Goal: Information Seeking & Learning: Learn about a topic

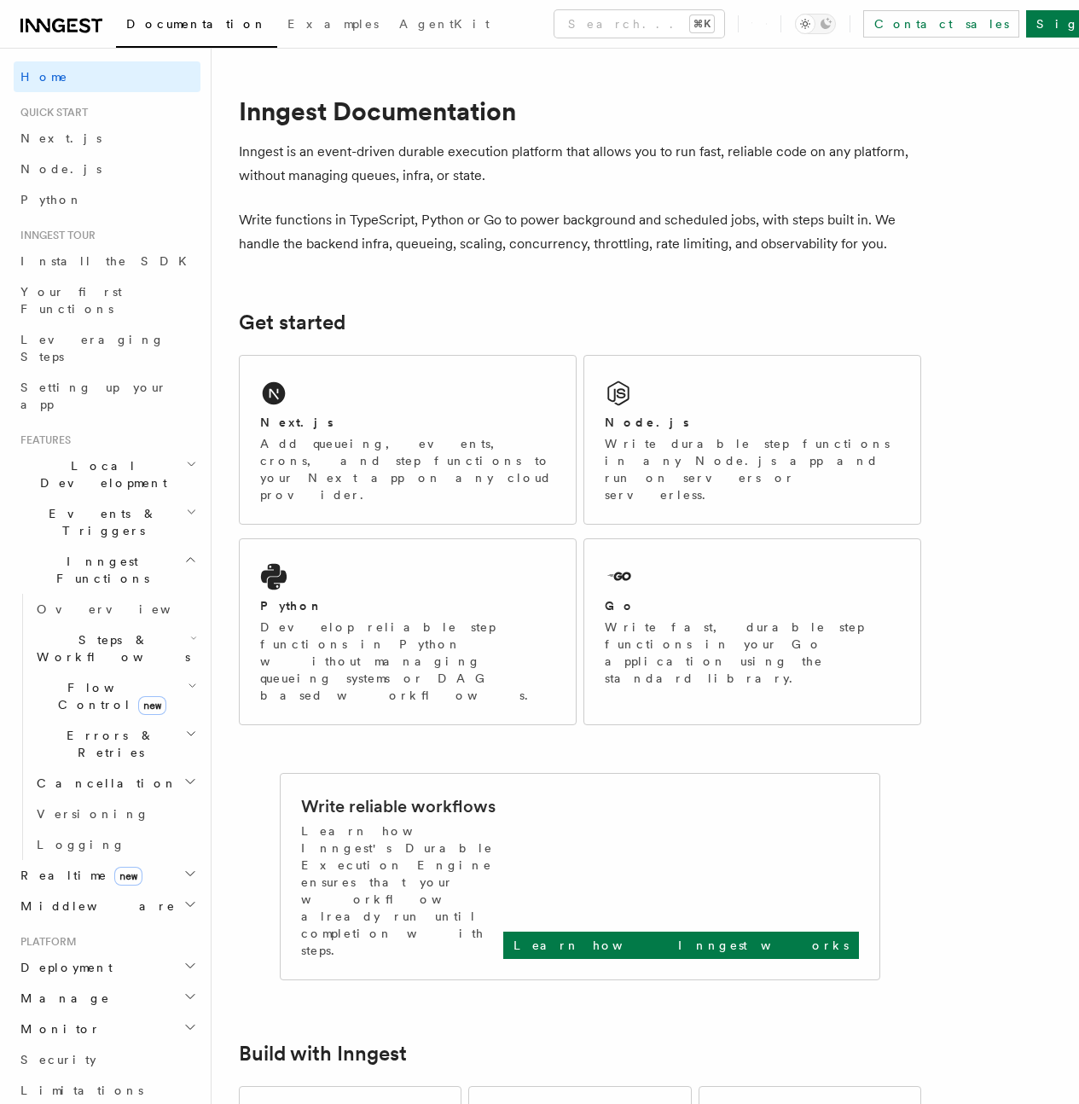
click at [64, 625] on h2 "Steps & Workflows" at bounding box center [115, 649] width 171 height 48
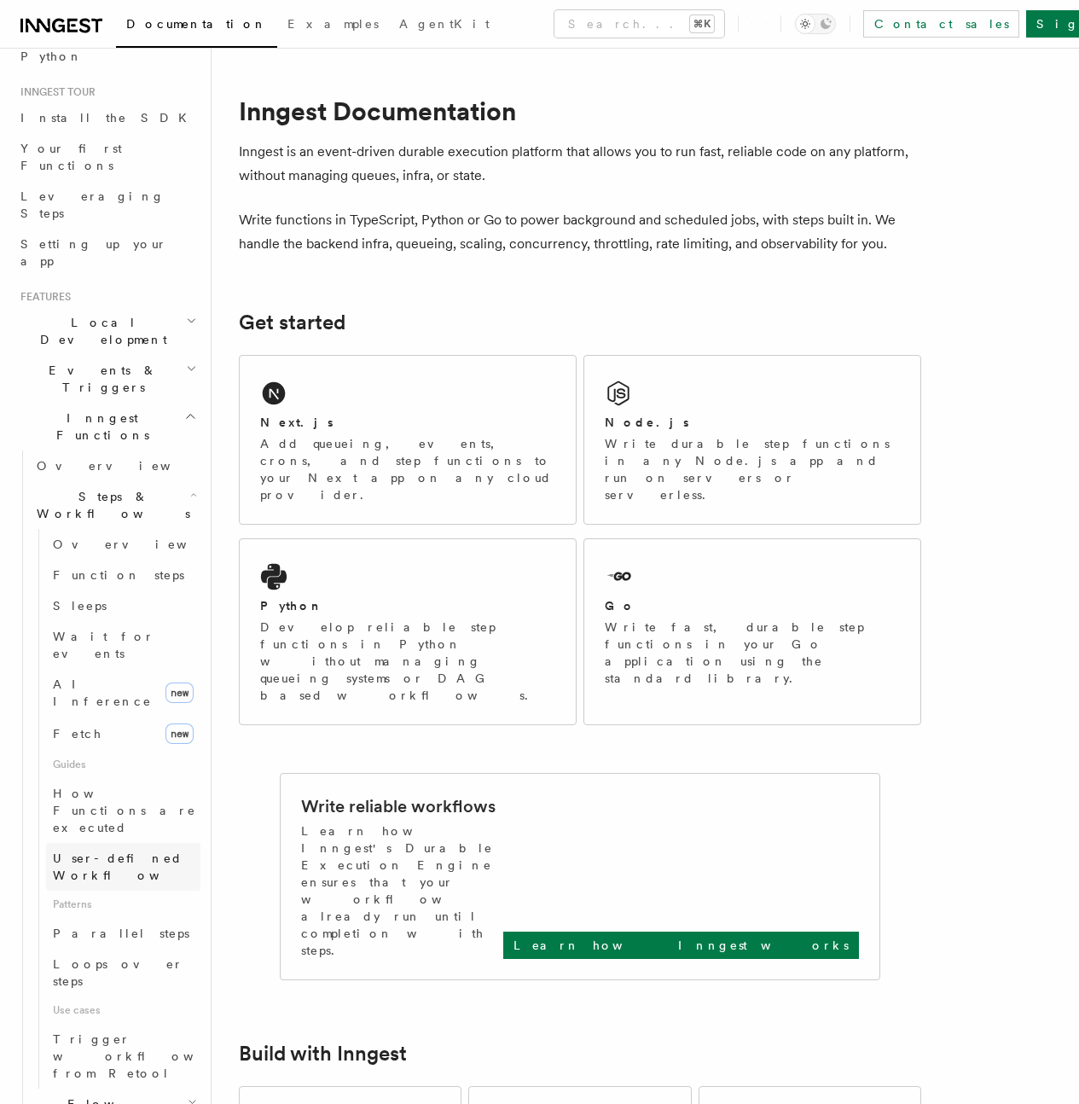
scroll to position [177, 0]
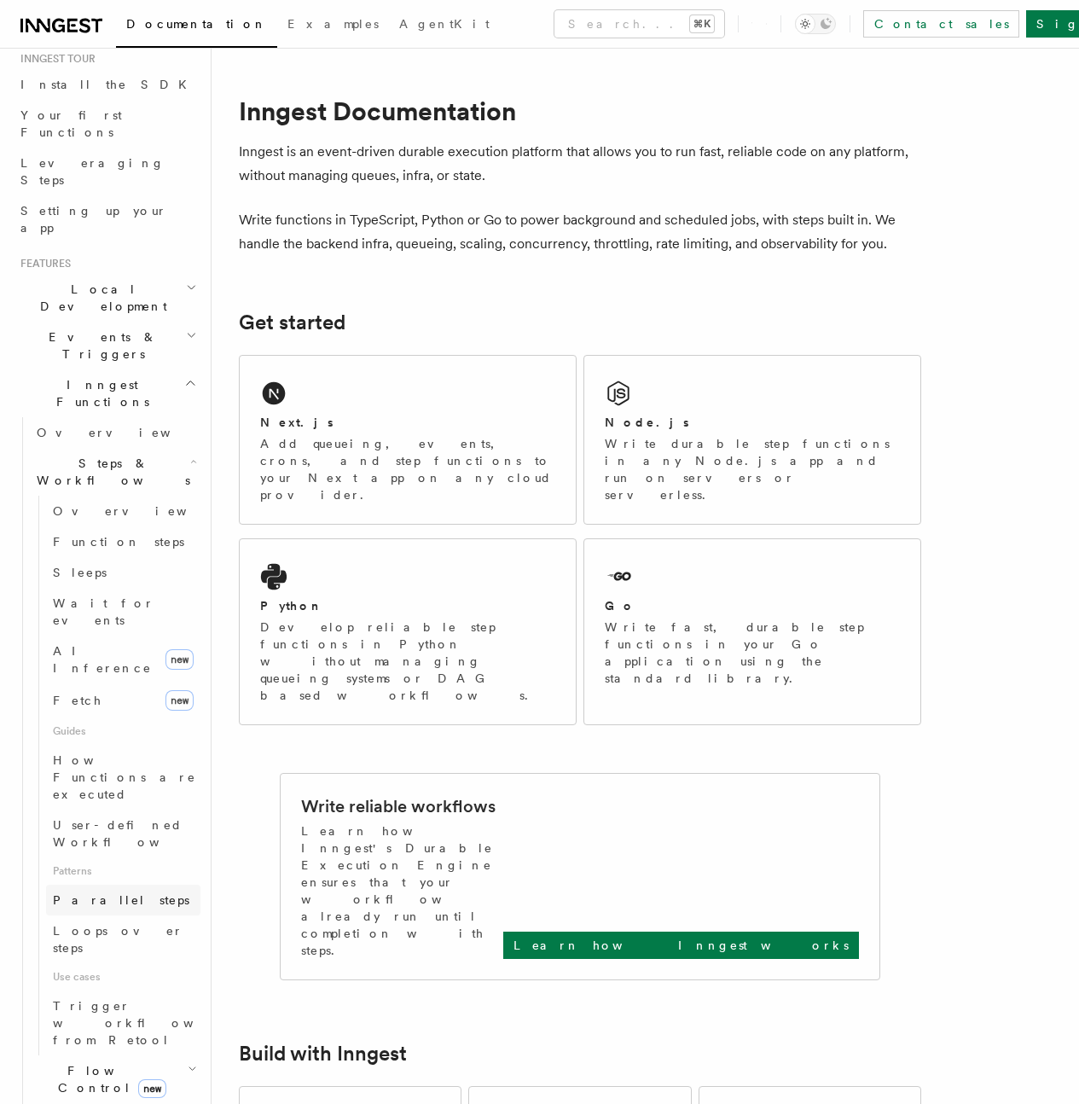
click at [85, 893] on span "Parallel steps" at bounding box center [121, 900] width 137 height 14
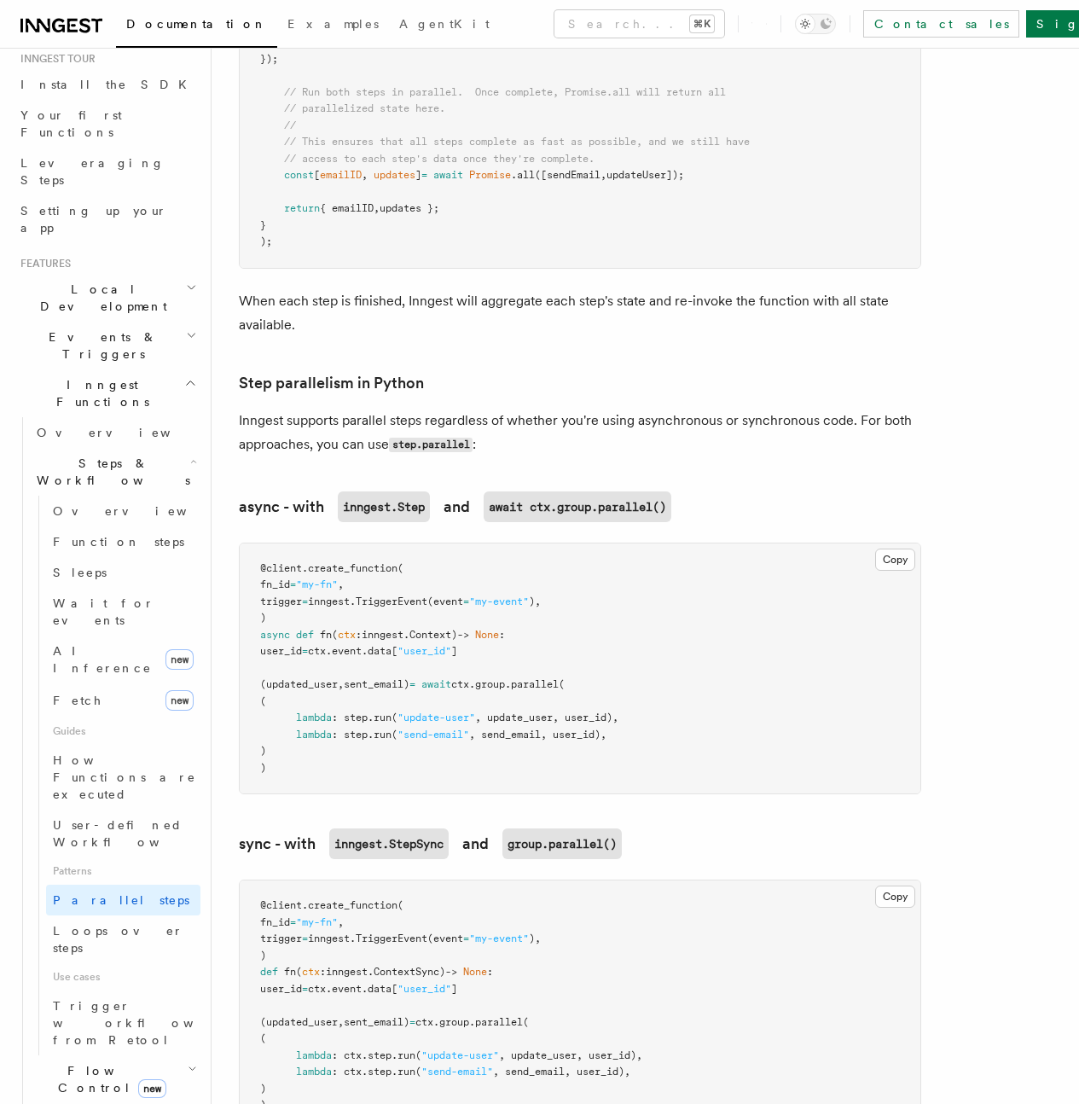
scroll to position [983, 0]
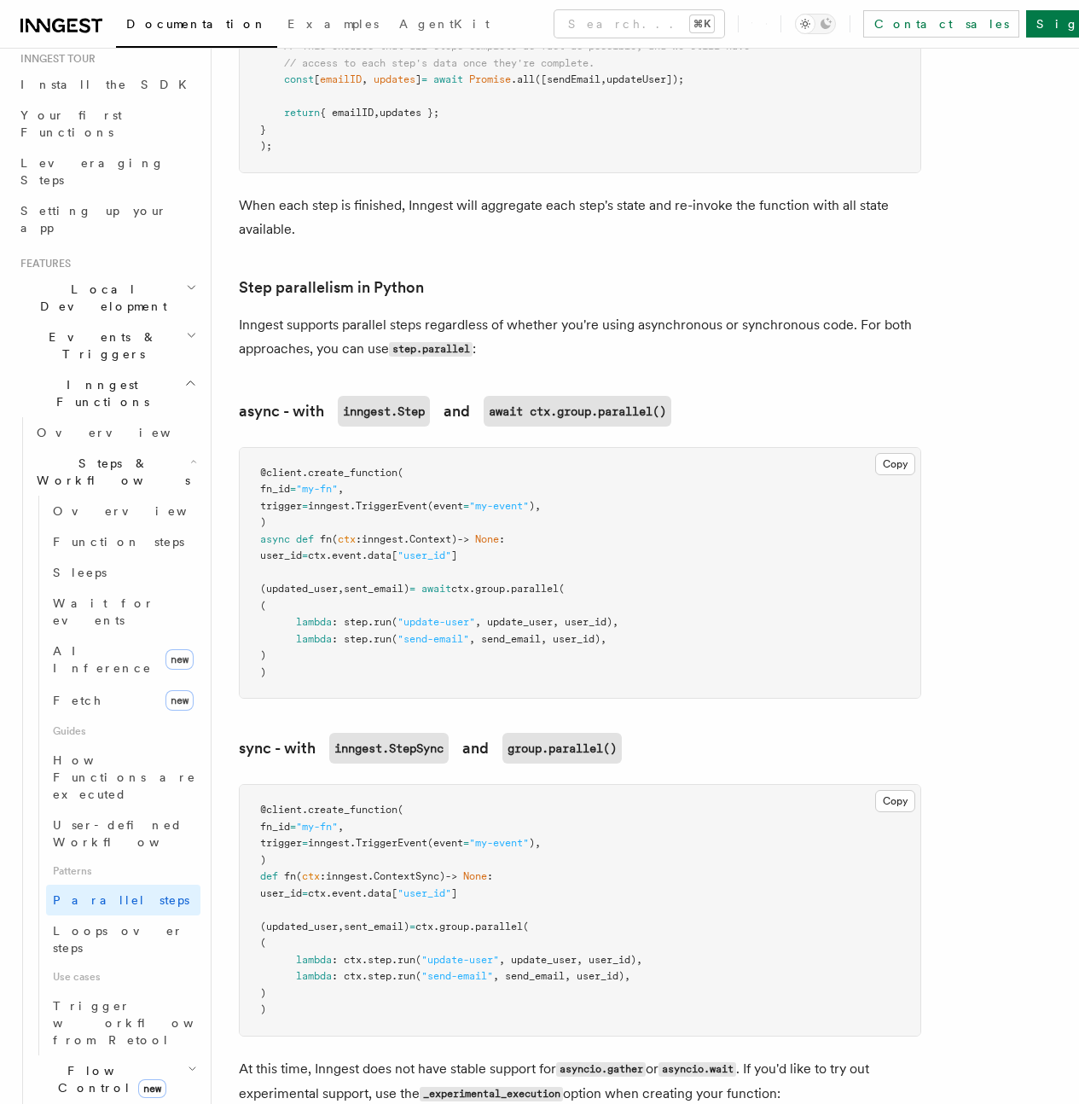
click at [0, 0] on span "Chunking jobs" at bounding box center [0, 0] width 0 height 0
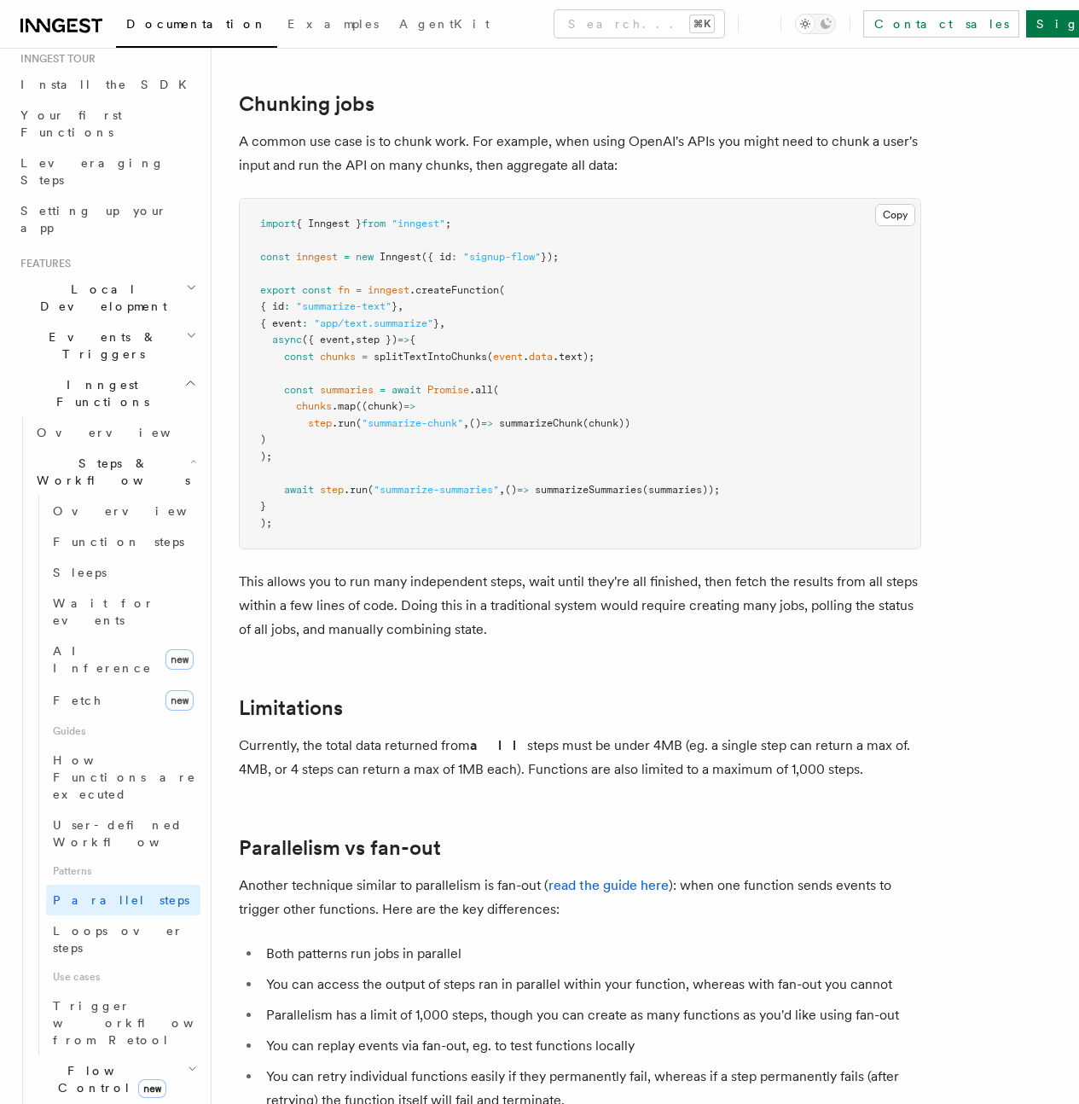
scroll to position [2387, 0]
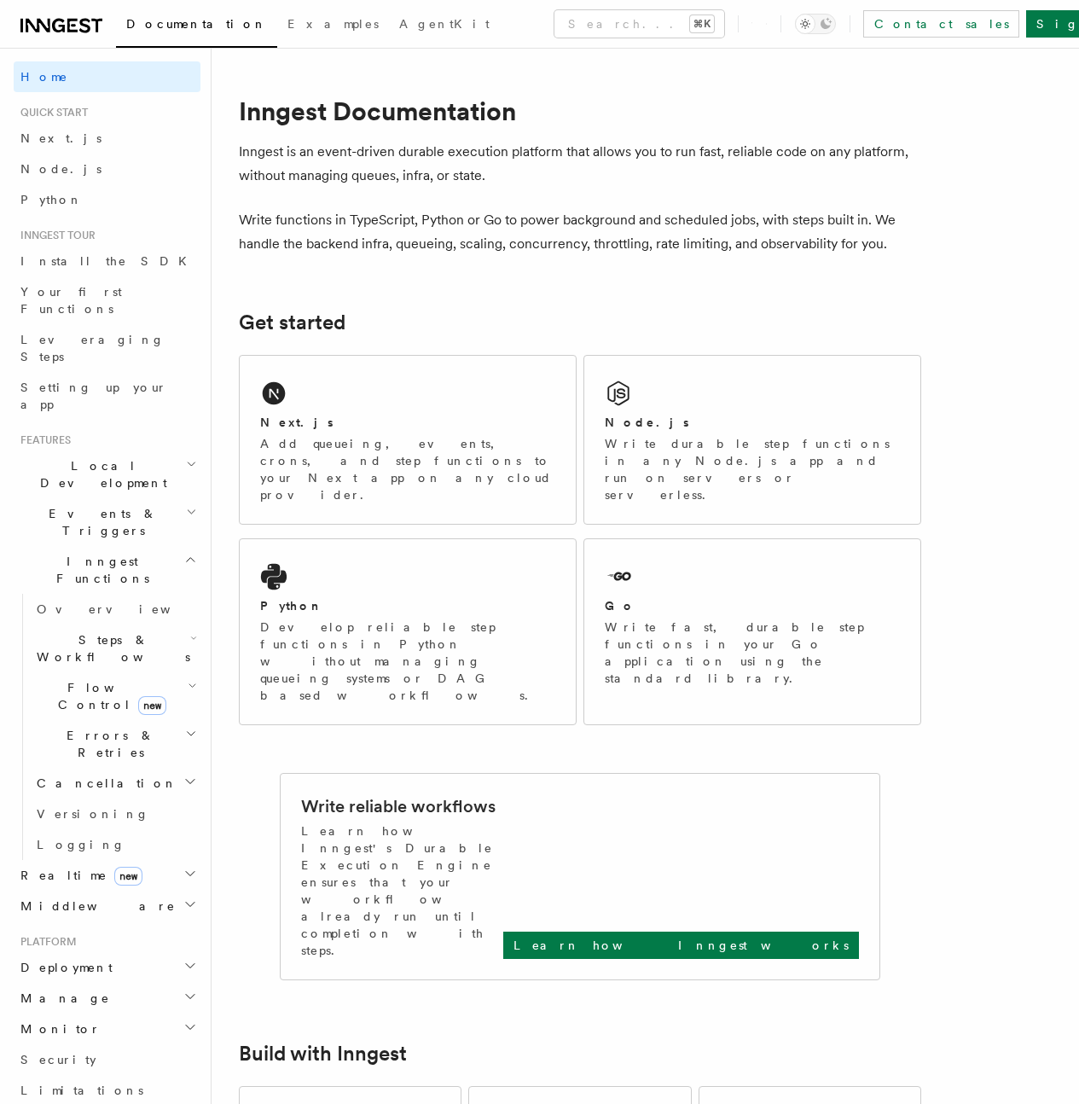
click at [183, 867] on icon "button" at bounding box center [190, 874] width 14 height 14
click at [73, 899] on span "Overview" at bounding box center [125, 906] width 176 height 14
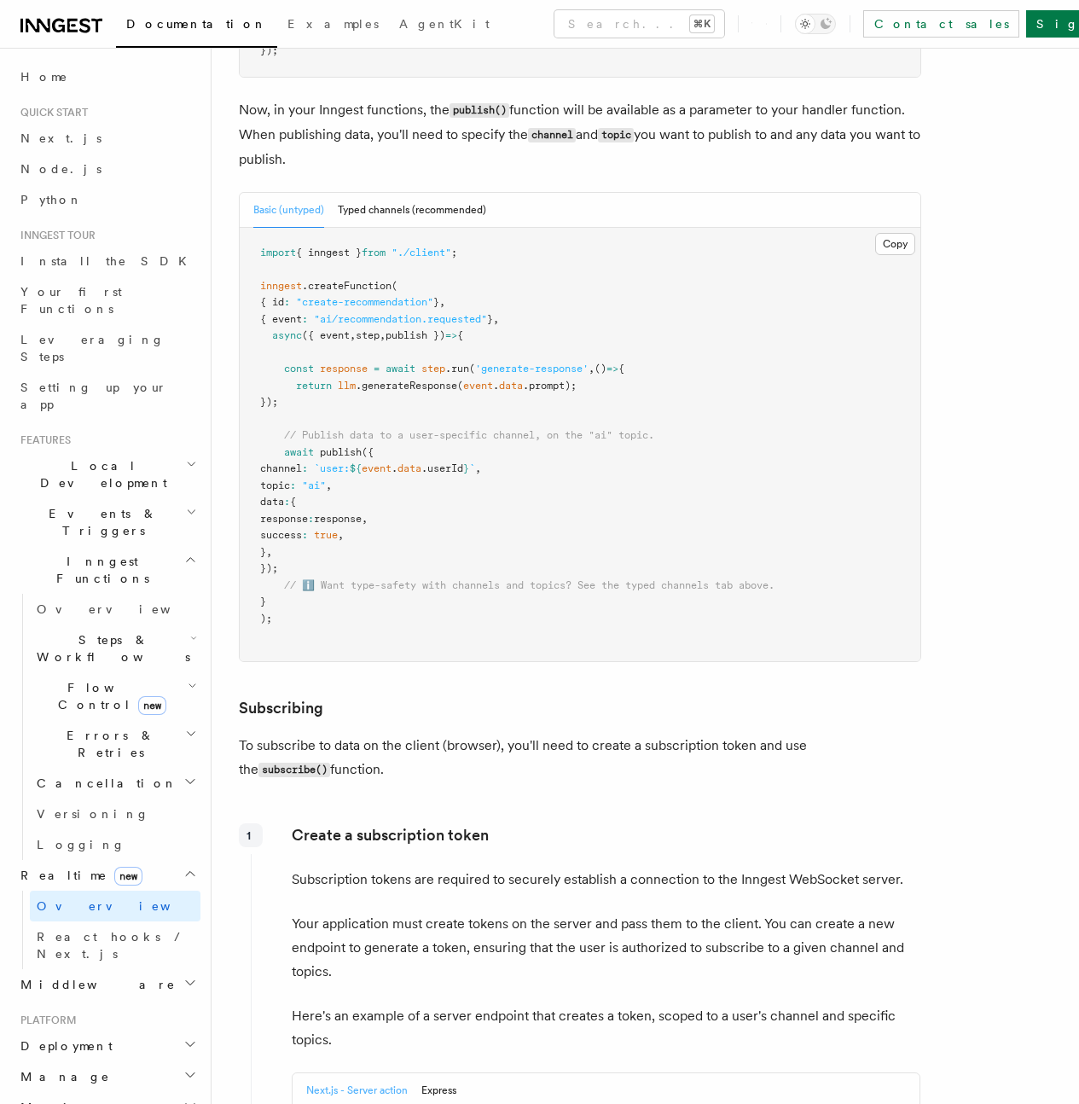
scroll to position [1582, 0]
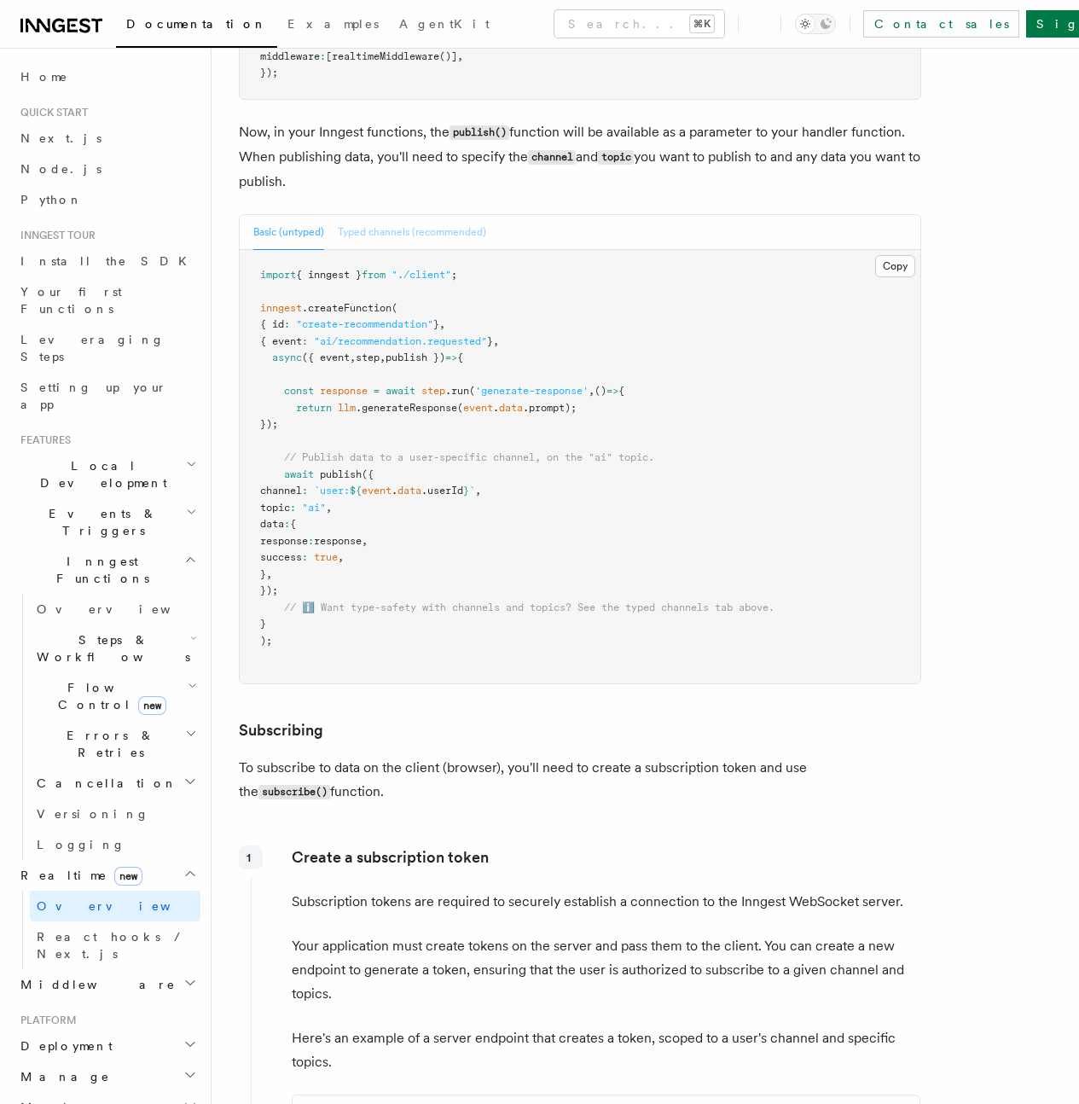
click at [389, 250] on button "Typed channels (recommended)" at bounding box center [412, 232] width 148 height 35
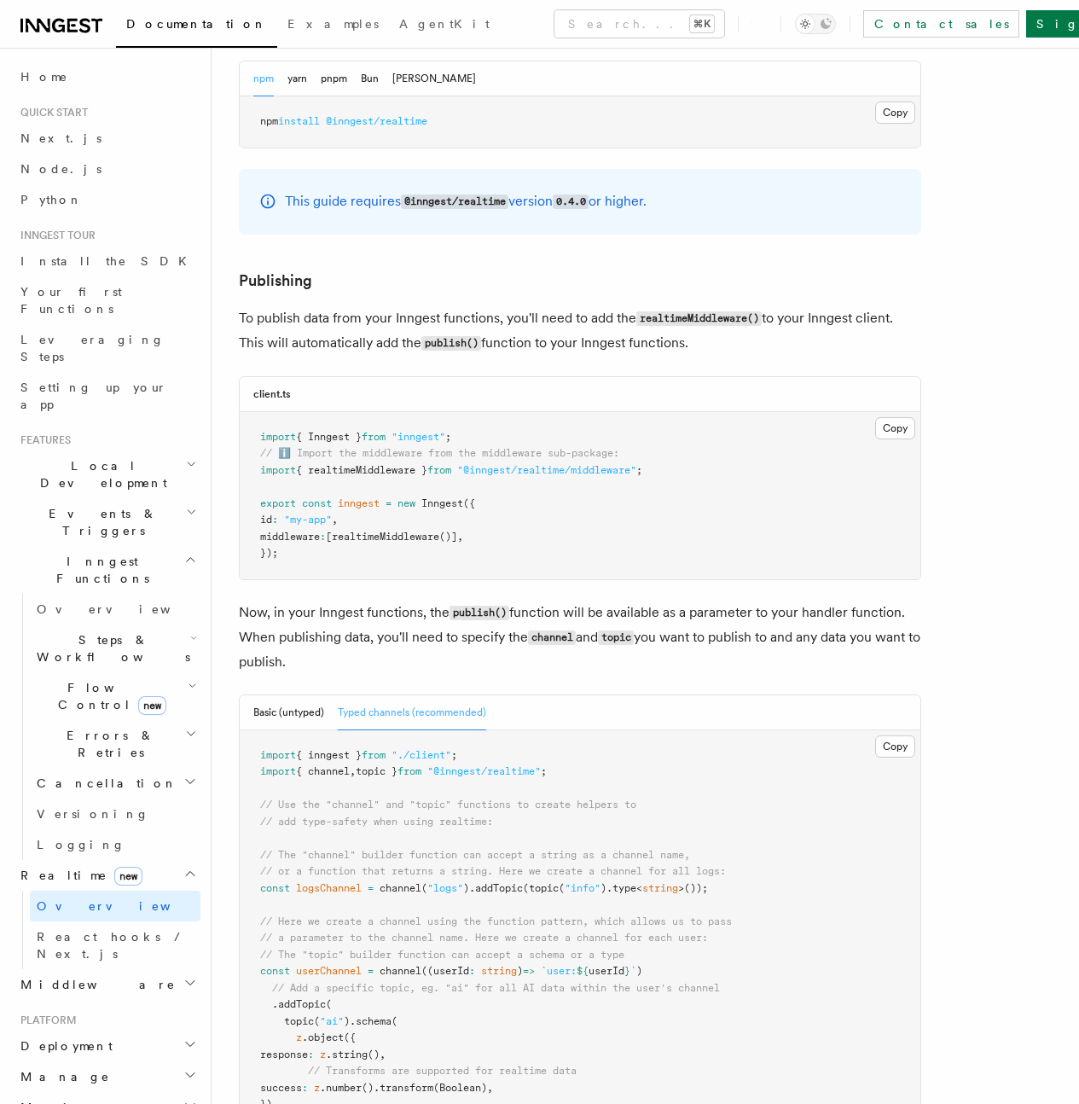
scroll to position [980, 0]
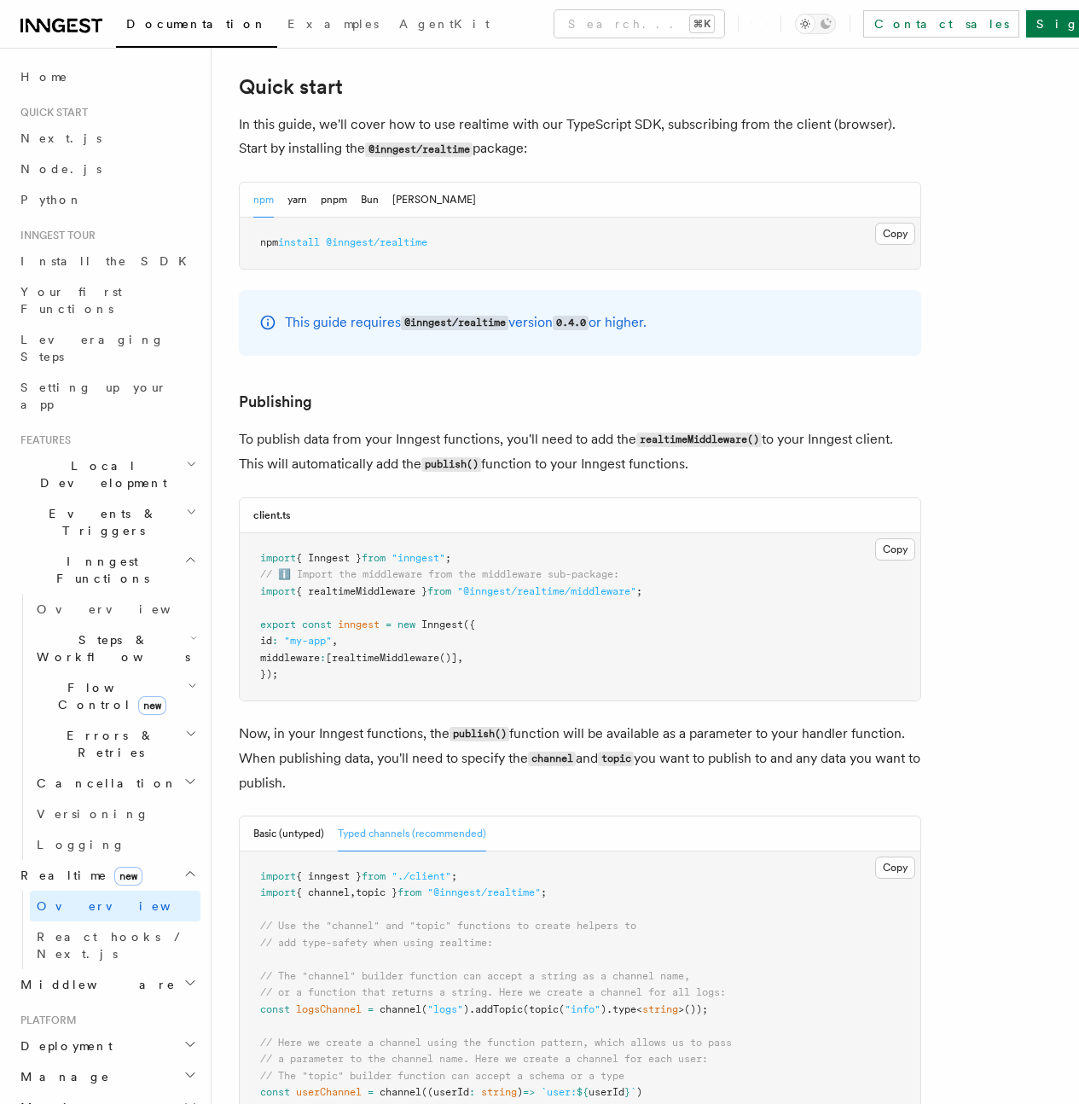
click at [0, 0] on span "Limitations" at bounding box center [0, 0] width 0 height 0
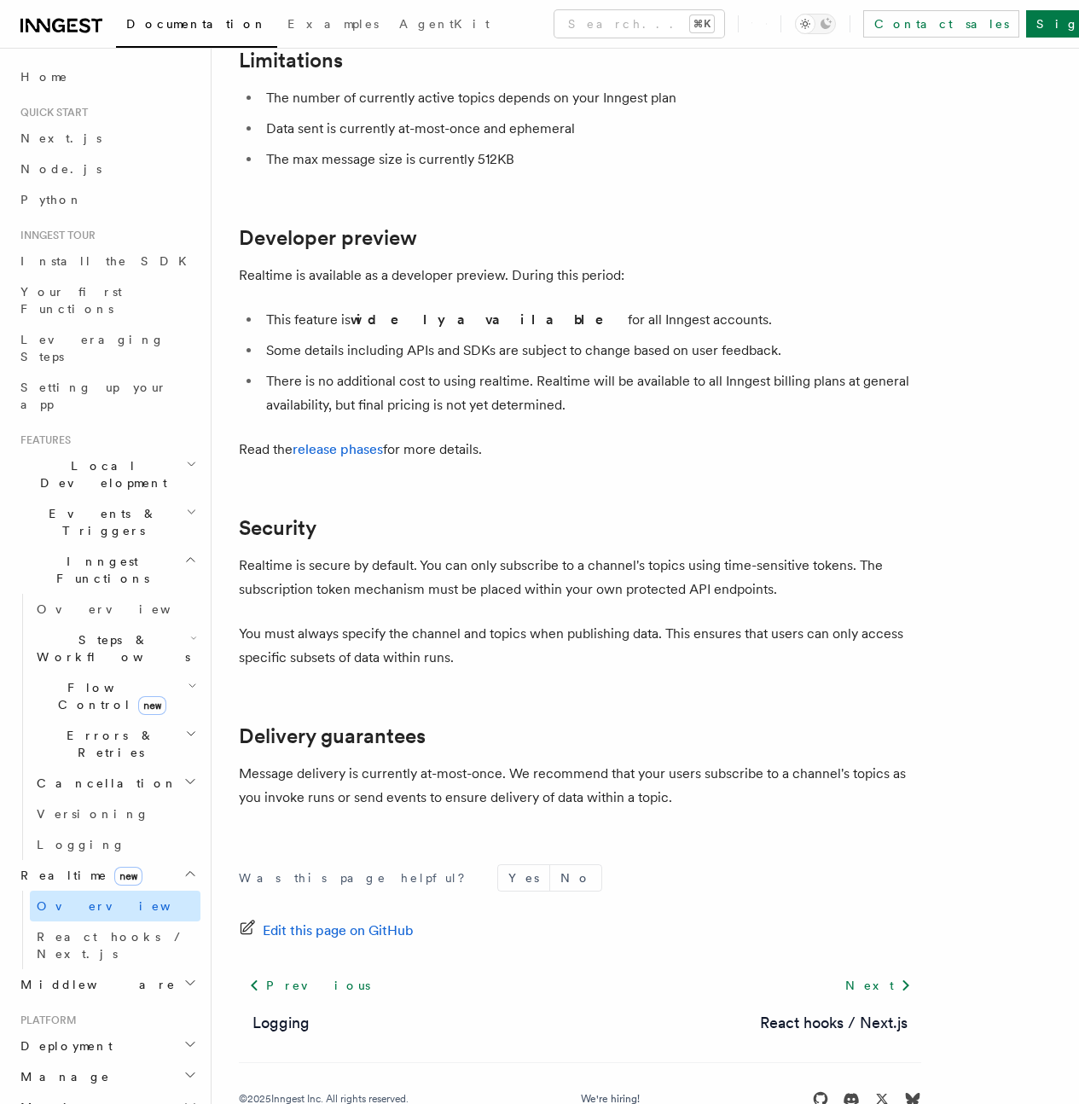
scroll to position [22, 0]
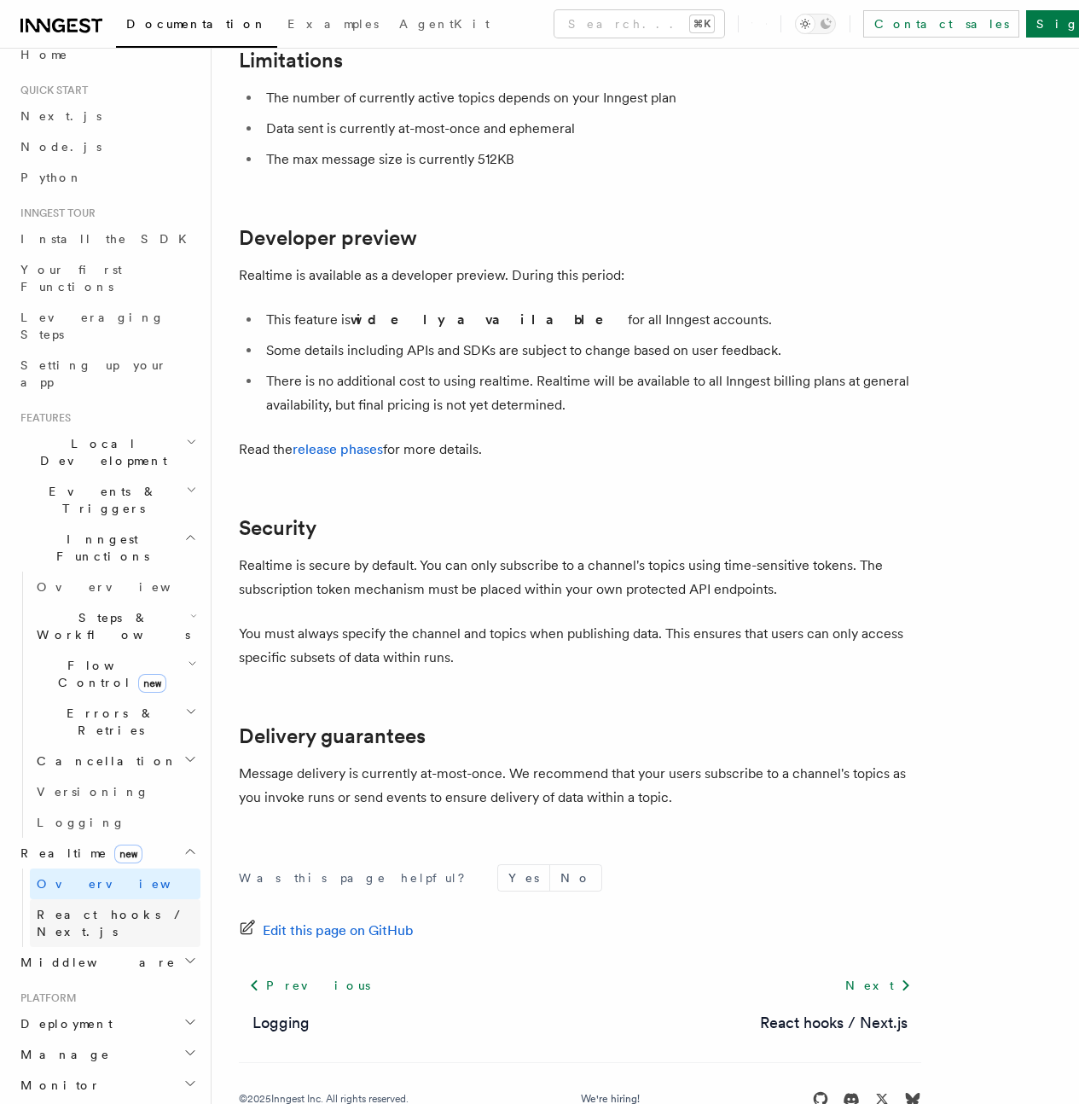
click at [115, 908] on span "React hooks / Next.js" at bounding box center [112, 923] width 151 height 31
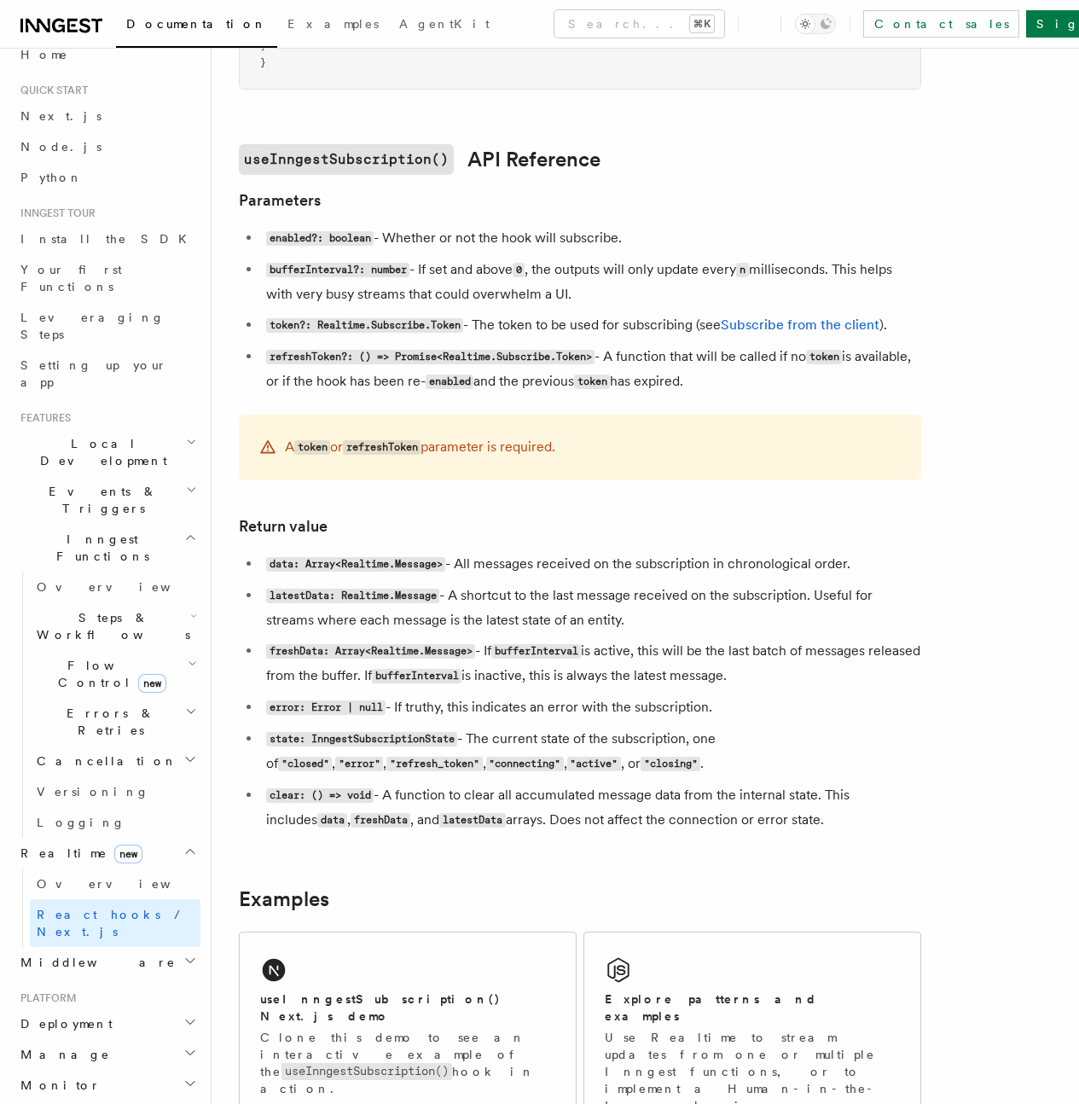
scroll to position [1028, 0]
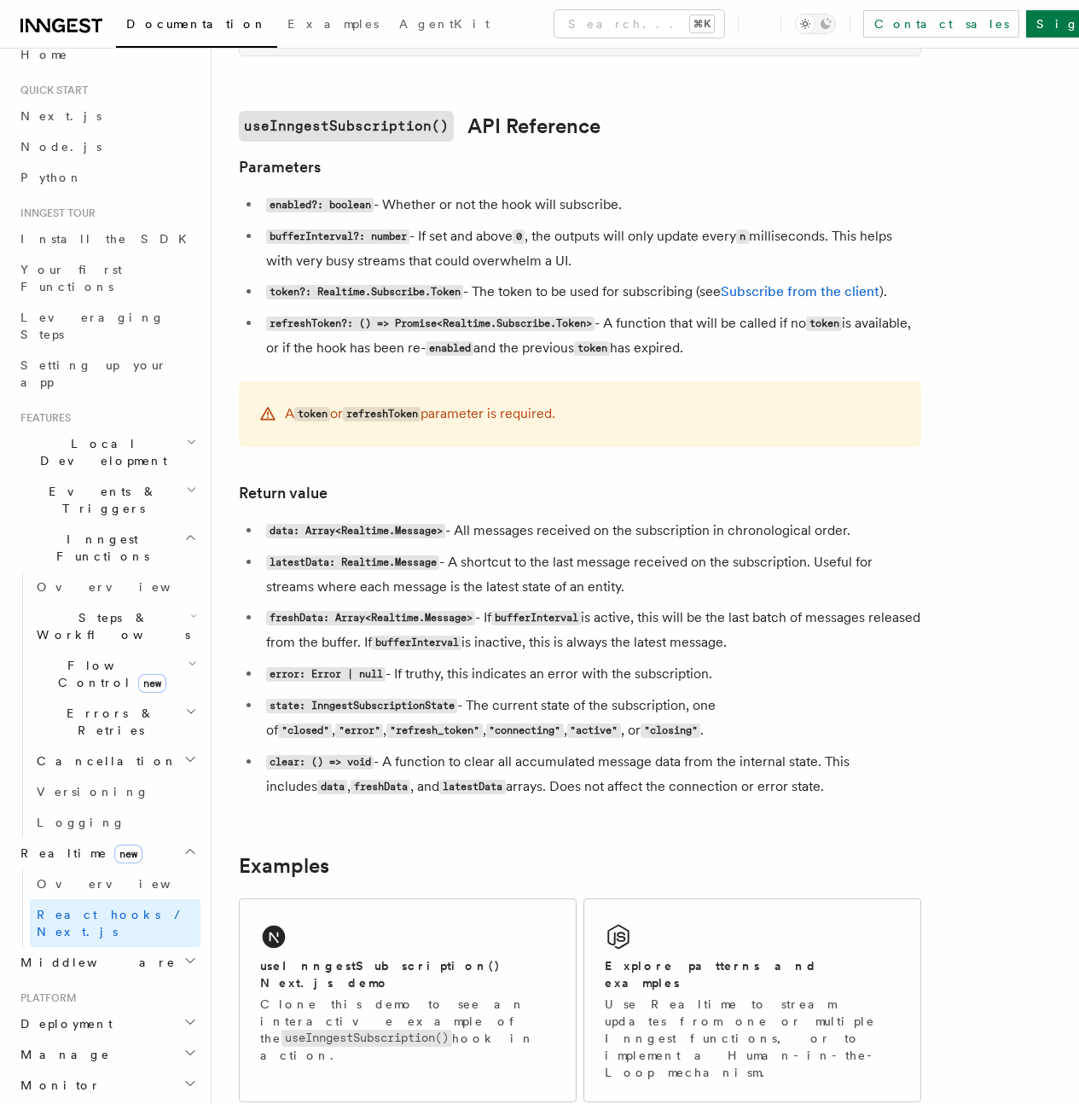
click at [183, 954] on icon "button" at bounding box center [190, 961] width 14 height 14
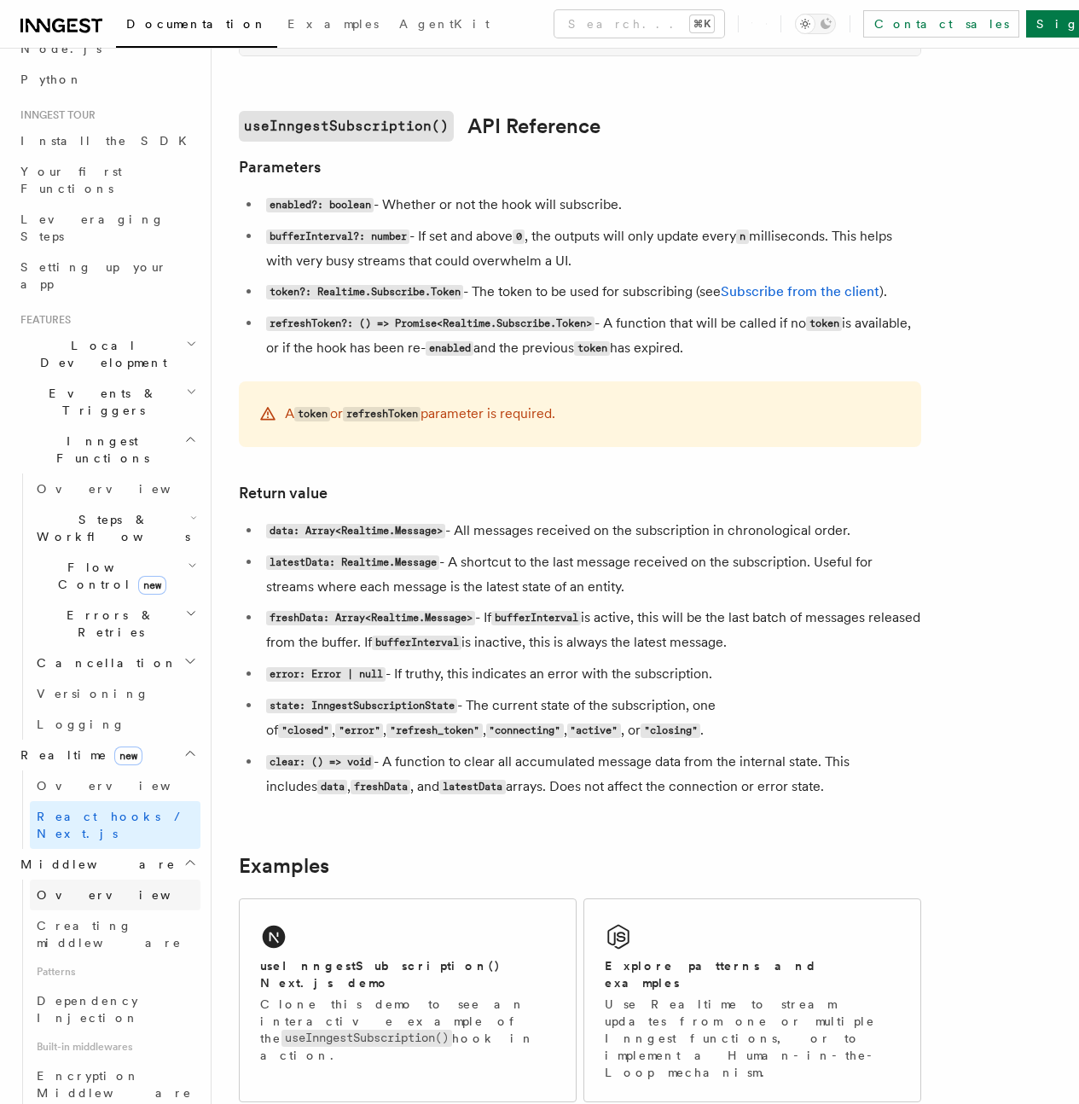
click at [70, 880] on link "Overview" at bounding box center [115, 895] width 171 height 31
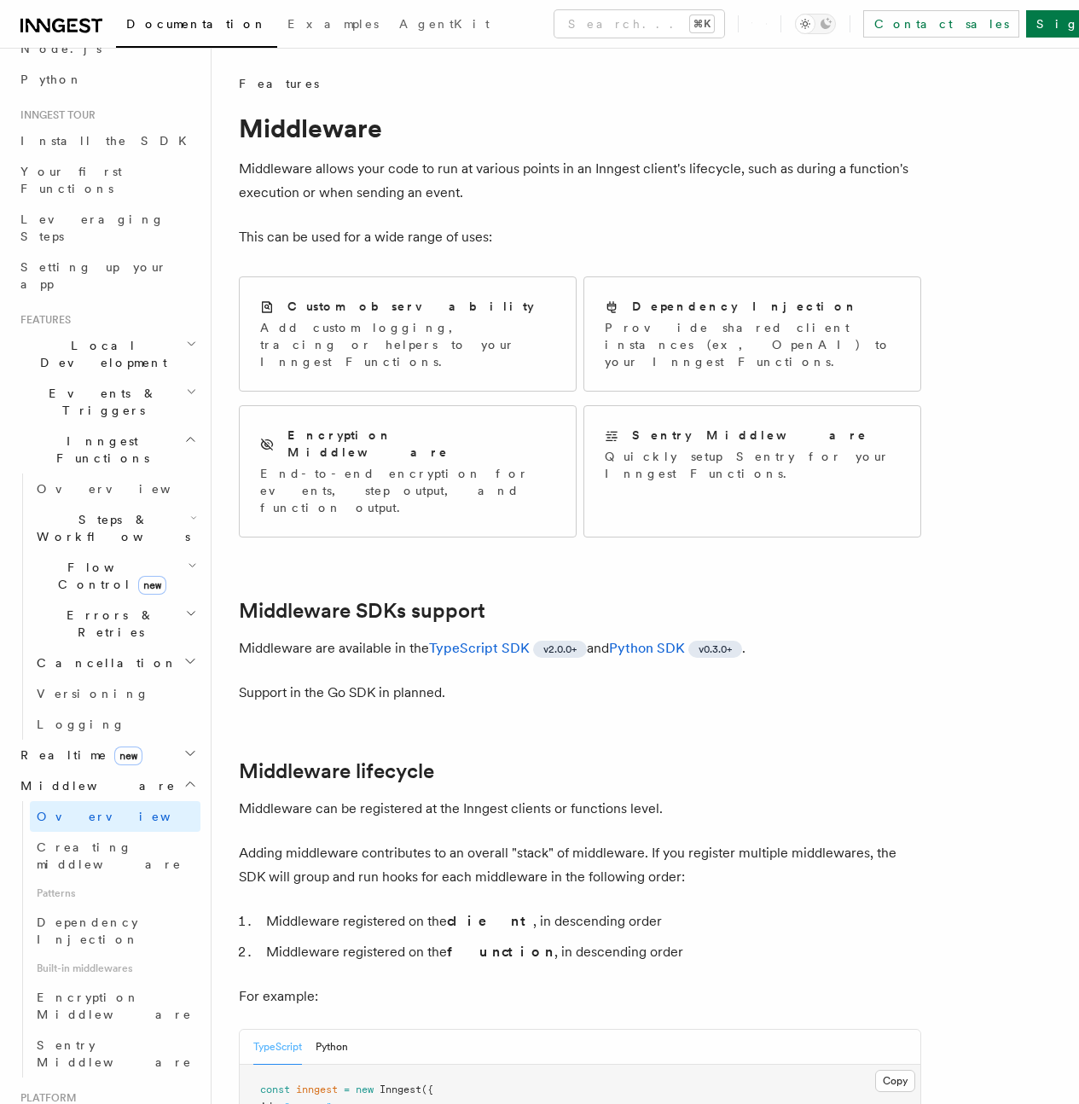
click at [88, 511] on span "Steps & Workflows" at bounding box center [110, 528] width 160 height 34
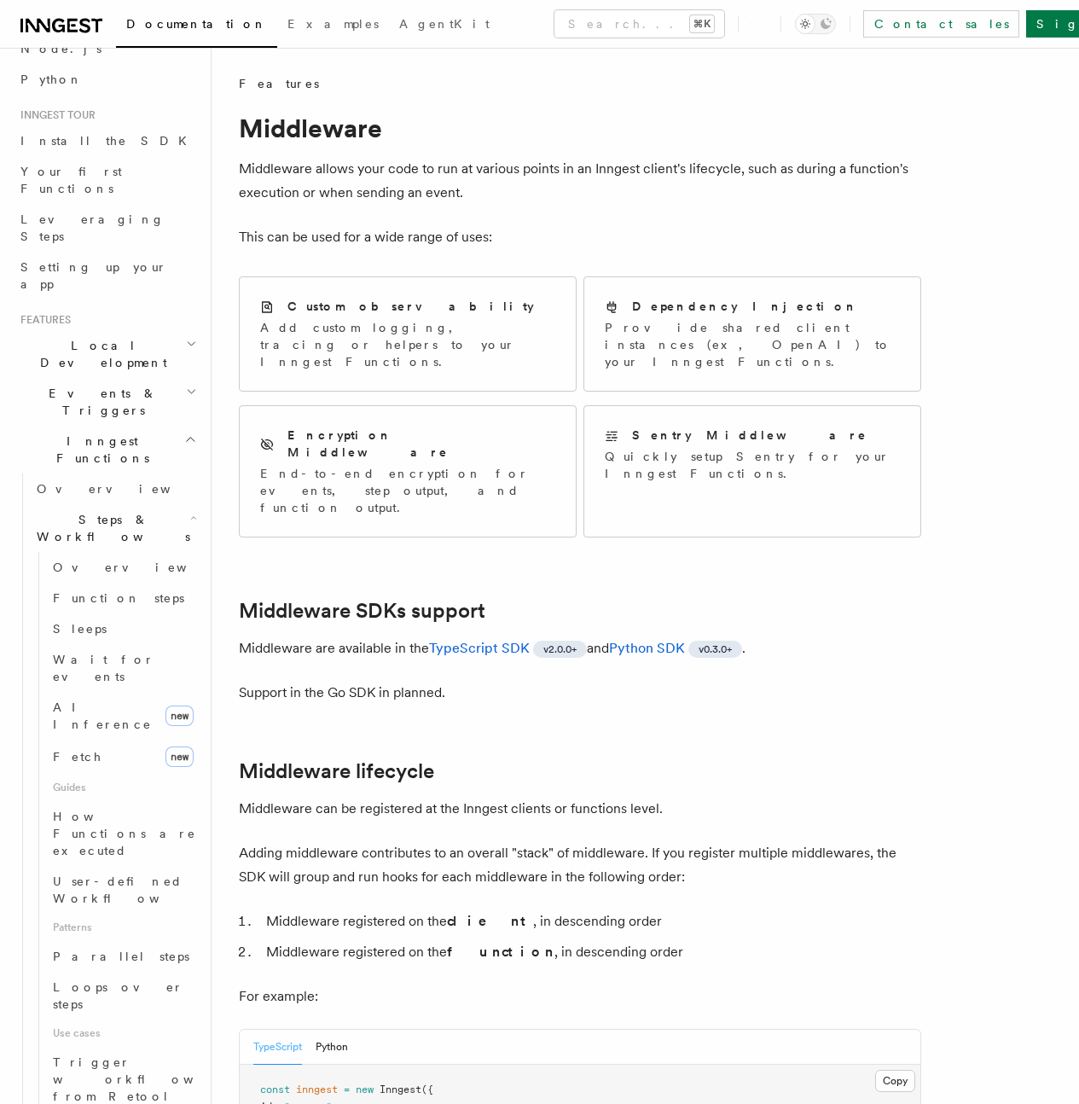
click at [88, 511] on span "Steps & Workflows" at bounding box center [110, 528] width 160 height 34
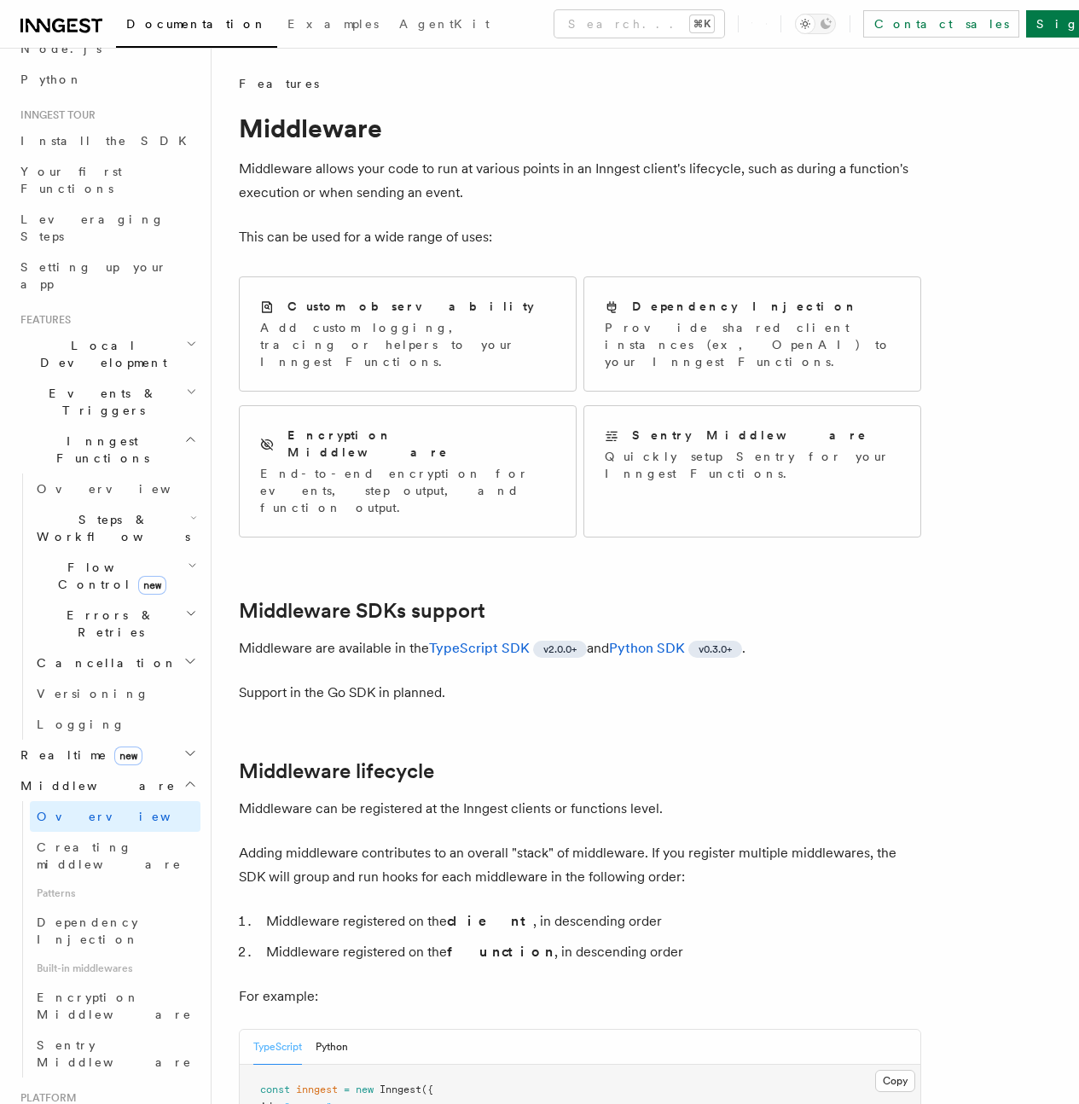
click at [51, 385] on span "Events & Triggers" at bounding box center [100, 402] width 172 height 34
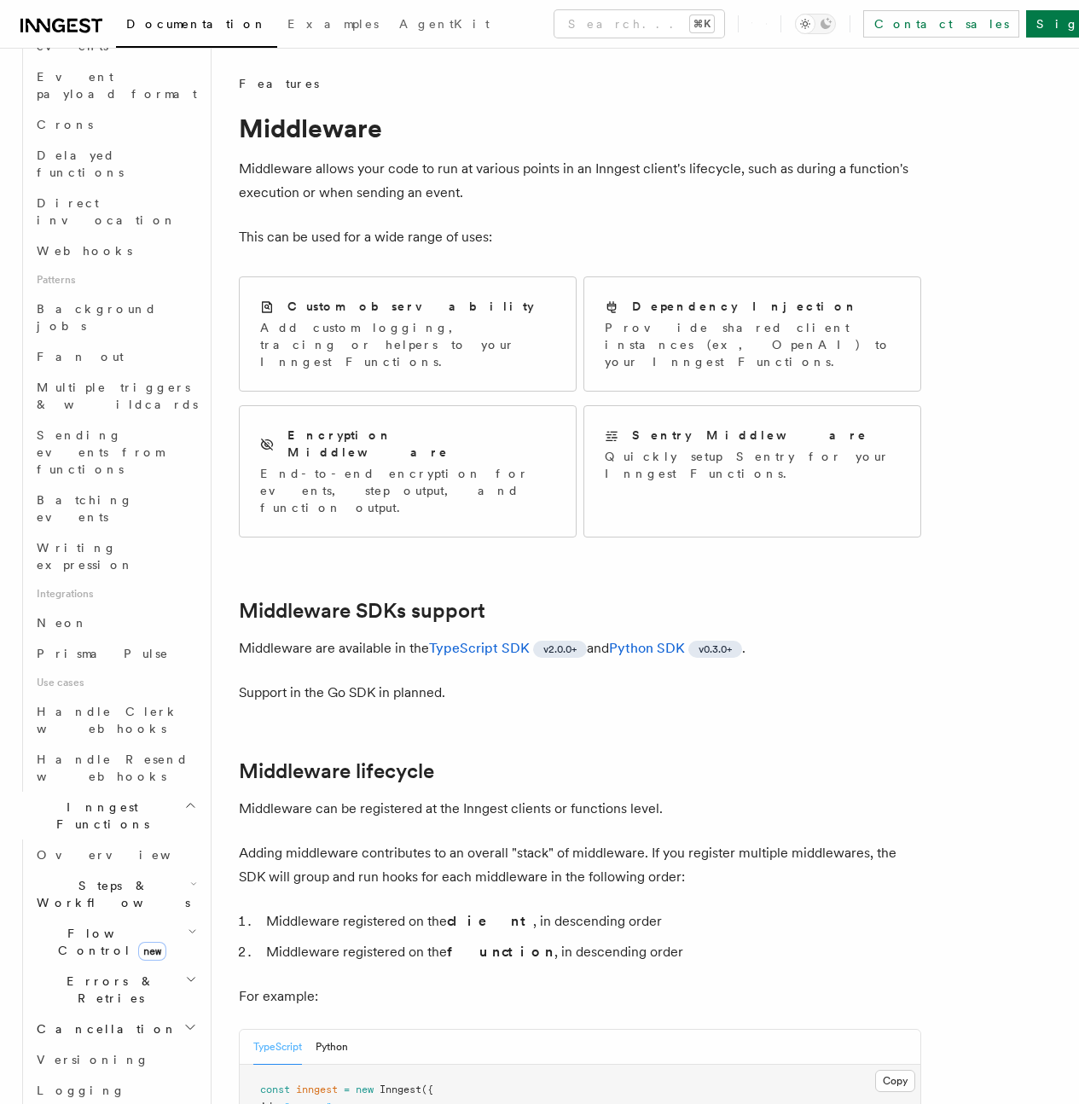
scroll to position [601, 0]
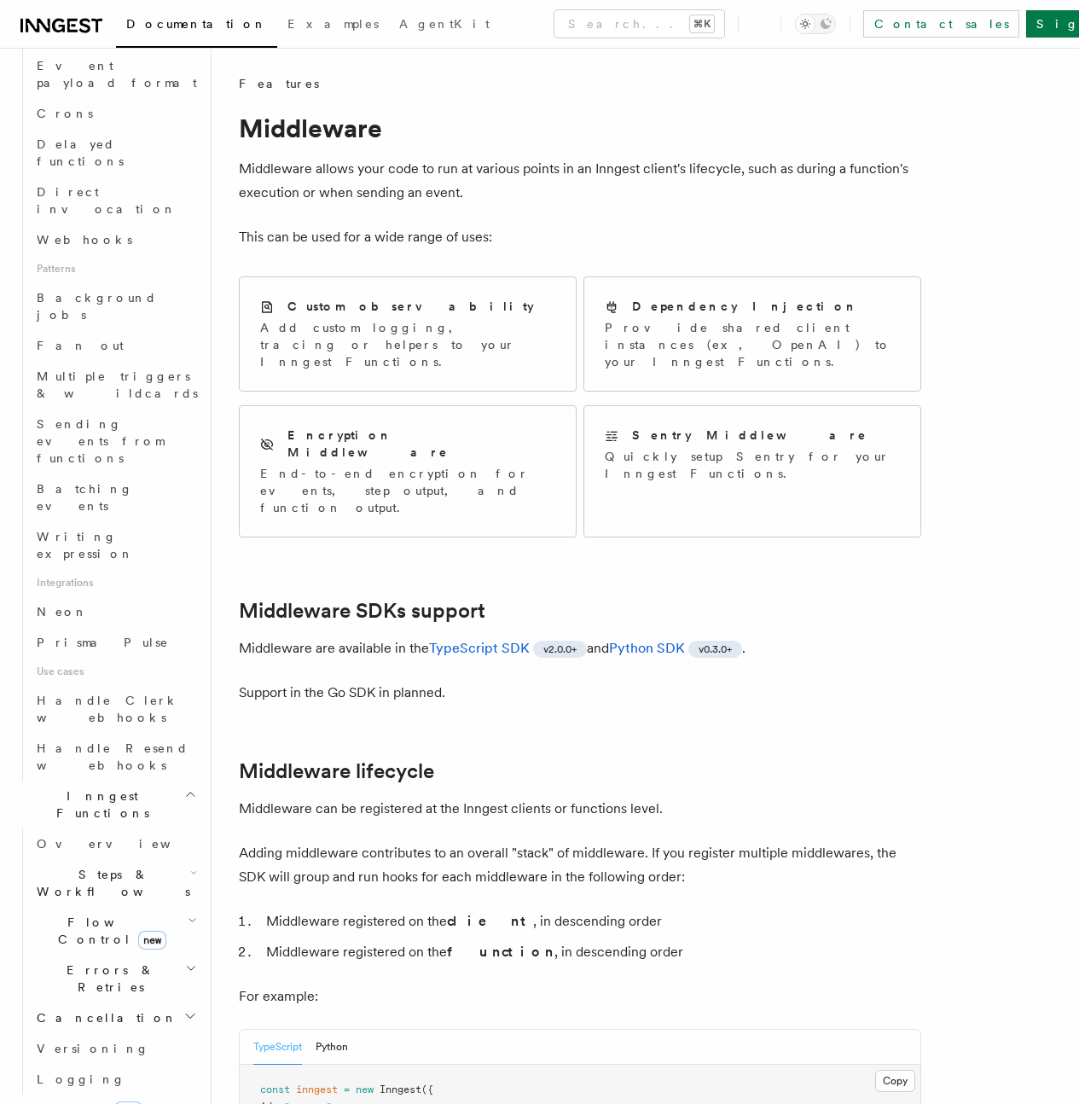
click at [90, 914] on span "Flow Control new" at bounding box center [109, 931] width 158 height 34
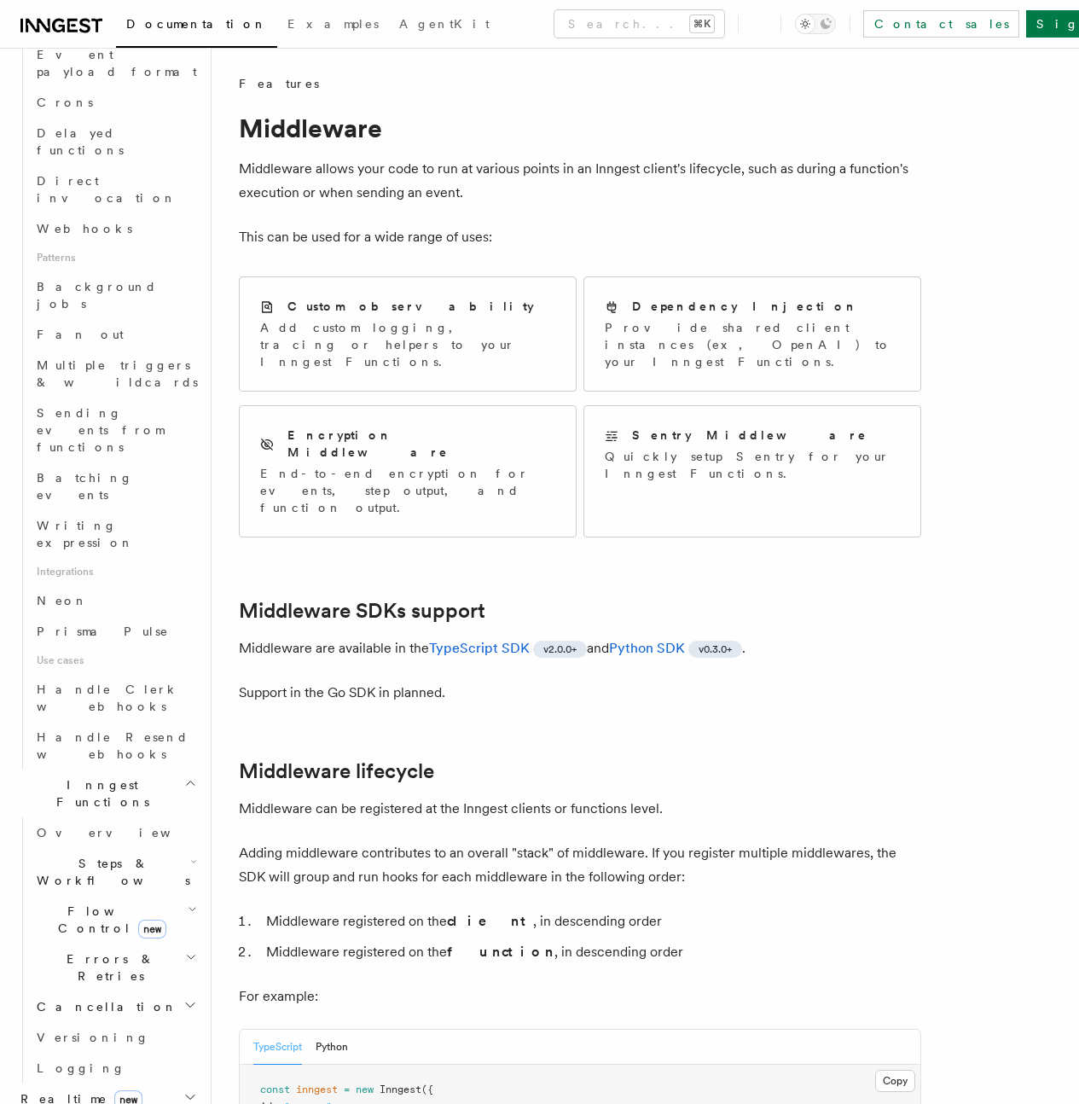
scroll to position [624, 0]
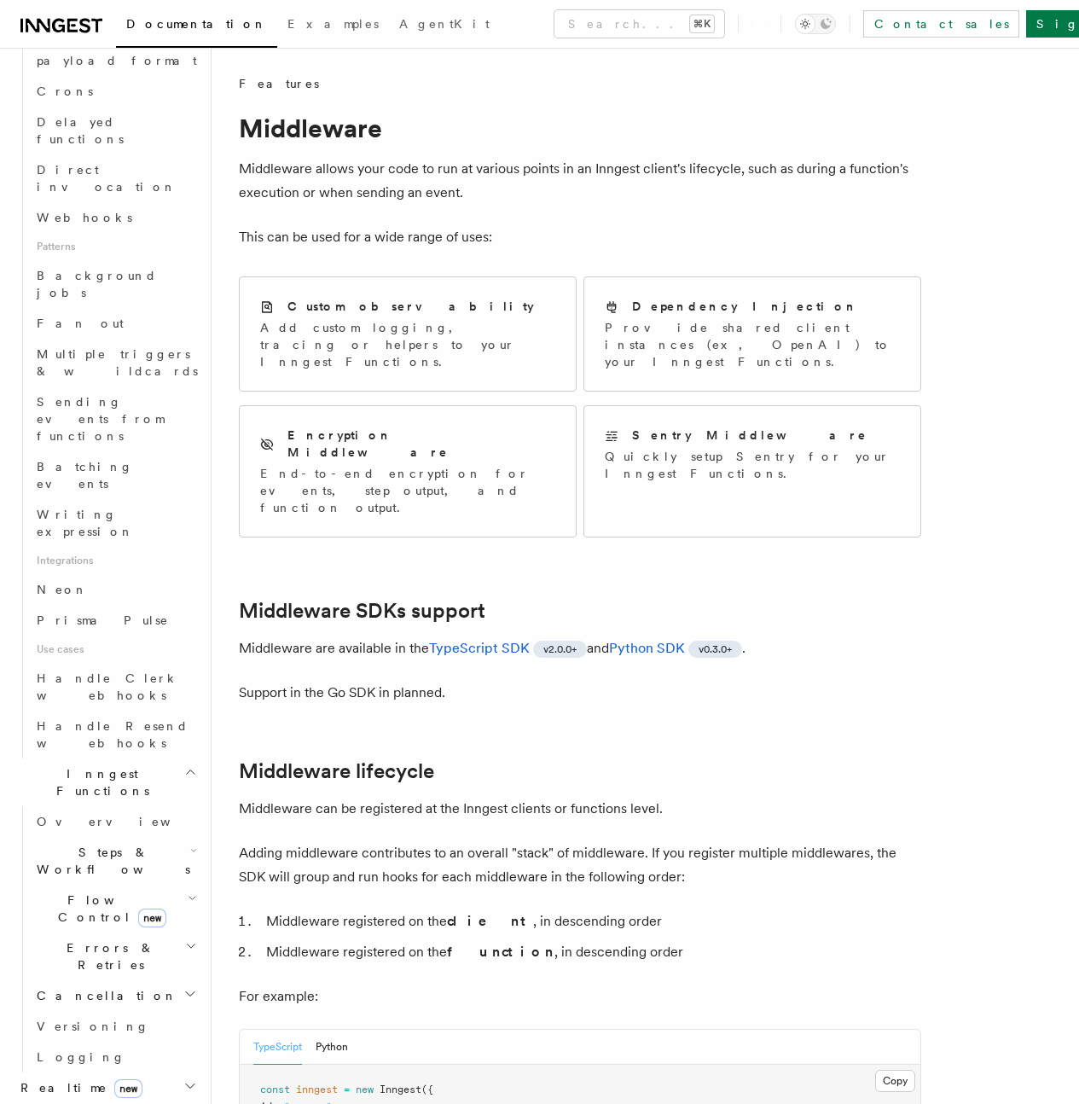
click at [90, 987] on span "Cancellation" at bounding box center [104, 995] width 148 height 17
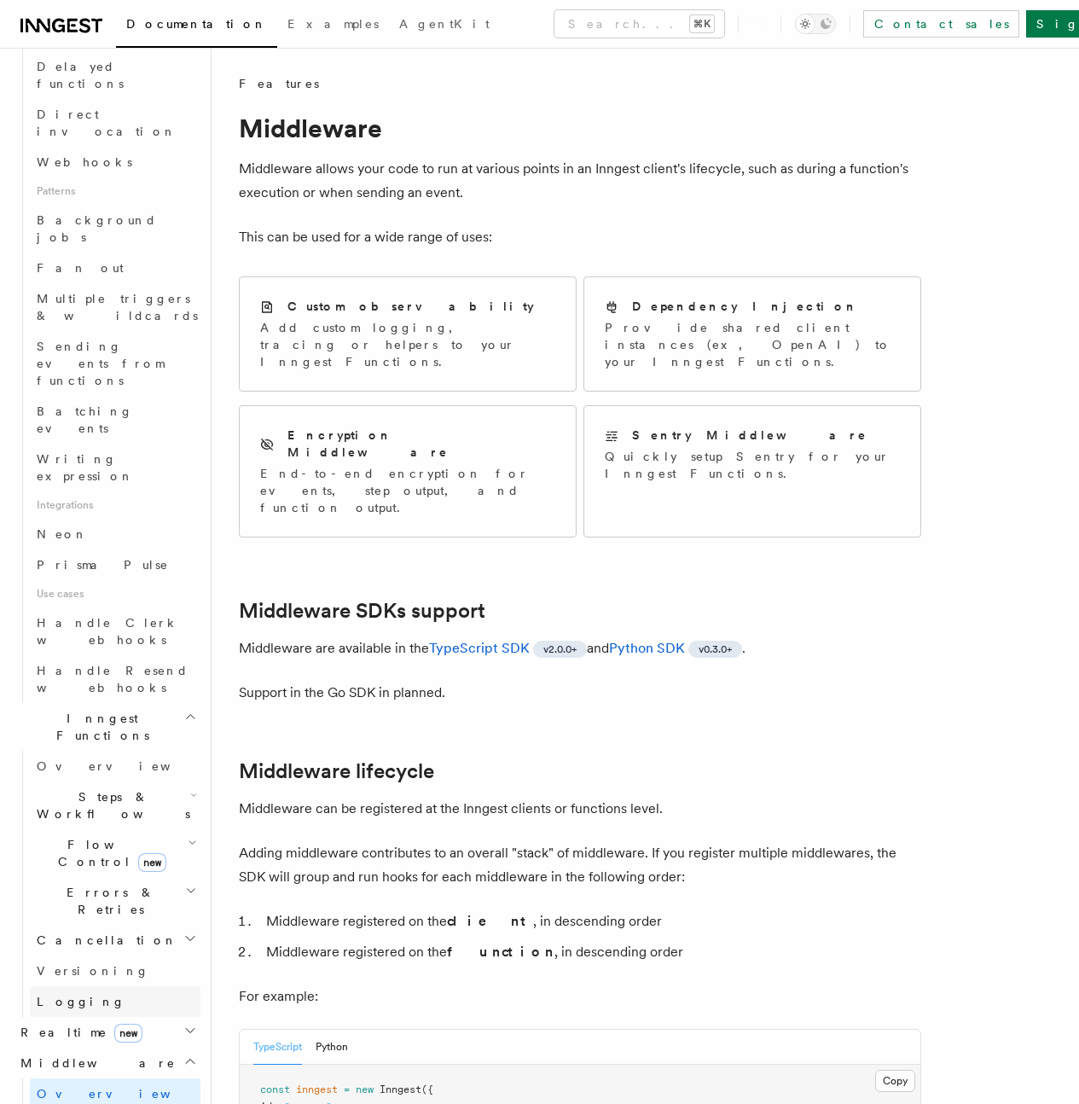
click at [87, 986] on link "Logging" at bounding box center [115, 1001] width 171 height 31
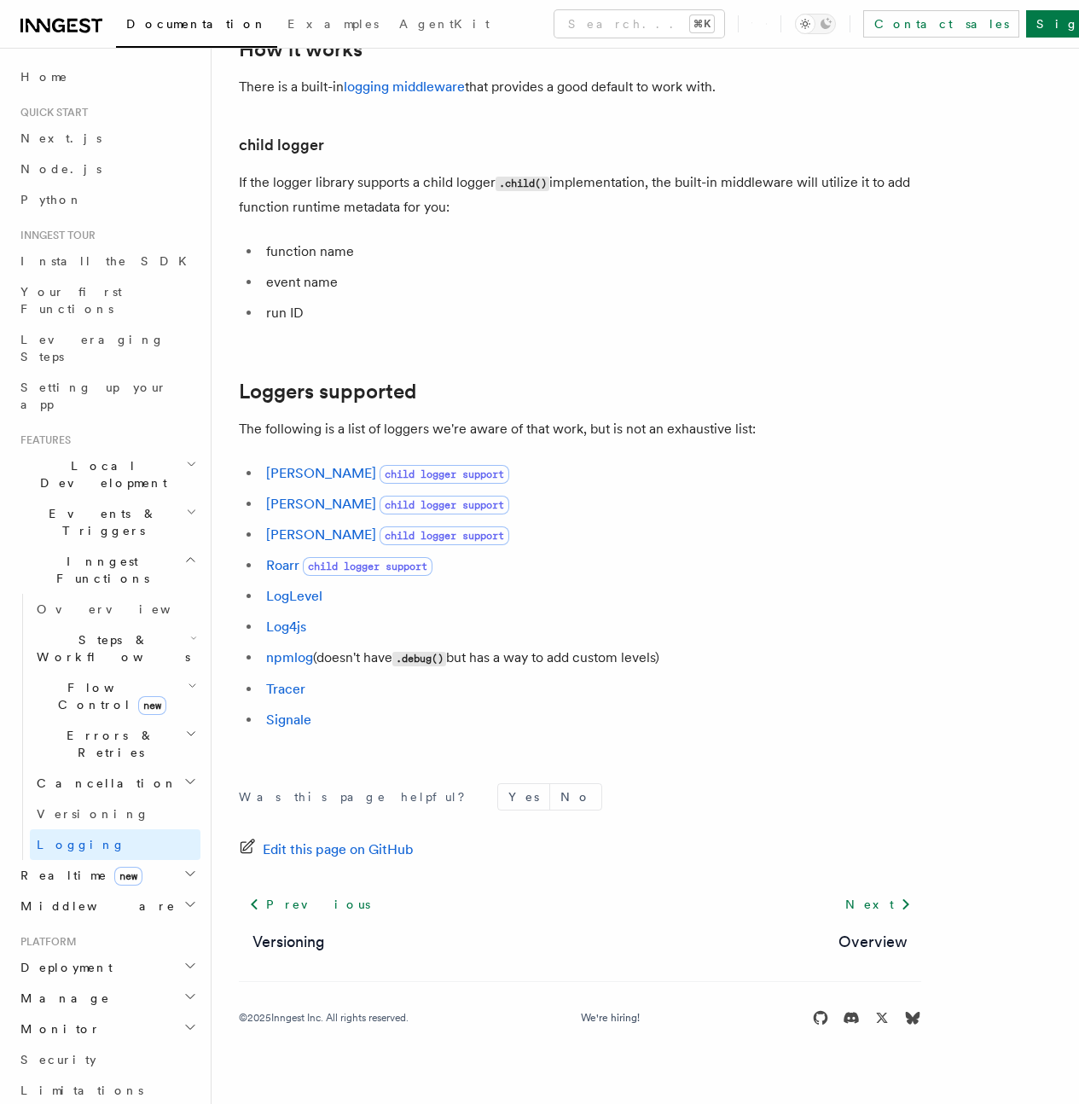
click at [108, 457] on span "Local Development" at bounding box center [100, 474] width 172 height 34
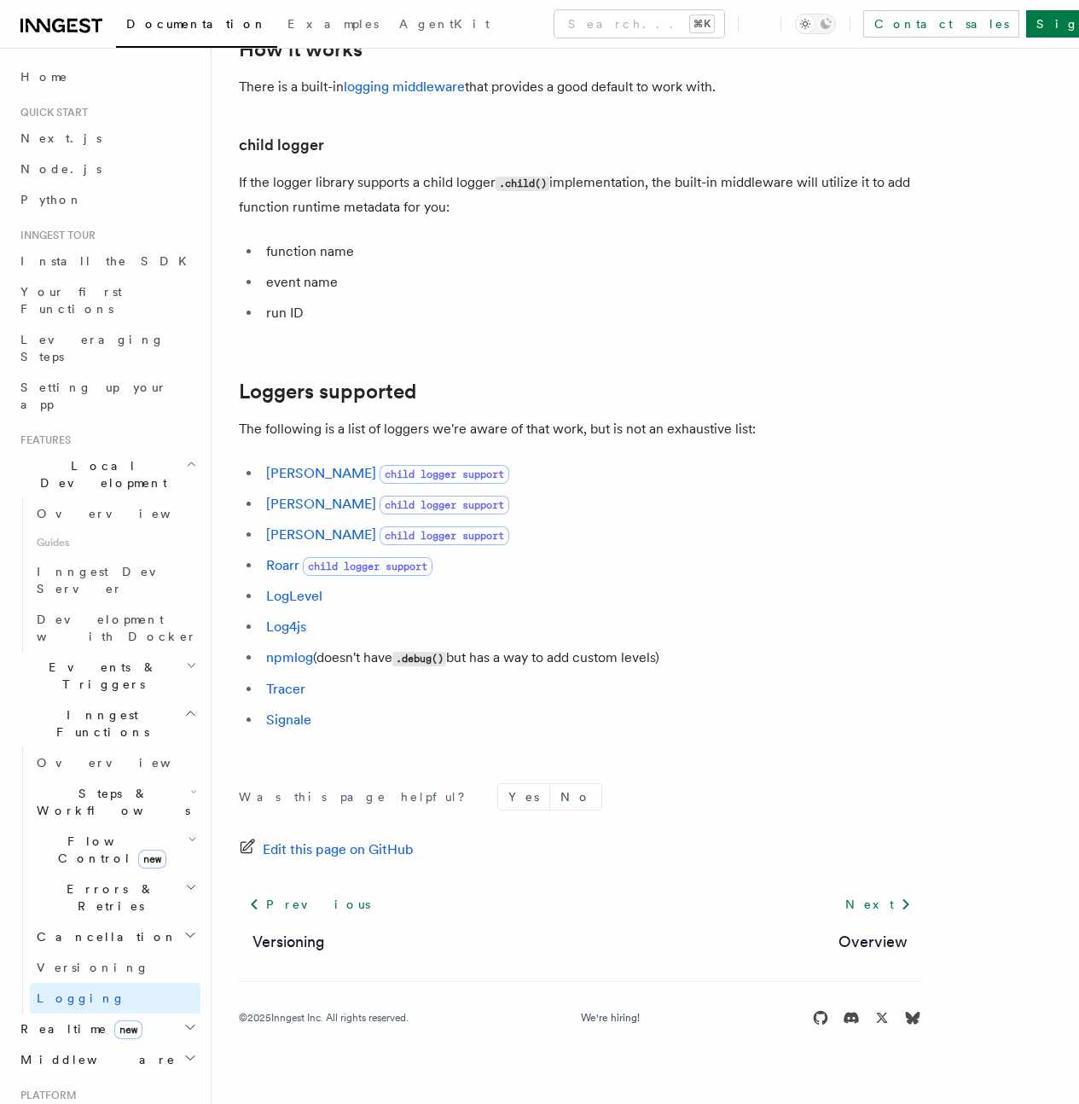
click at [108, 457] on span "Local Development" at bounding box center [100, 474] width 172 height 34
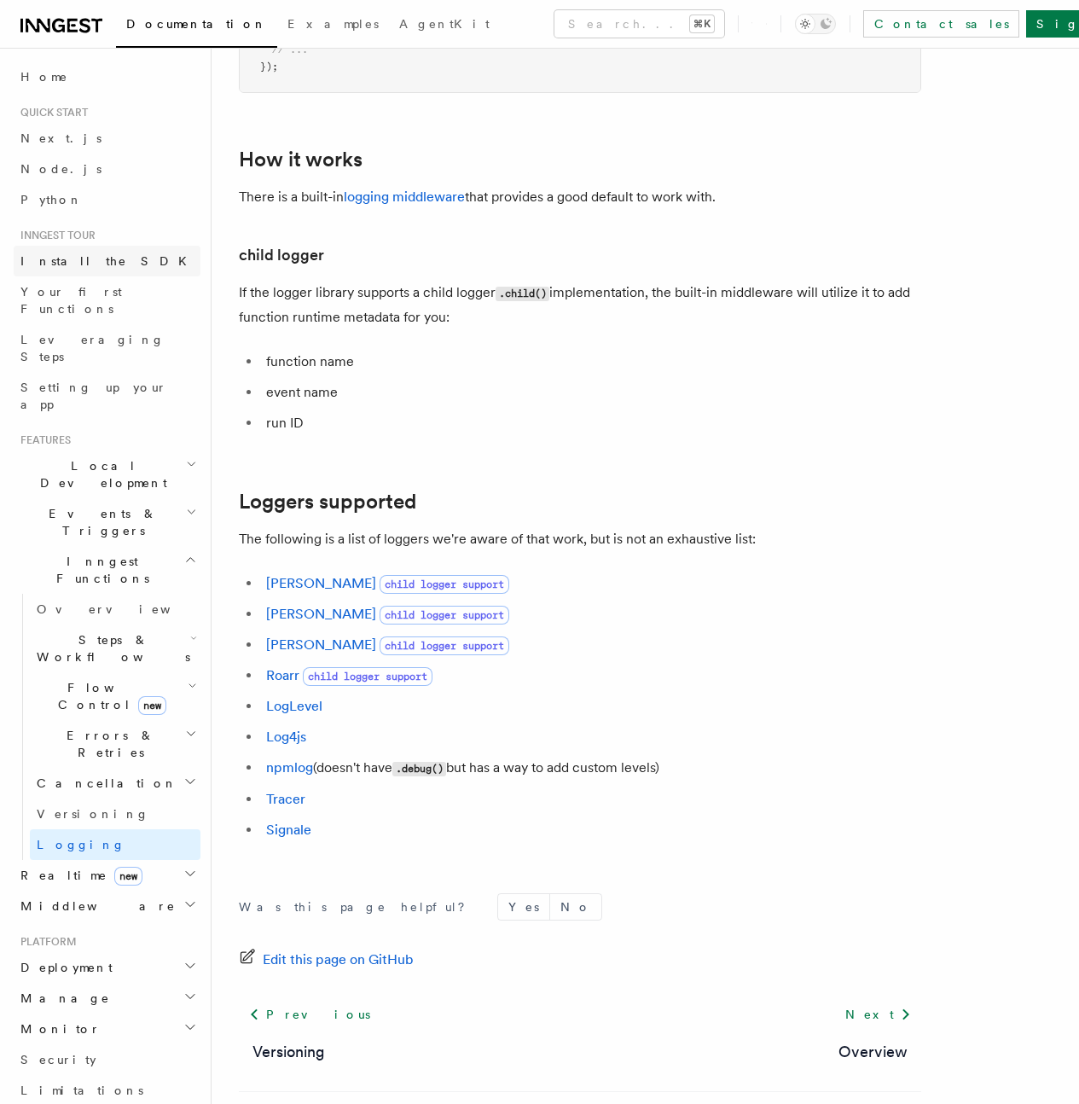
scroll to position [1891, 0]
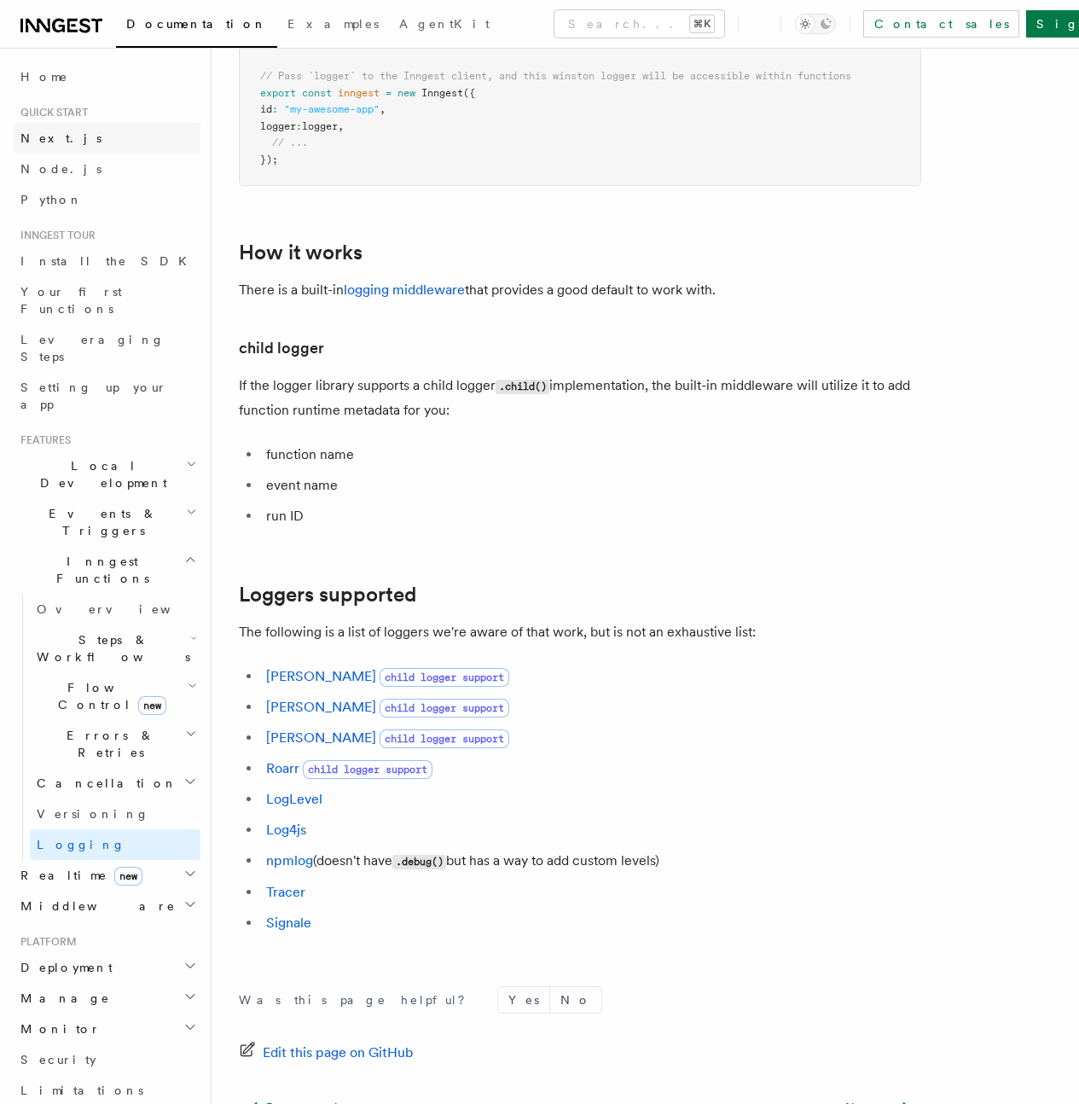
click at [53, 131] on span "Next.js" at bounding box center [60, 138] width 81 height 14
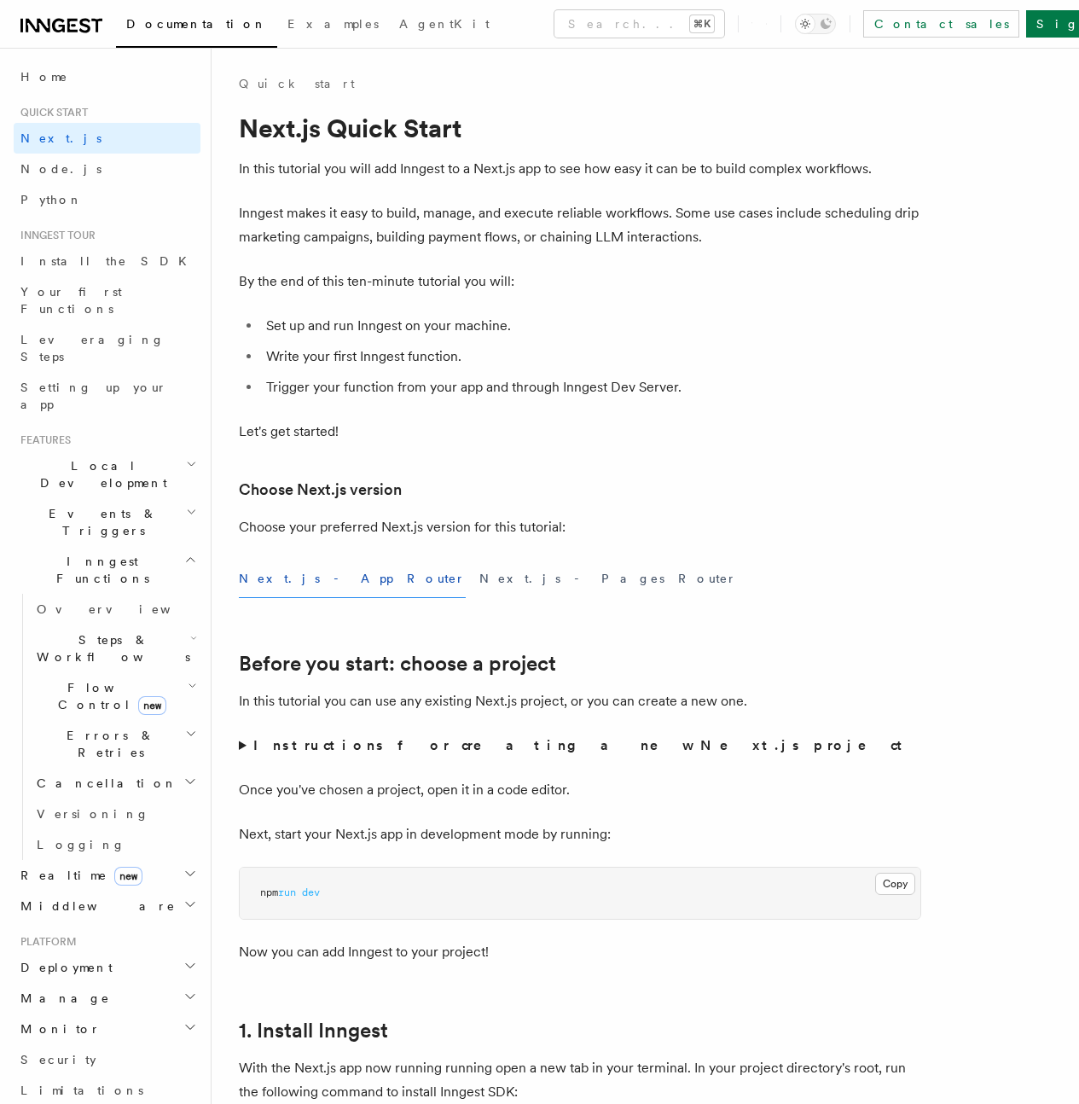
click at [74, 505] on span "Events & Triggers" at bounding box center [100, 522] width 172 height 34
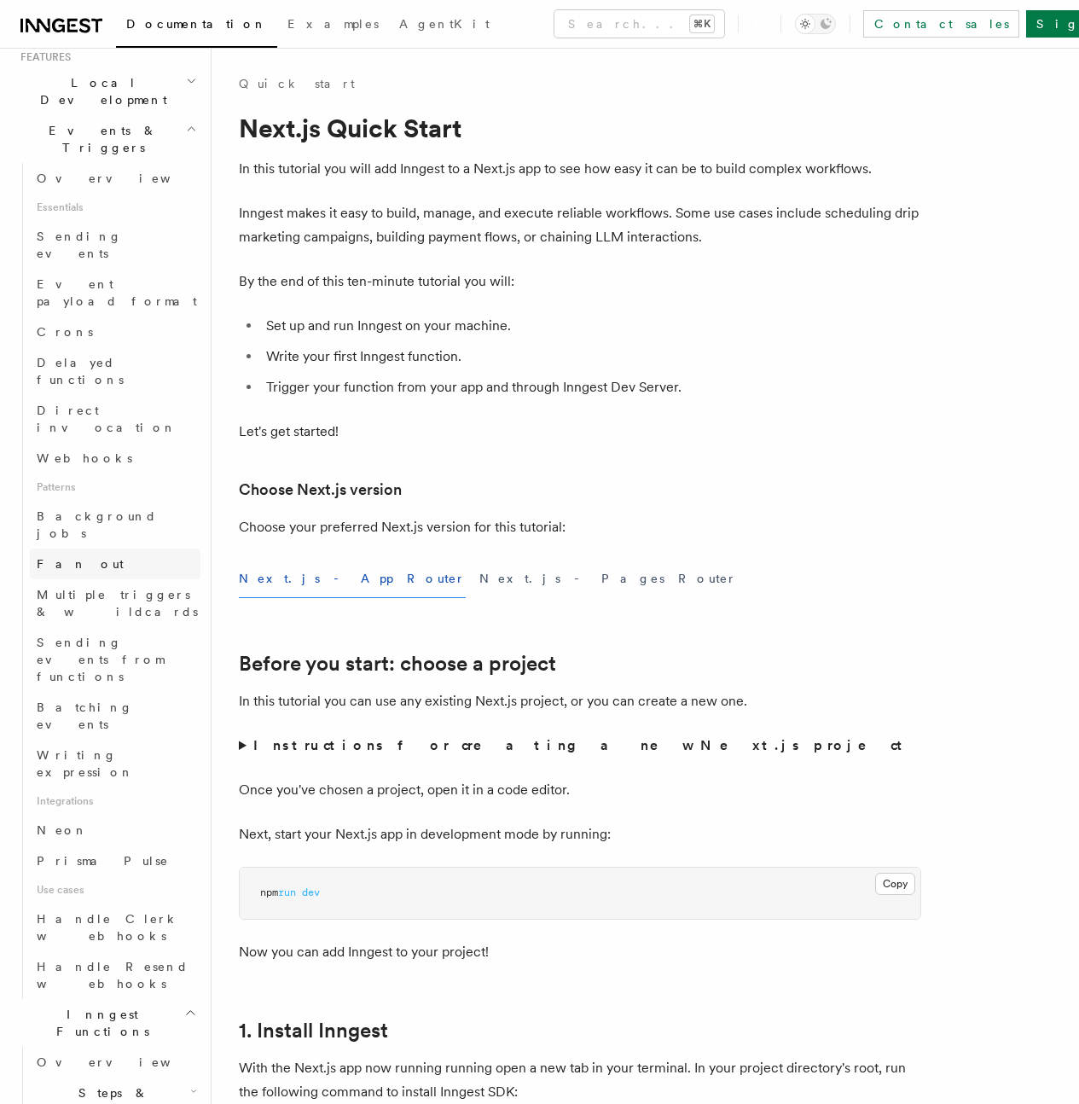
scroll to position [482, 0]
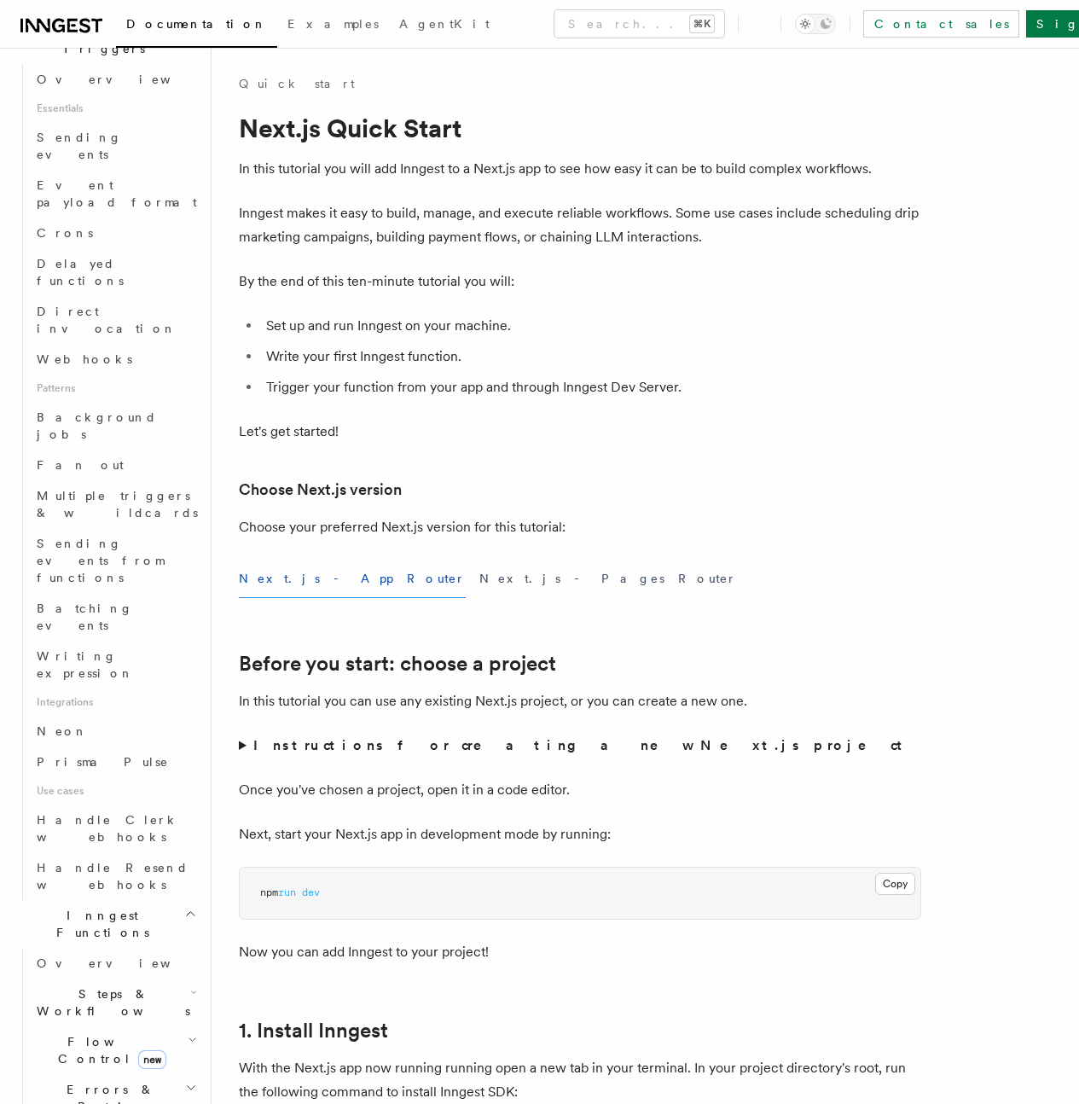
click at [737, 365] on ul "Set up and run Inngest on your machine. Write your first Inngest function. Trig…" at bounding box center [580, 356] width 683 height 85
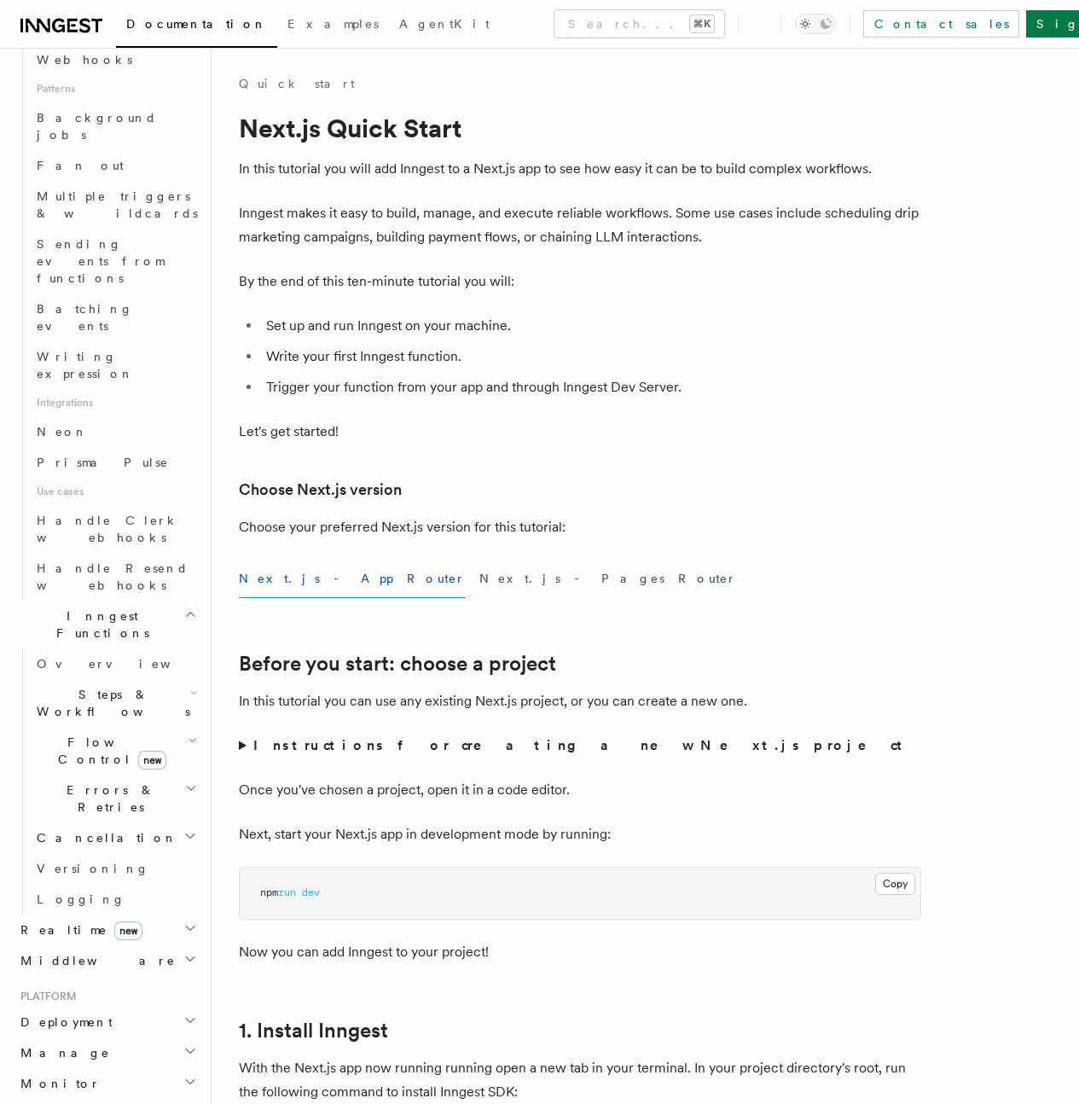
scroll to position [814, 0]
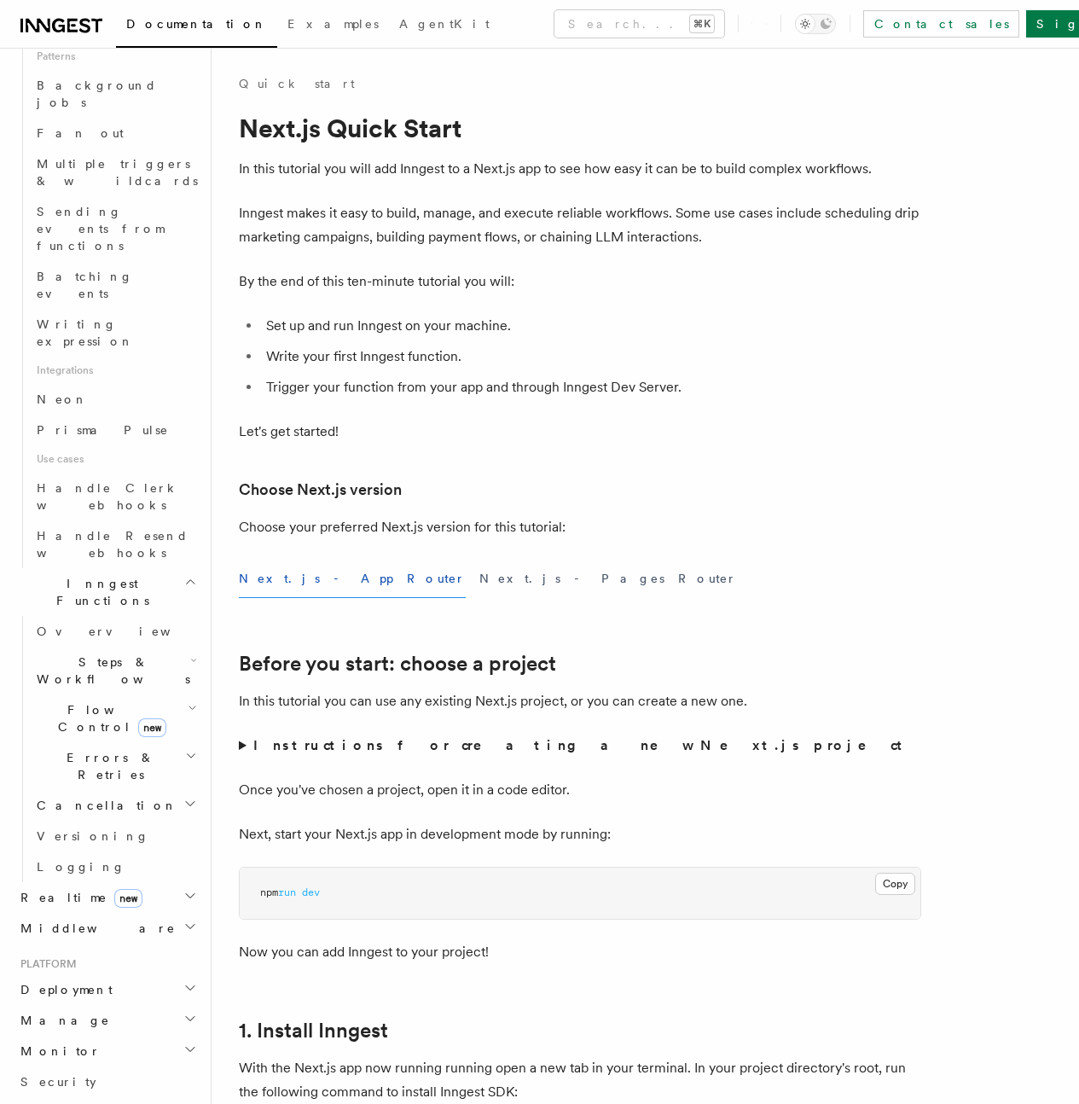
click at [46, 889] on span "Realtime new" at bounding box center [78, 897] width 129 height 17
click at [77, 921] on span "Overview" at bounding box center [125, 928] width 176 height 14
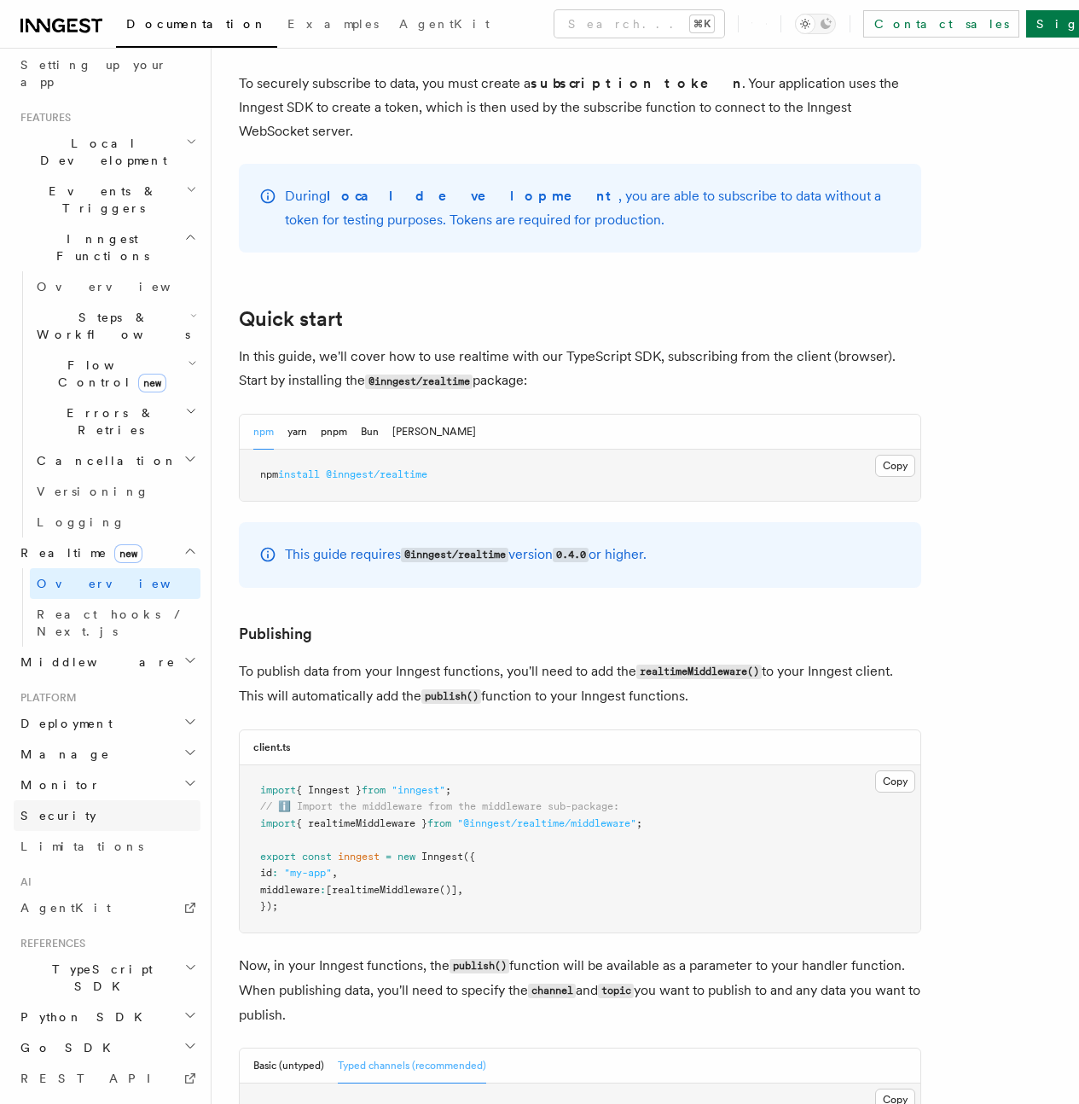
scroll to position [934, 0]
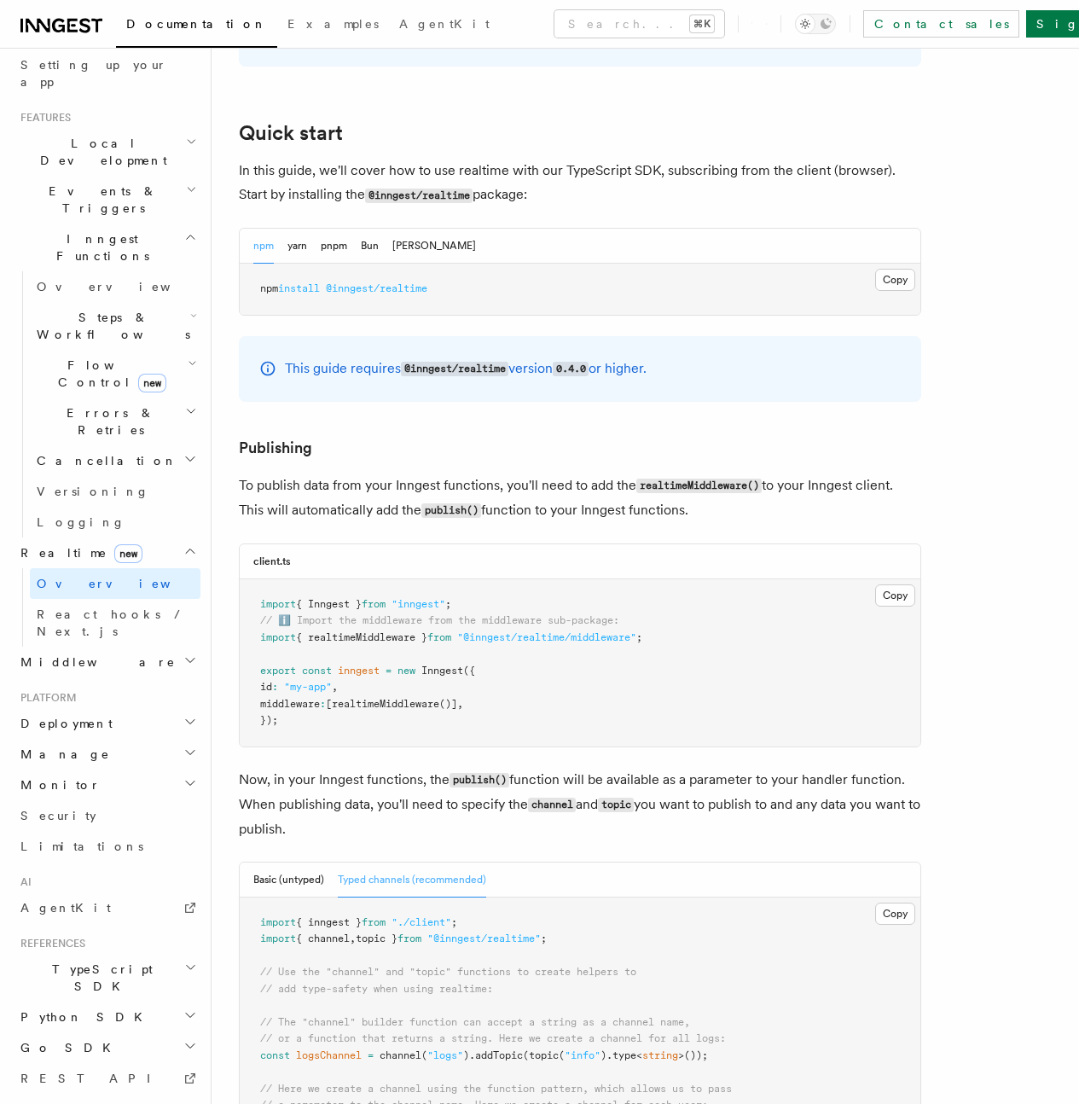
click at [0, 0] on span "Developer preview" at bounding box center [0, 0] width 0 height 0
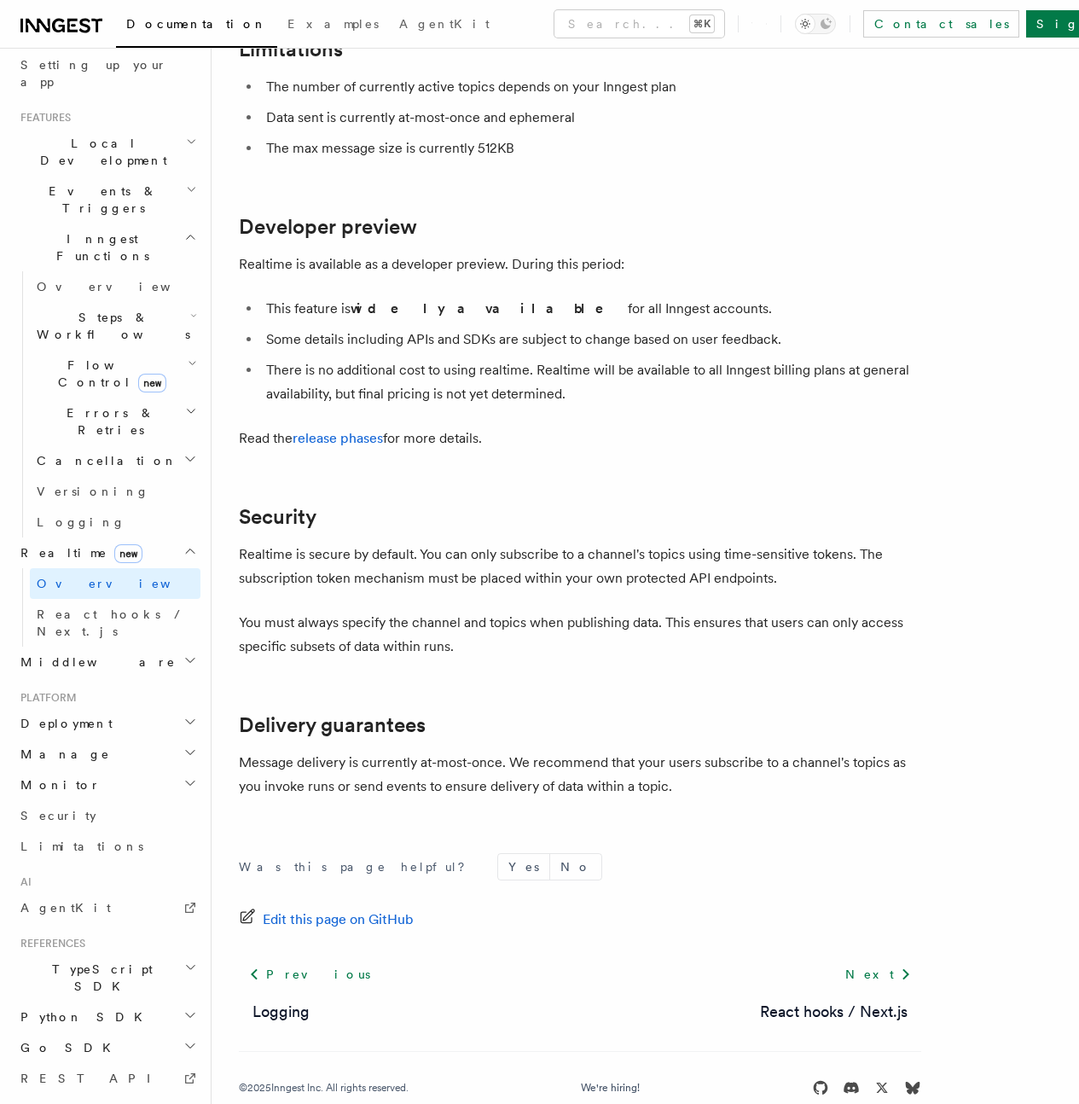
scroll to position [4890, 0]
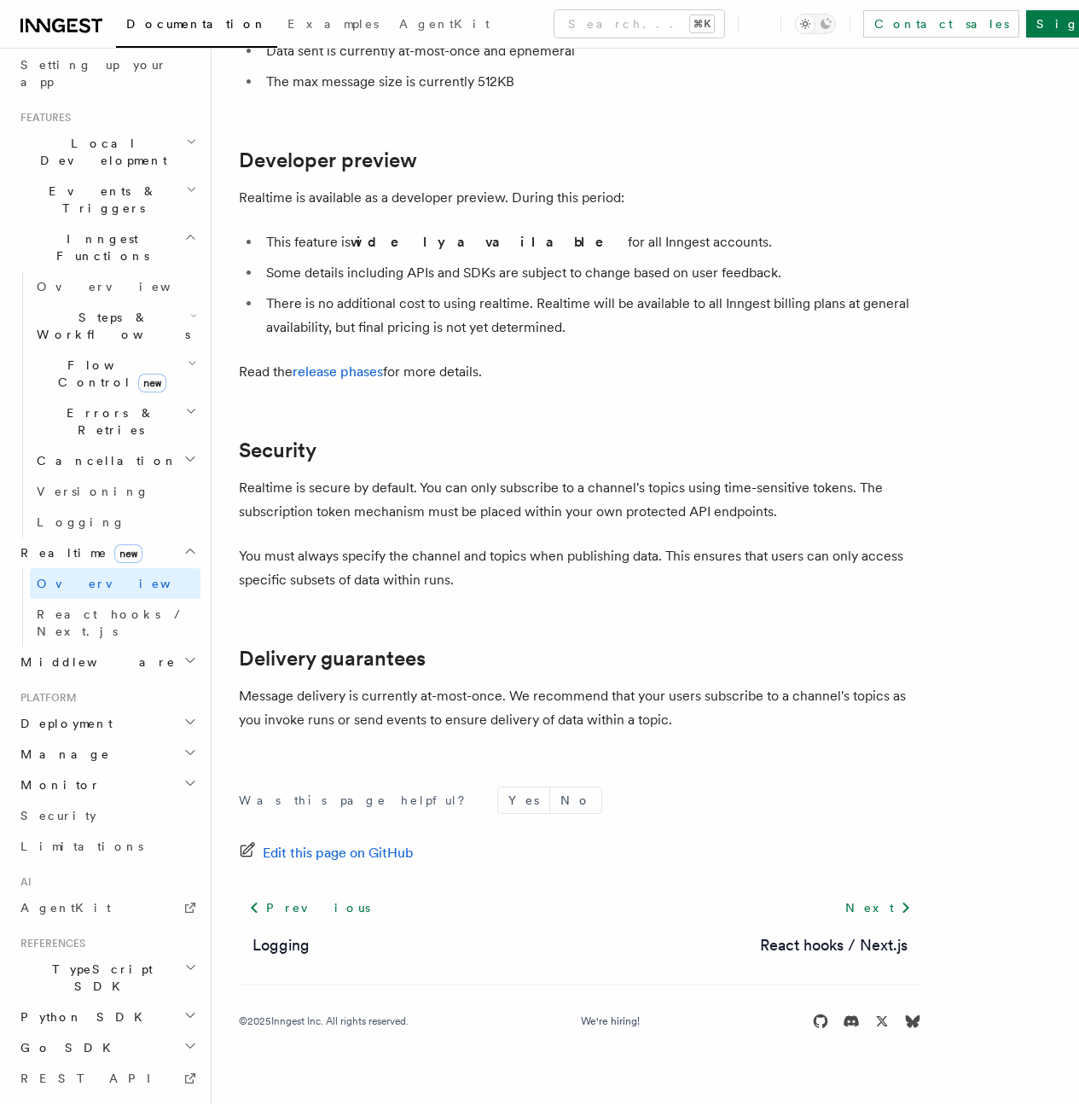
click at [0, 0] on span "Quick start" at bounding box center [0, 0] width 0 height 0
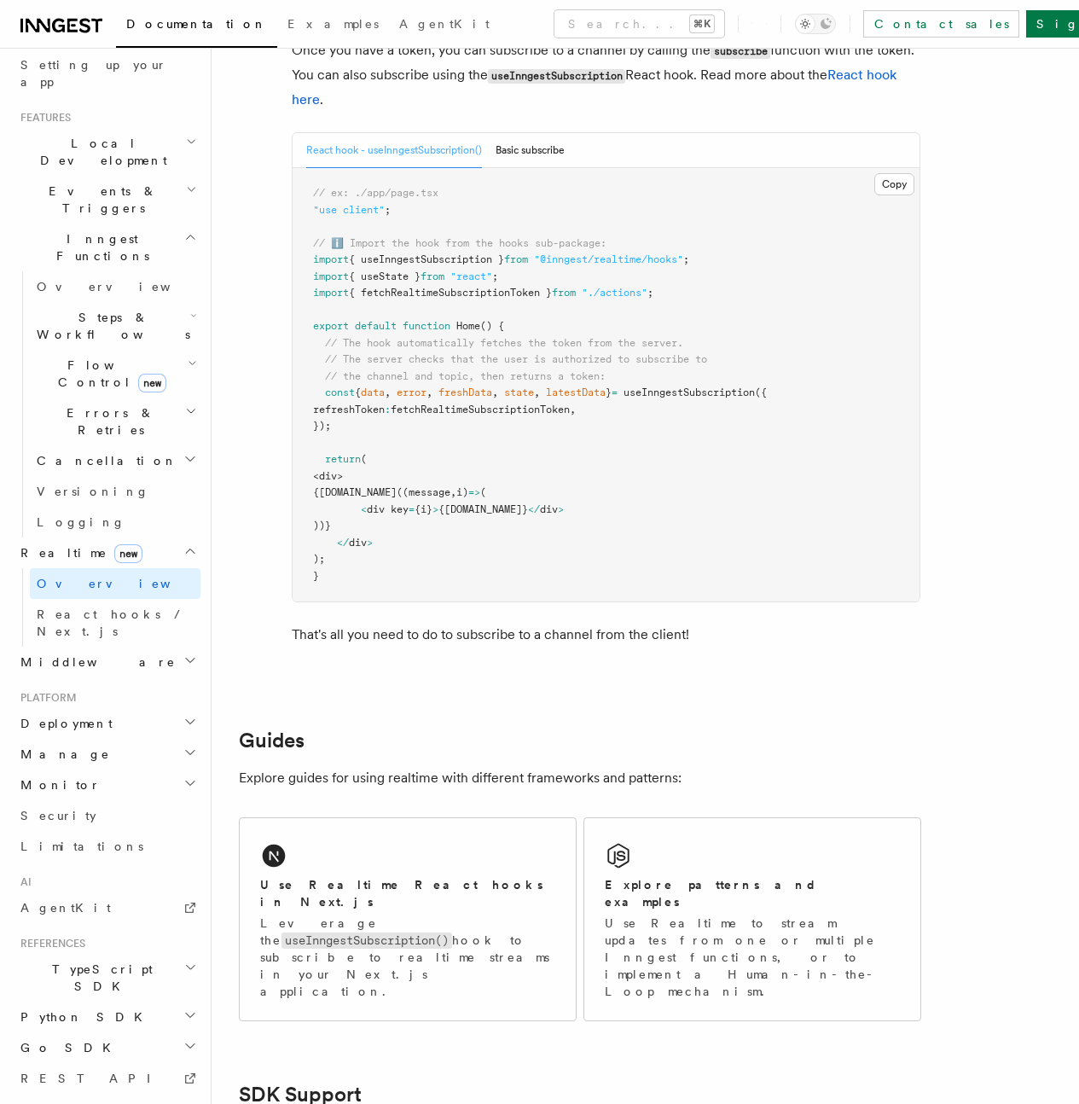
scroll to position [3379, 0]
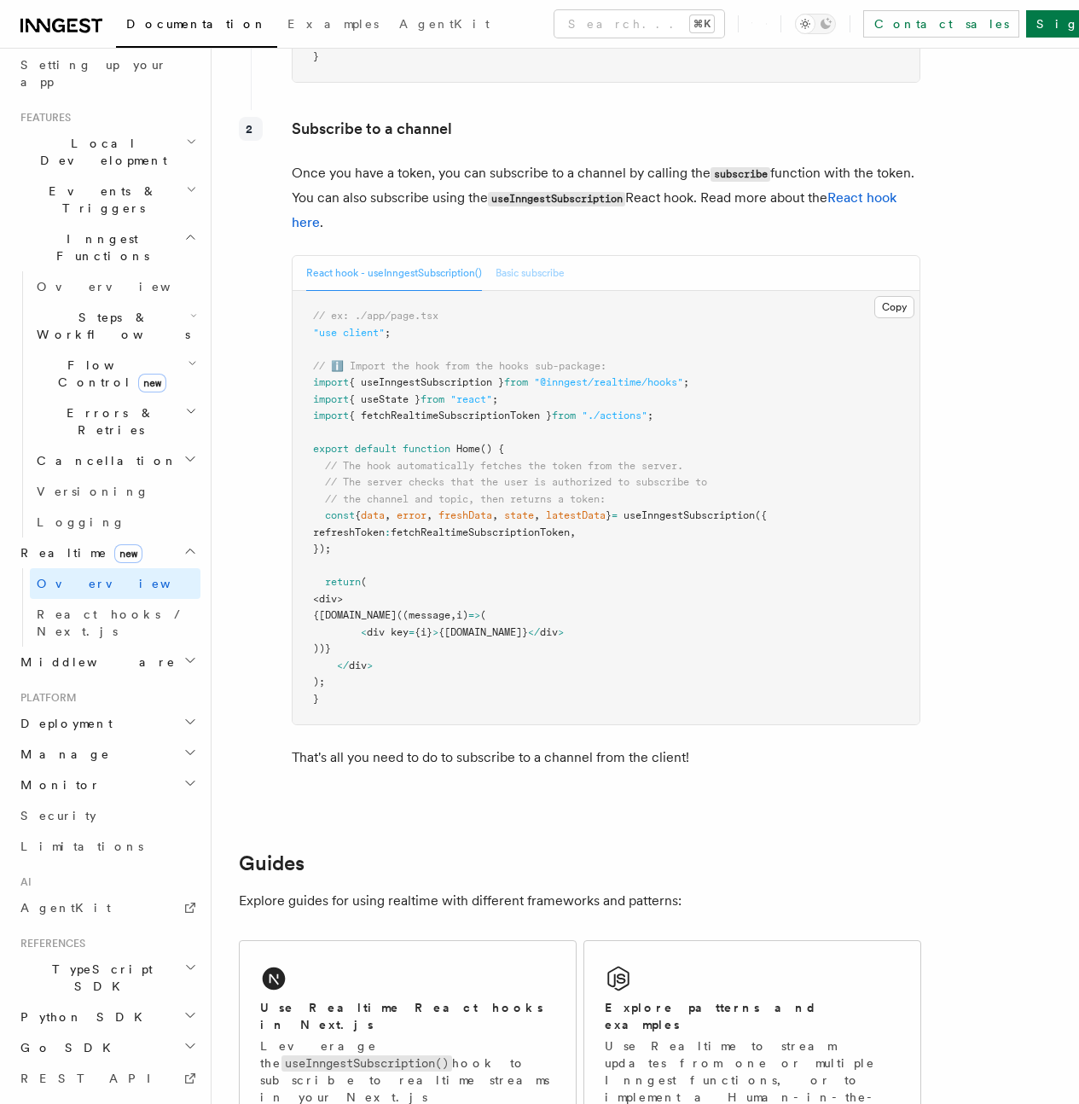
click at [526, 291] on button "Basic subscribe" at bounding box center [530, 273] width 69 height 35
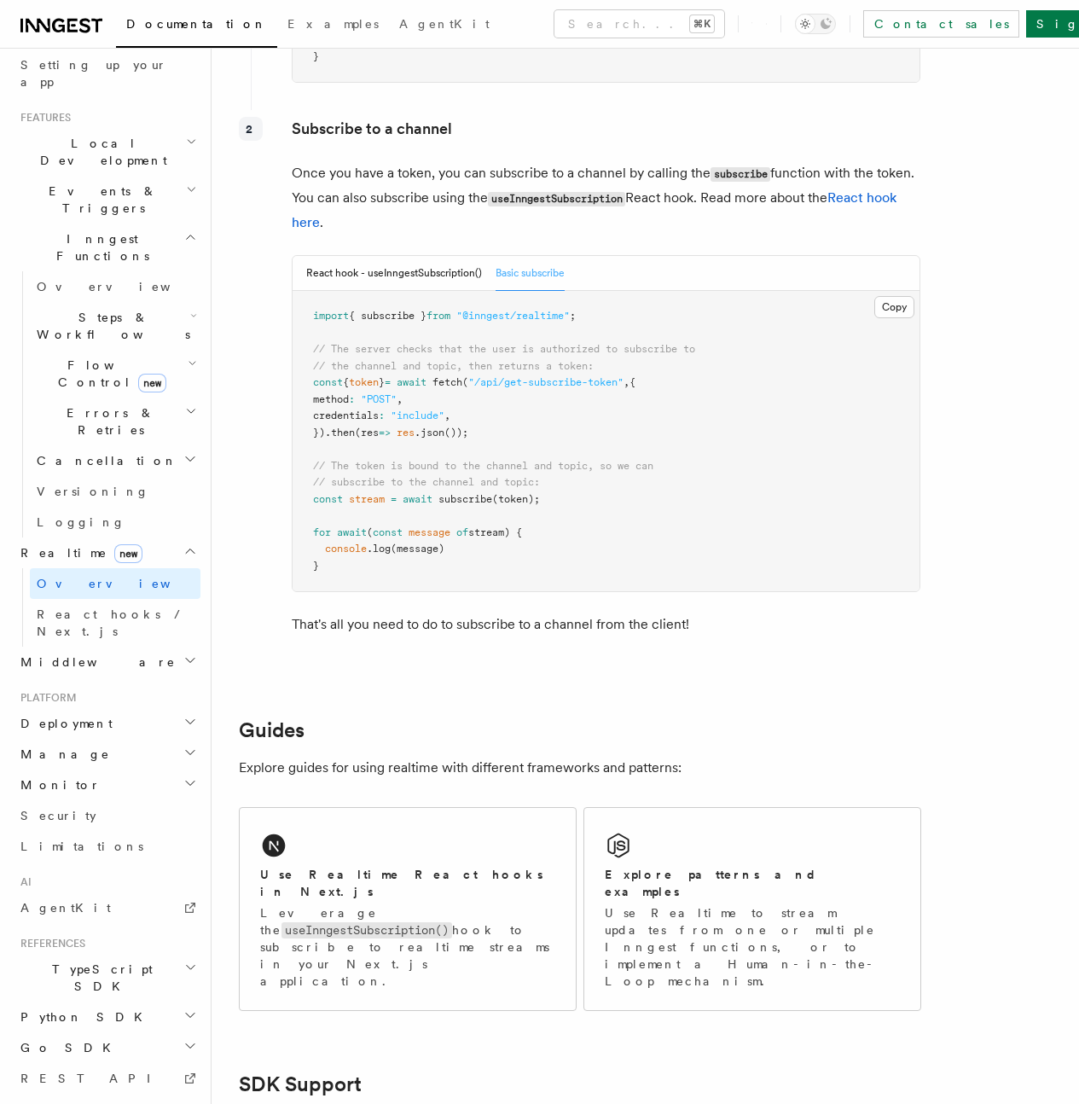
scroll to position [3478, 0]
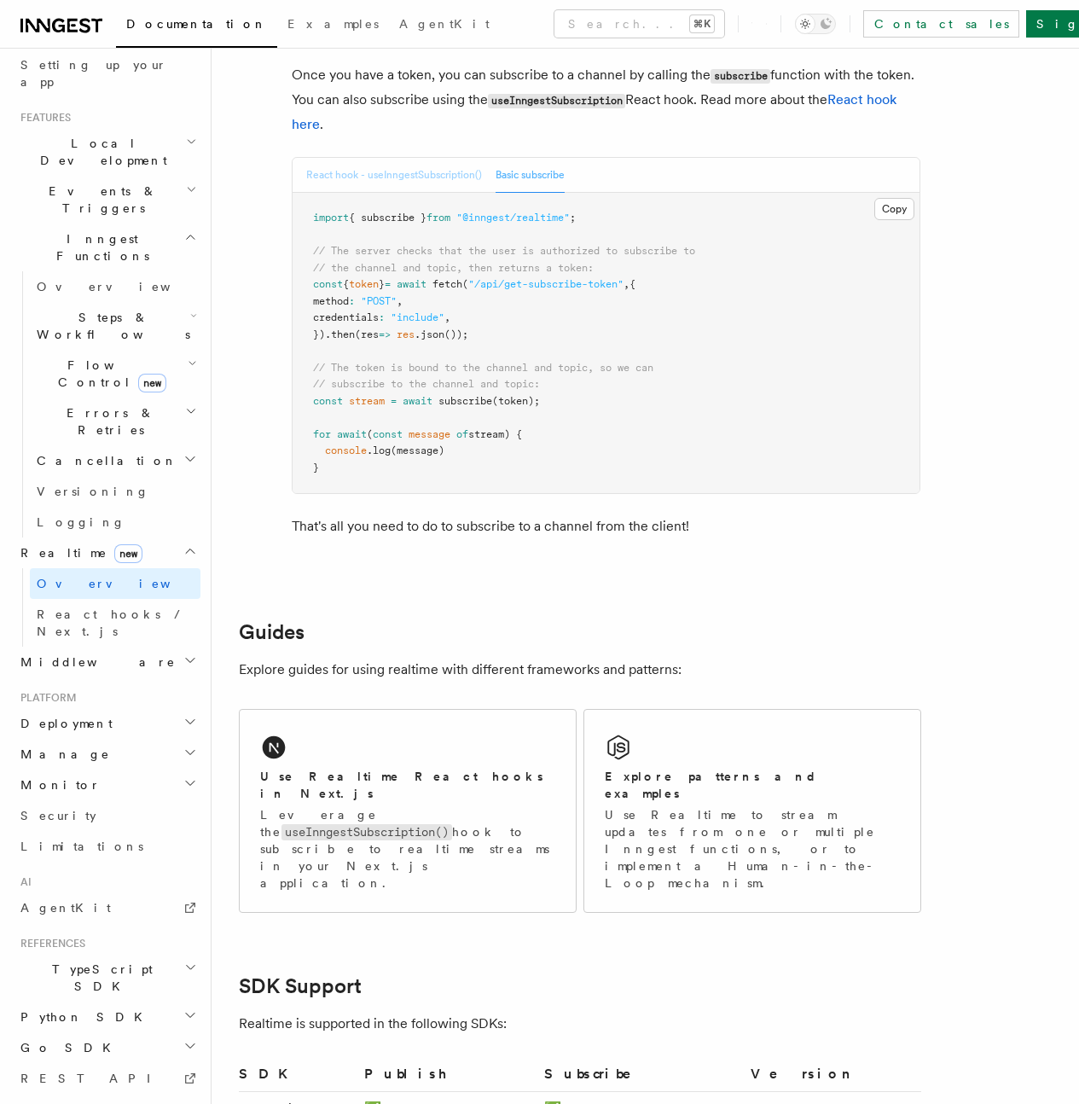
click at [366, 193] on button "React hook - useInngestSubscription()" at bounding box center [394, 175] width 176 height 35
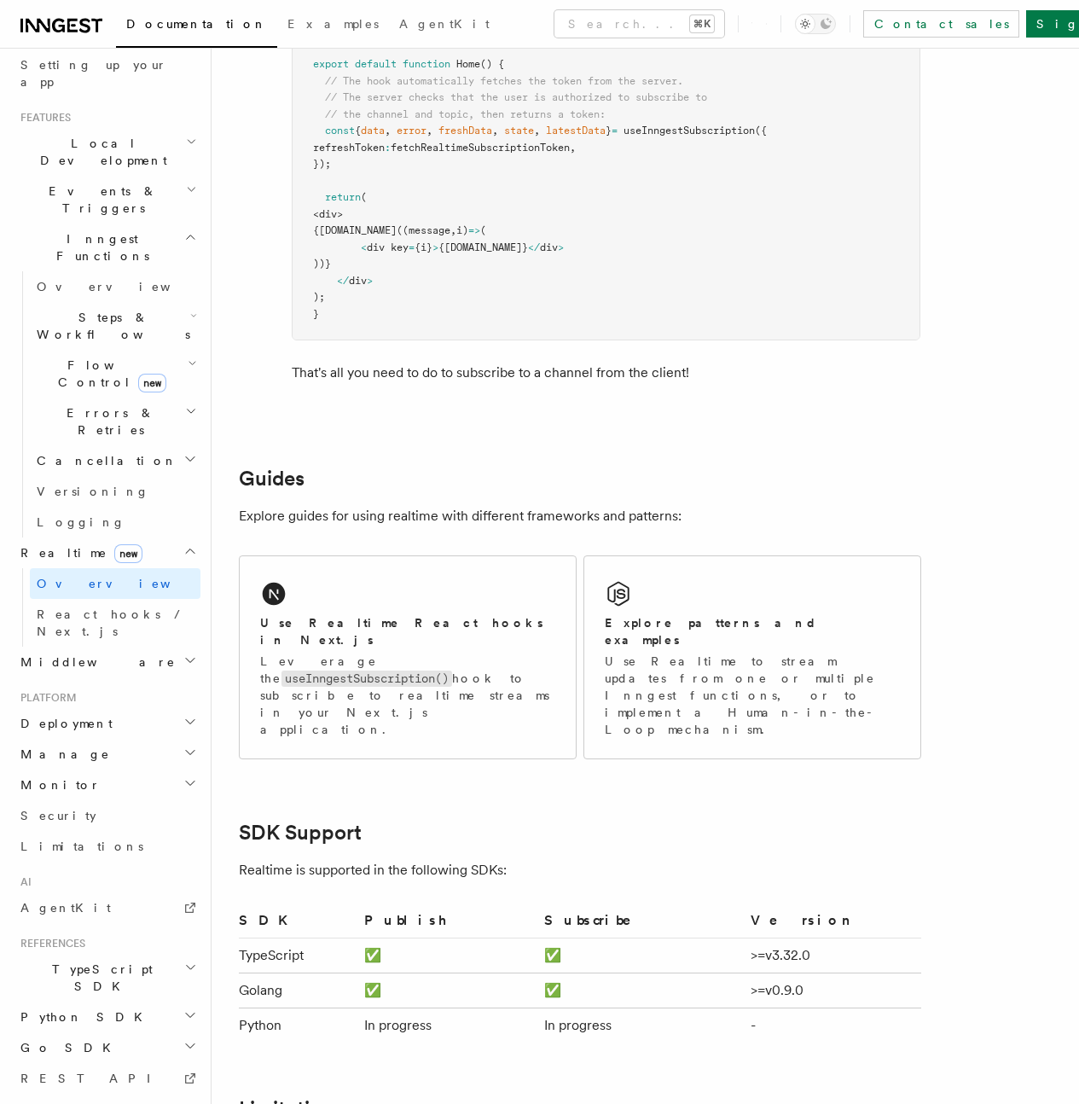
scroll to position [3797, 0]
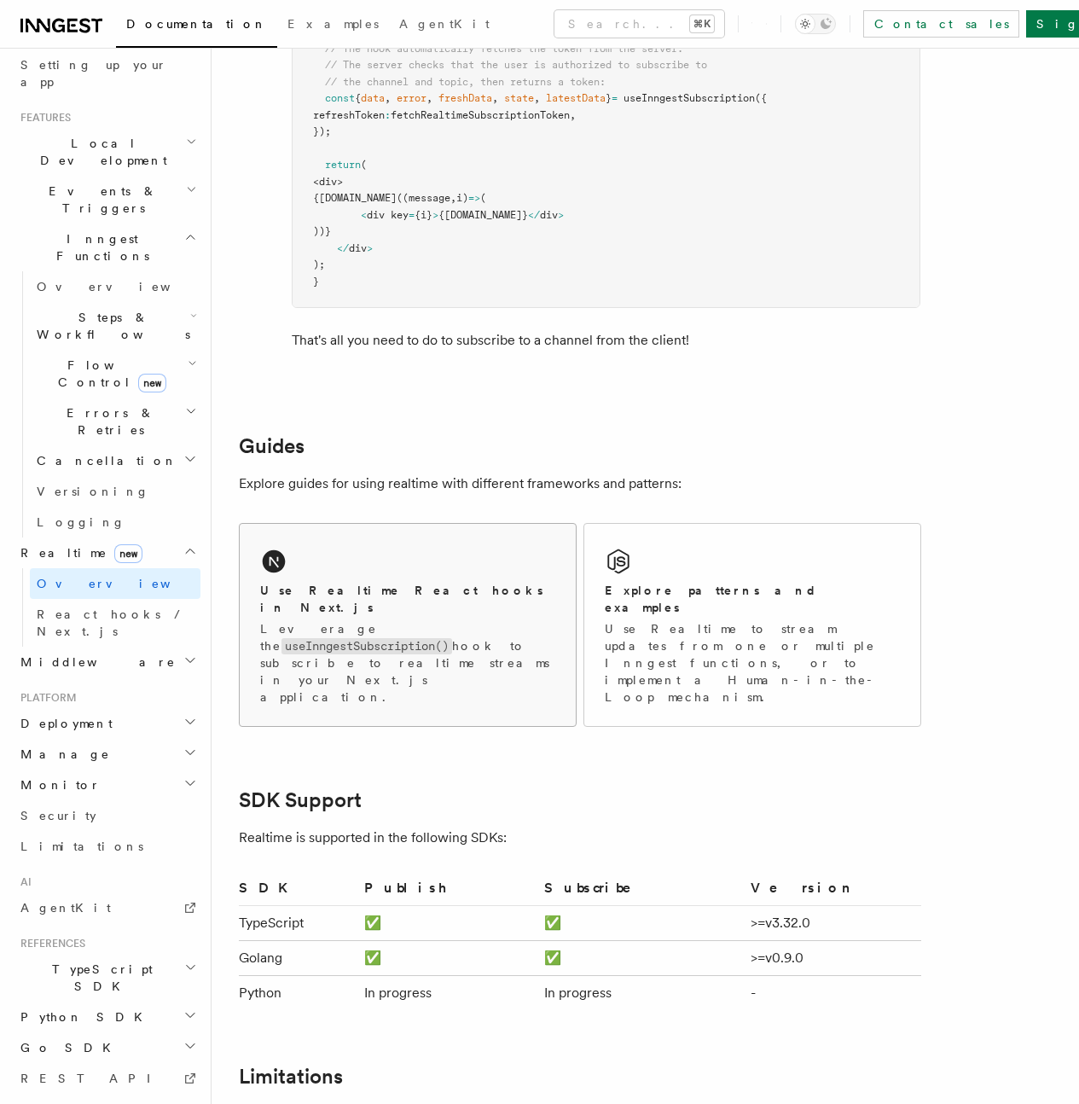
click at [375, 642] on div "Use Realtime React hooks in Next.js Leverage the useInngestSubscription() hook …" at bounding box center [408, 625] width 336 height 202
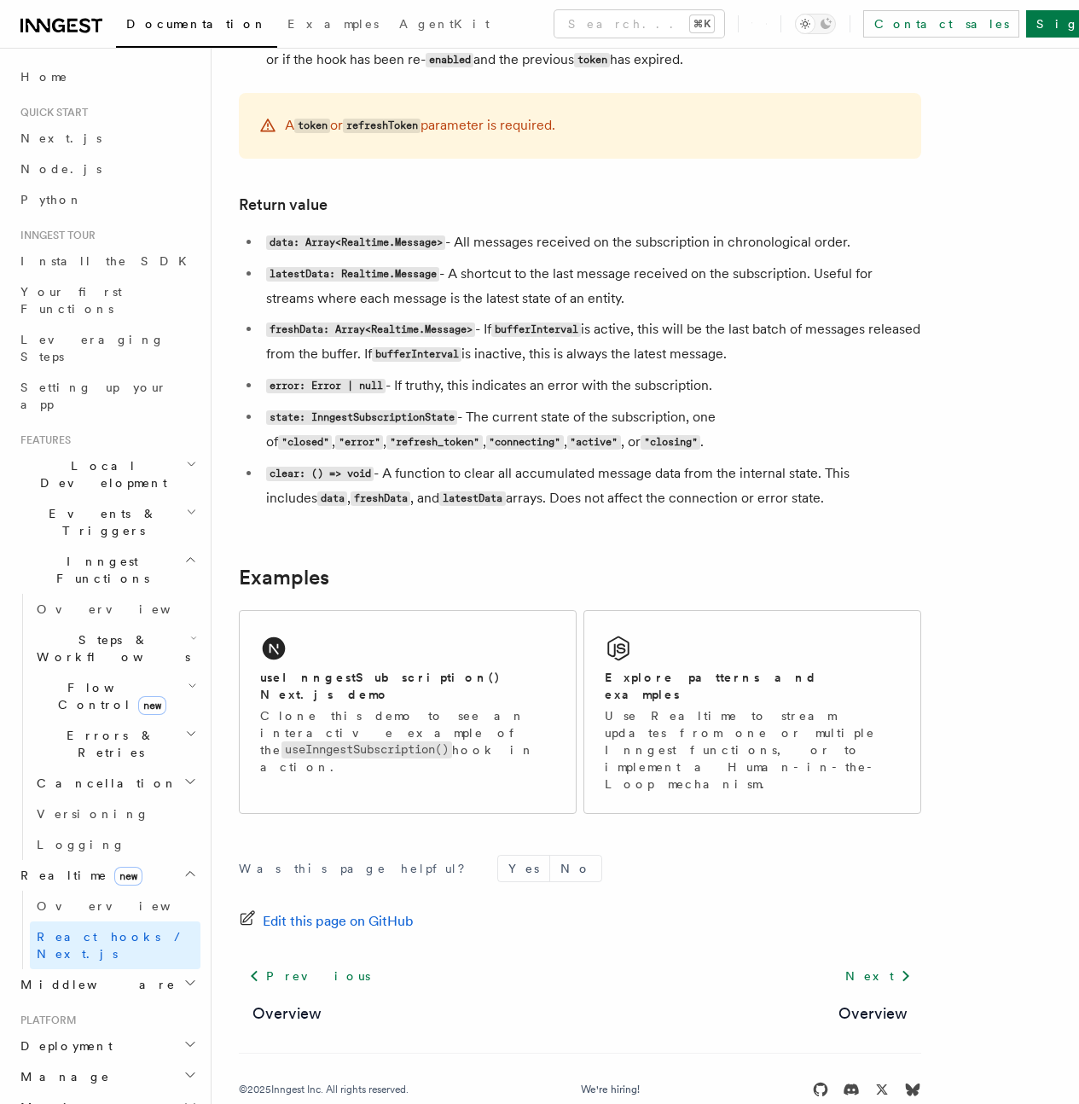
scroll to position [1361, 0]
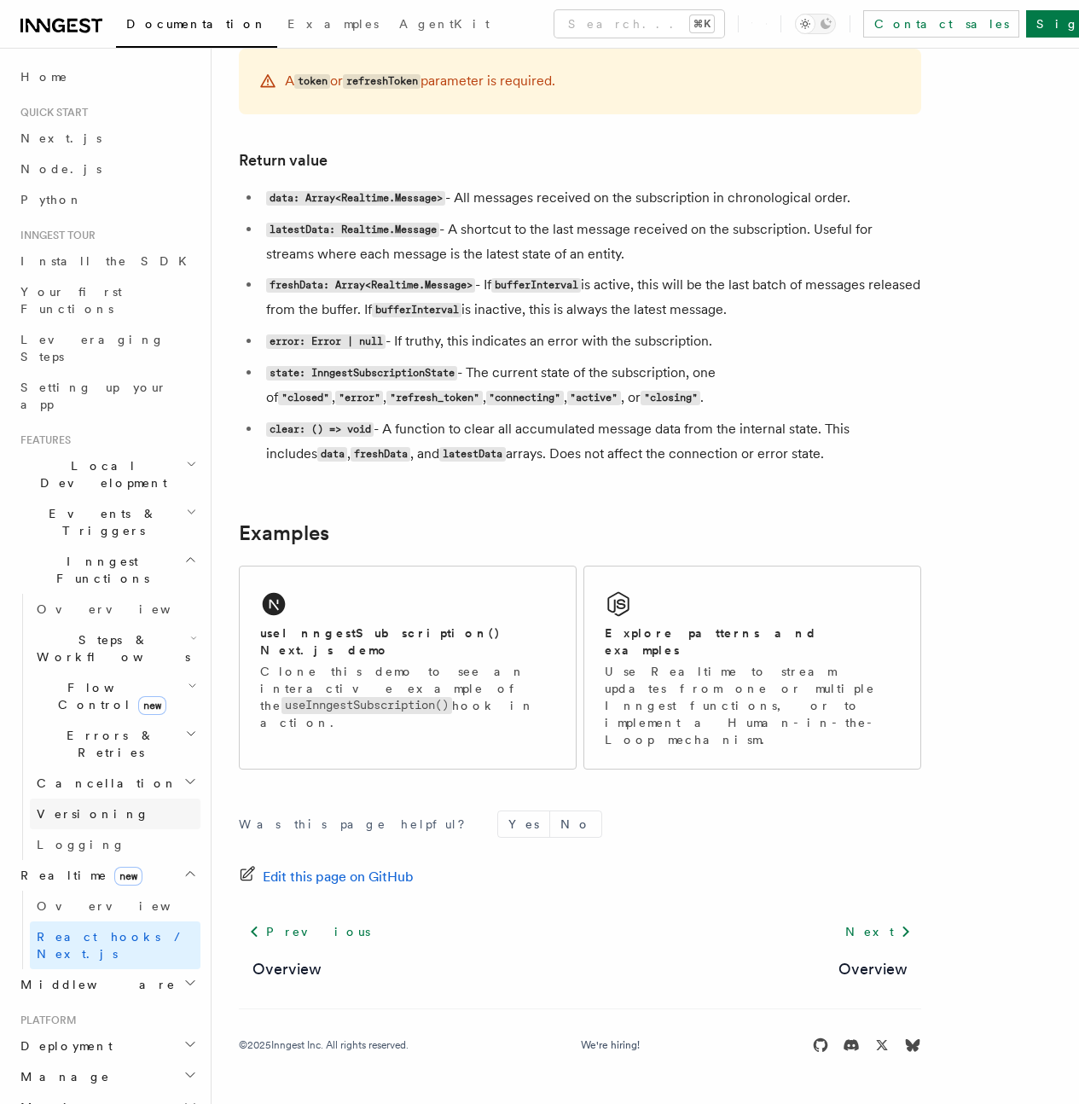
click at [73, 807] on span "Versioning" at bounding box center [93, 814] width 113 height 14
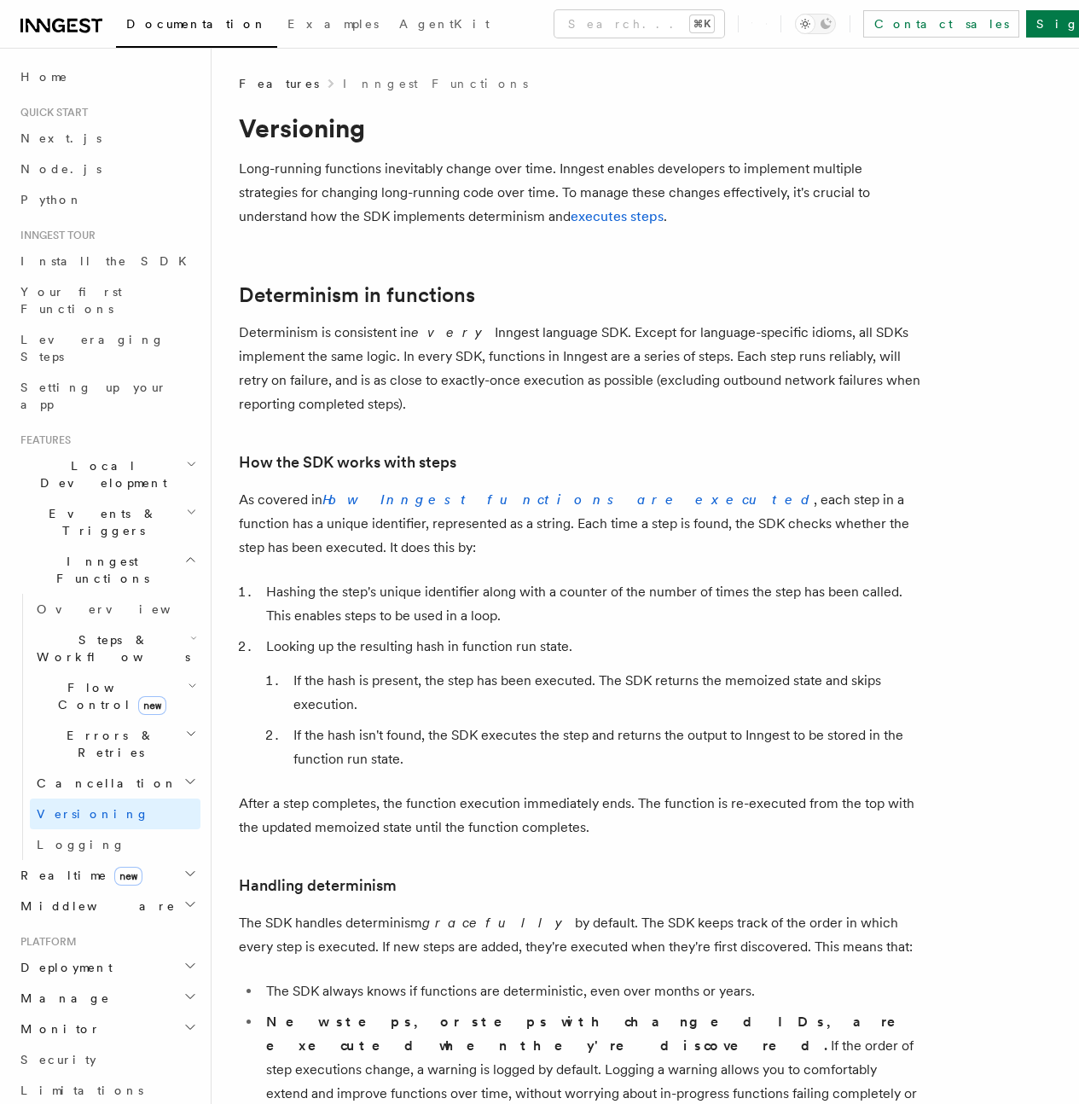
click at [84, 505] on span "Events & Triggers" at bounding box center [100, 522] width 172 height 34
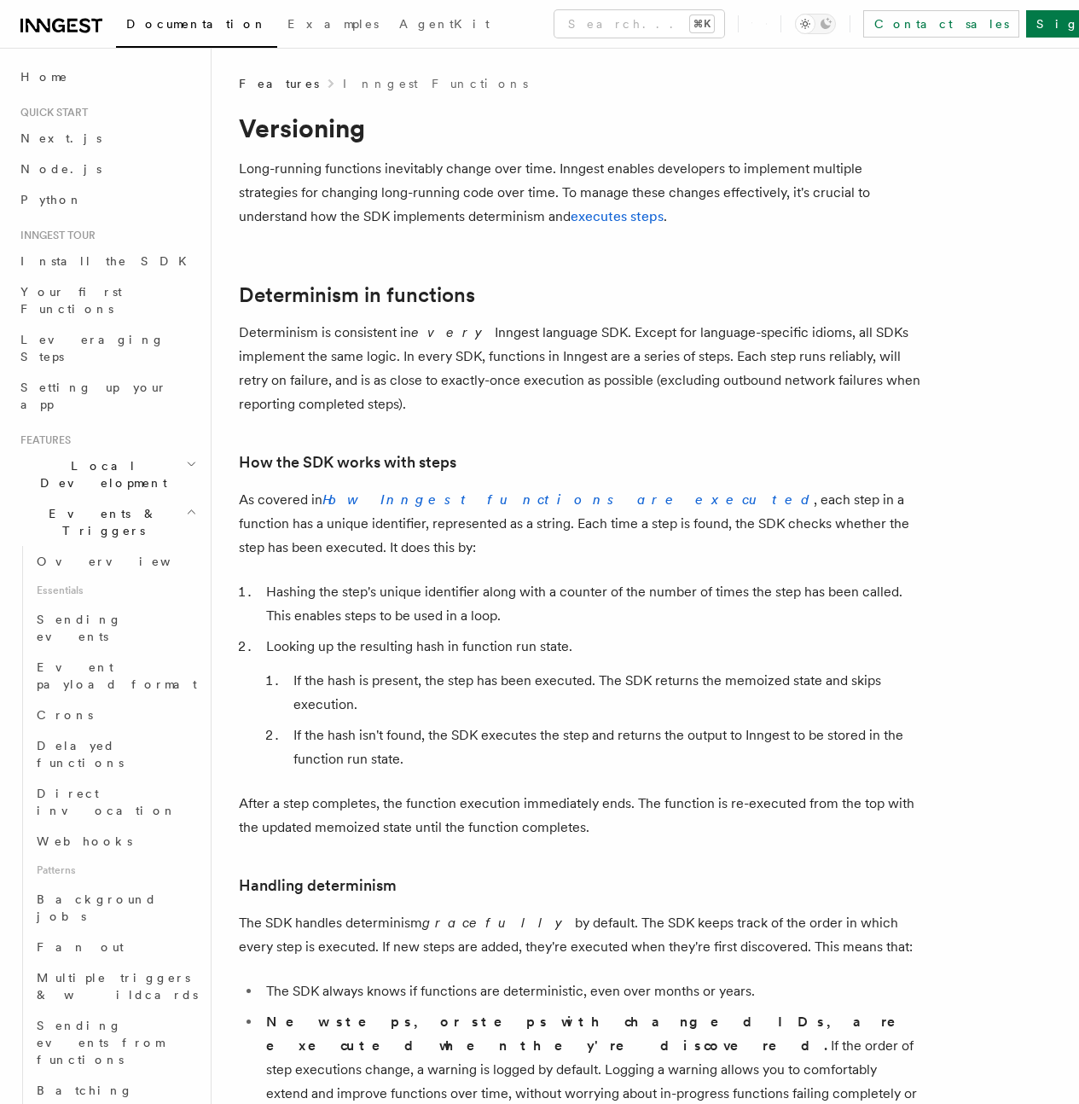
click at [84, 505] on span "Events & Triggers" at bounding box center [100, 522] width 172 height 34
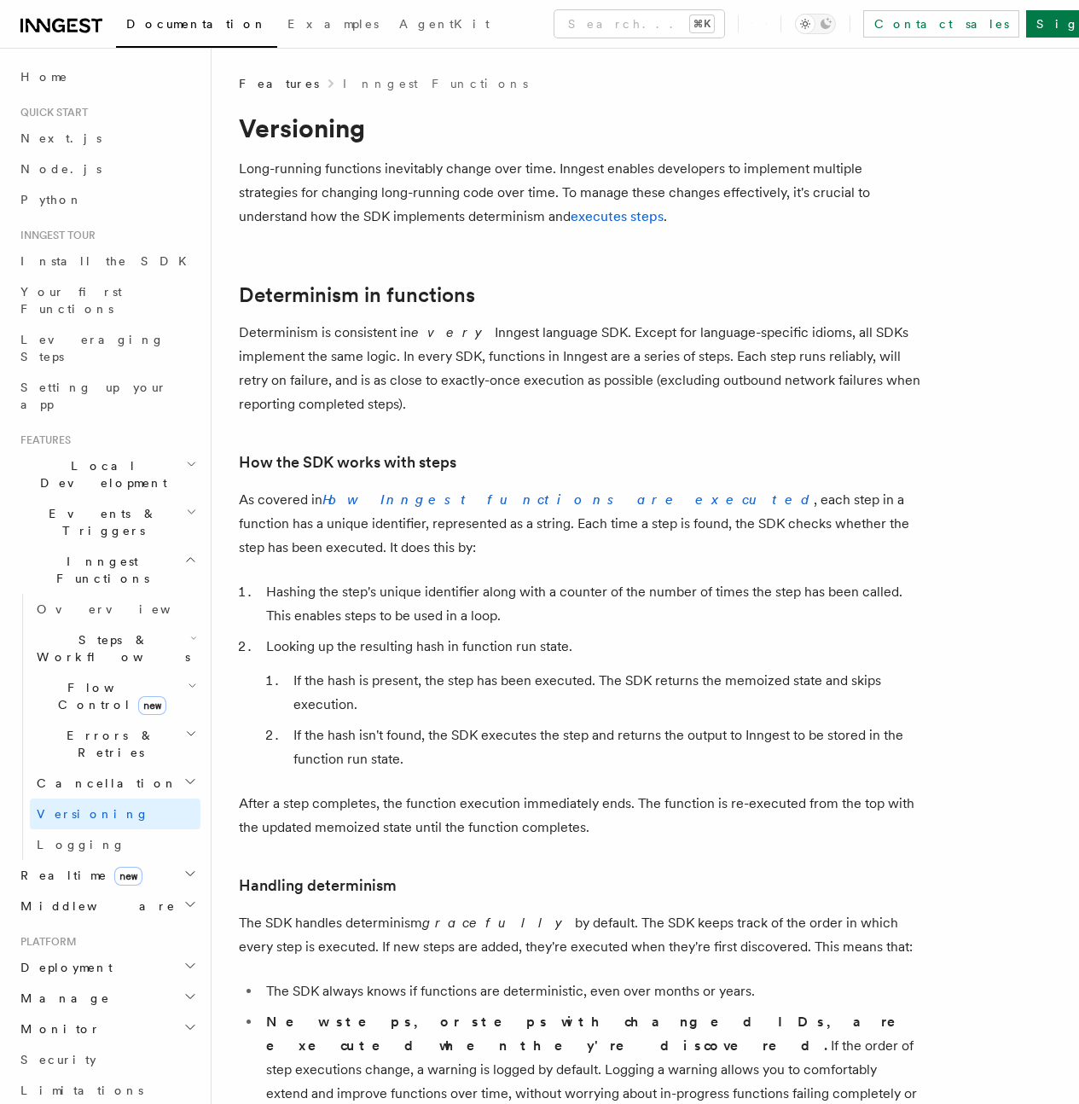
click at [93, 891] on h2 "Middleware" at bounding box center [107, 906] width 187 height 31
click at [133, 860] on h2 "Realtime new" at bounding box center [107, 875] width 187 height 31
click at [73, 891] on link "Overview" at bounding box center [115, 906] width 171 height 31
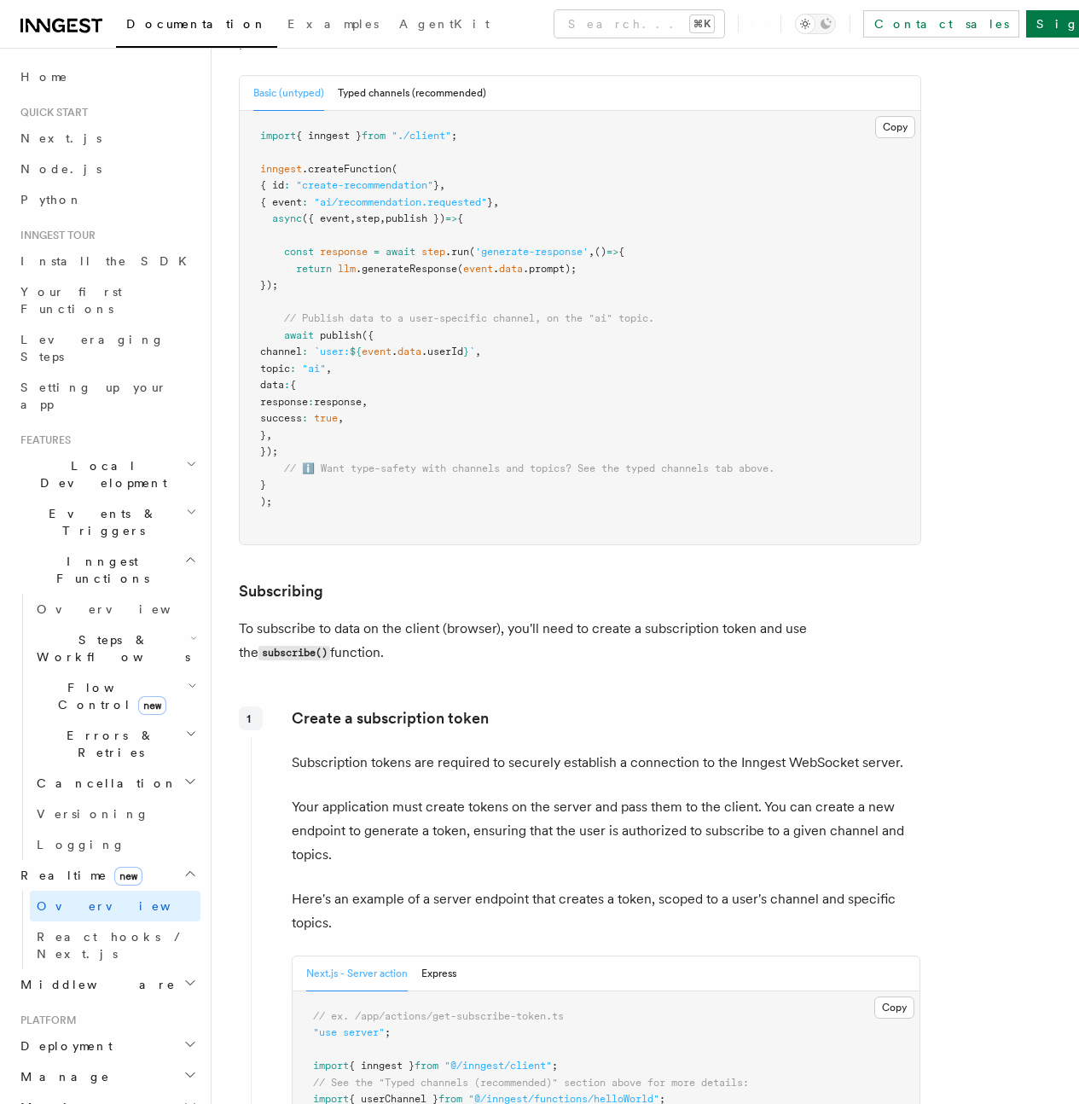
scroll to position [2159, 0]
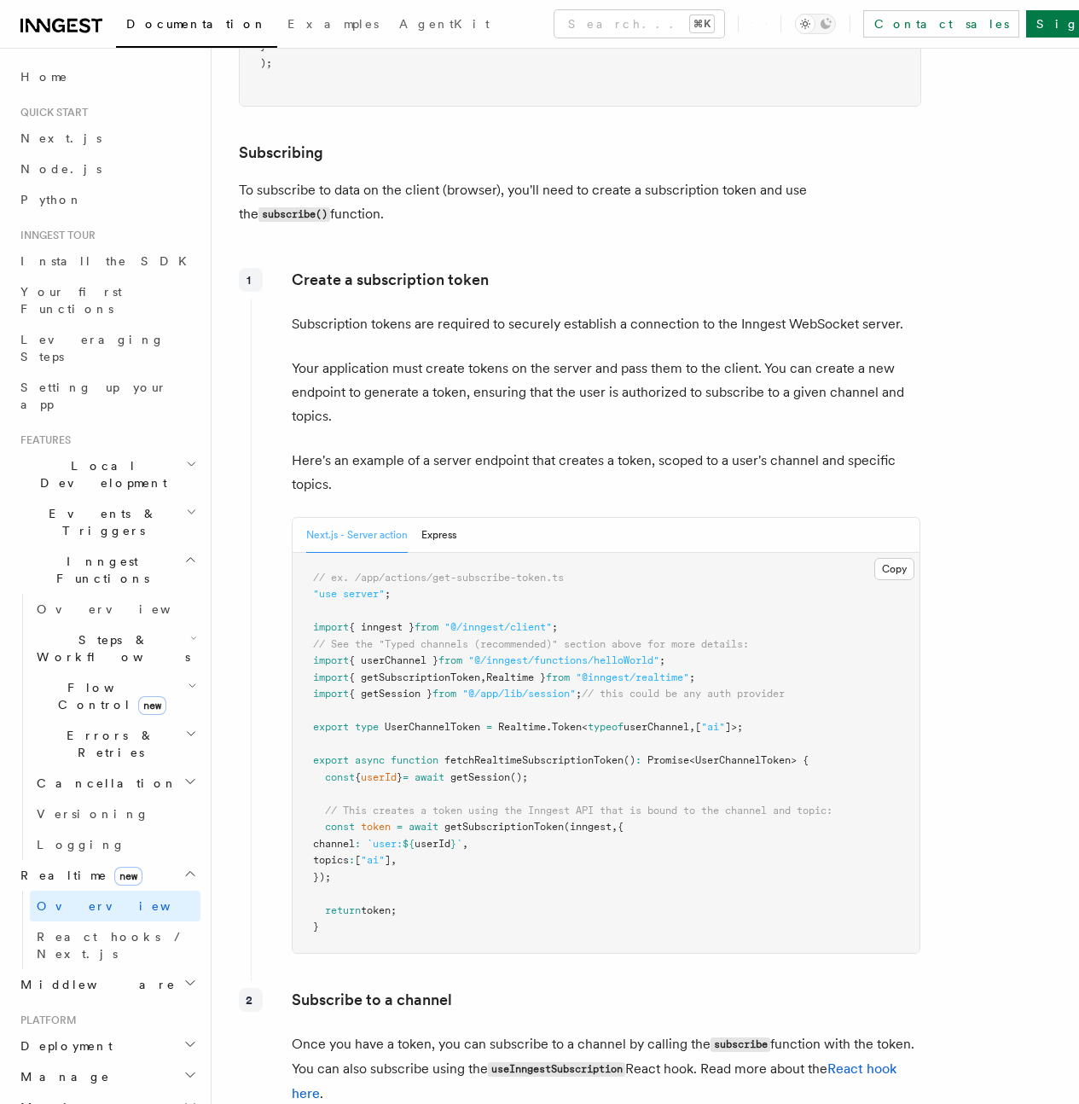
click at [0, 0] on link "Guides" at bounding box center [0, 0] width 0 height 0
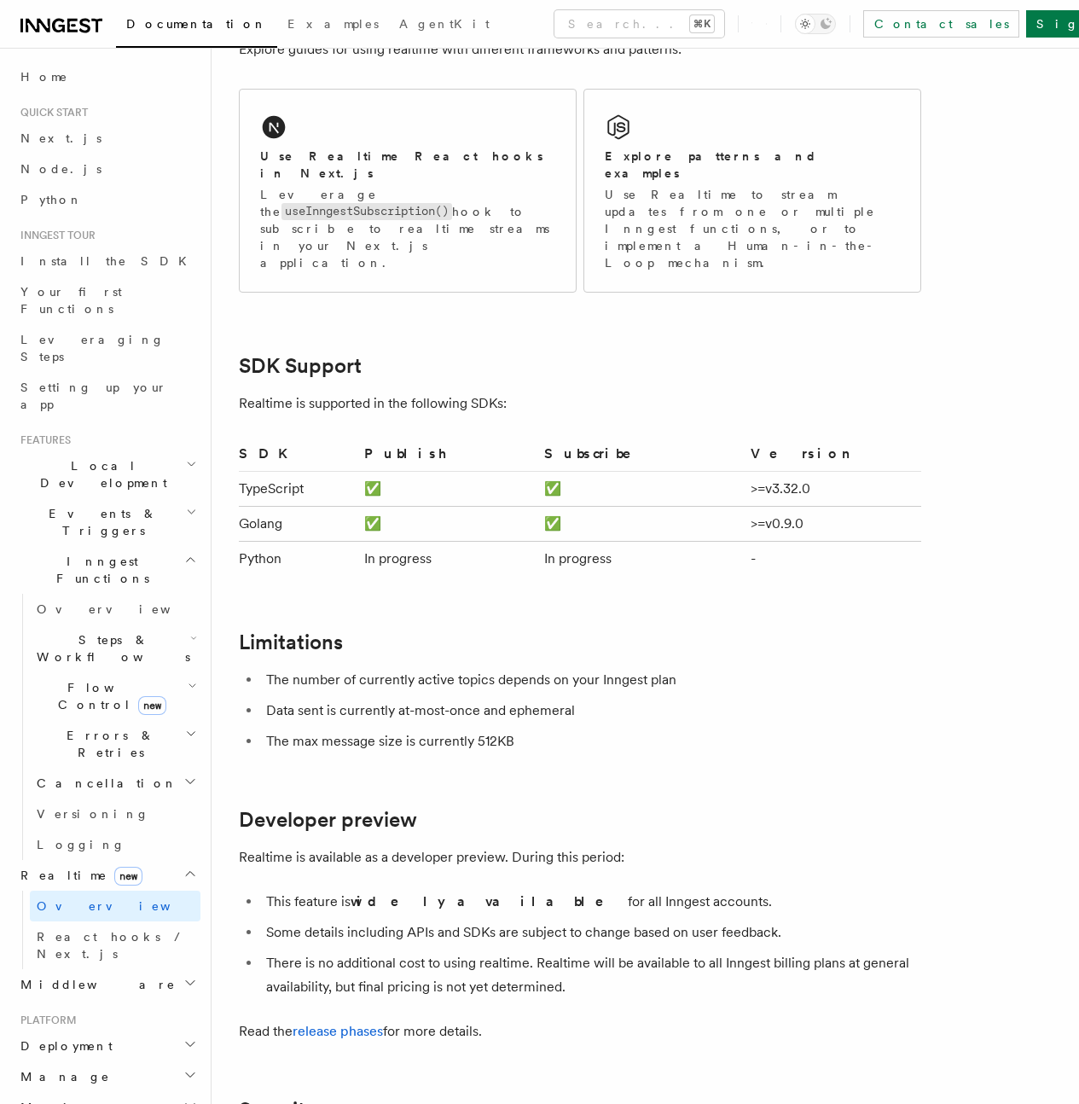
scroll to position [3885, 0]
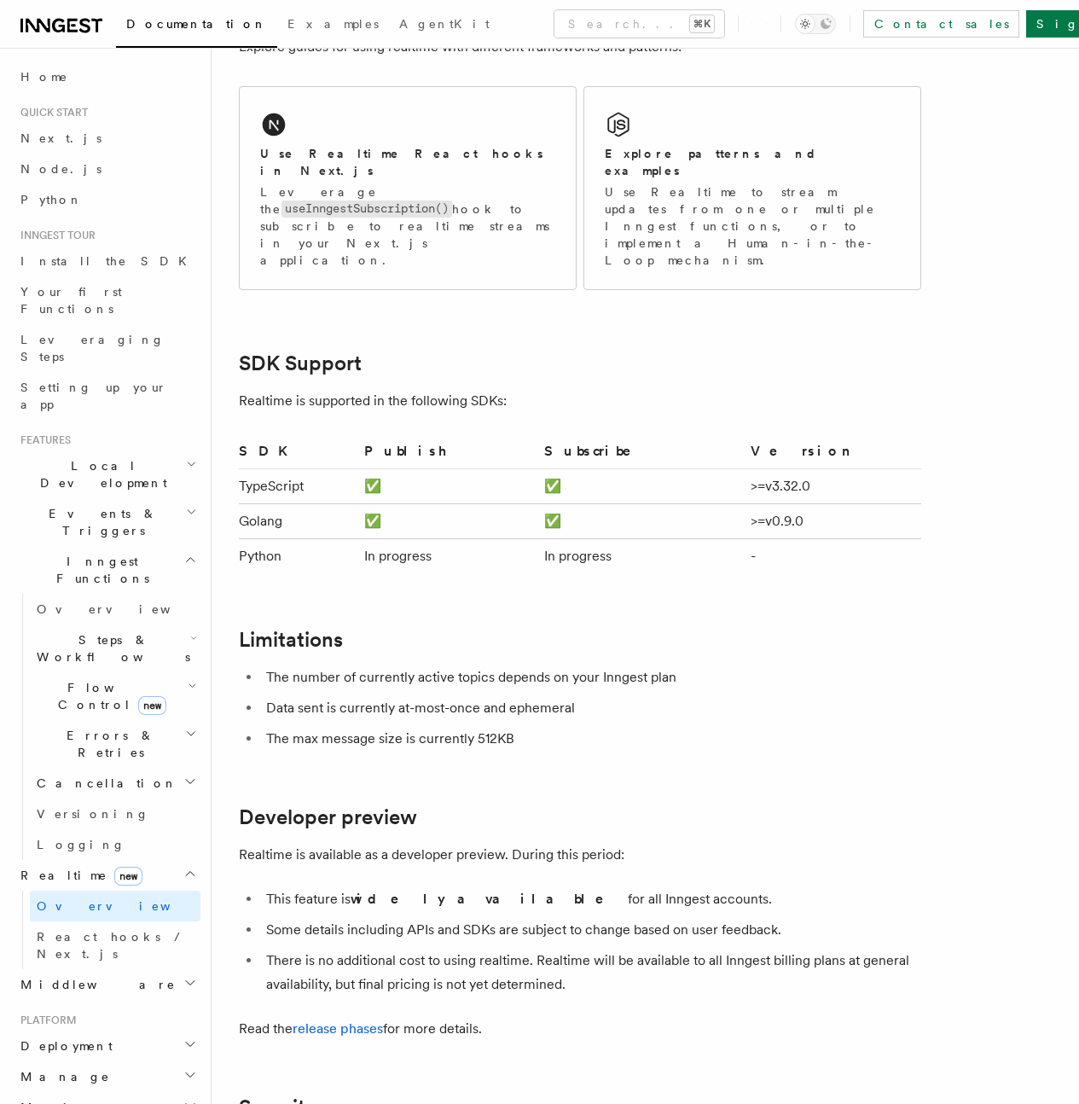
click at [0, 0] on link "Publishing" at bounding box center [0, 0] width 0 height 0
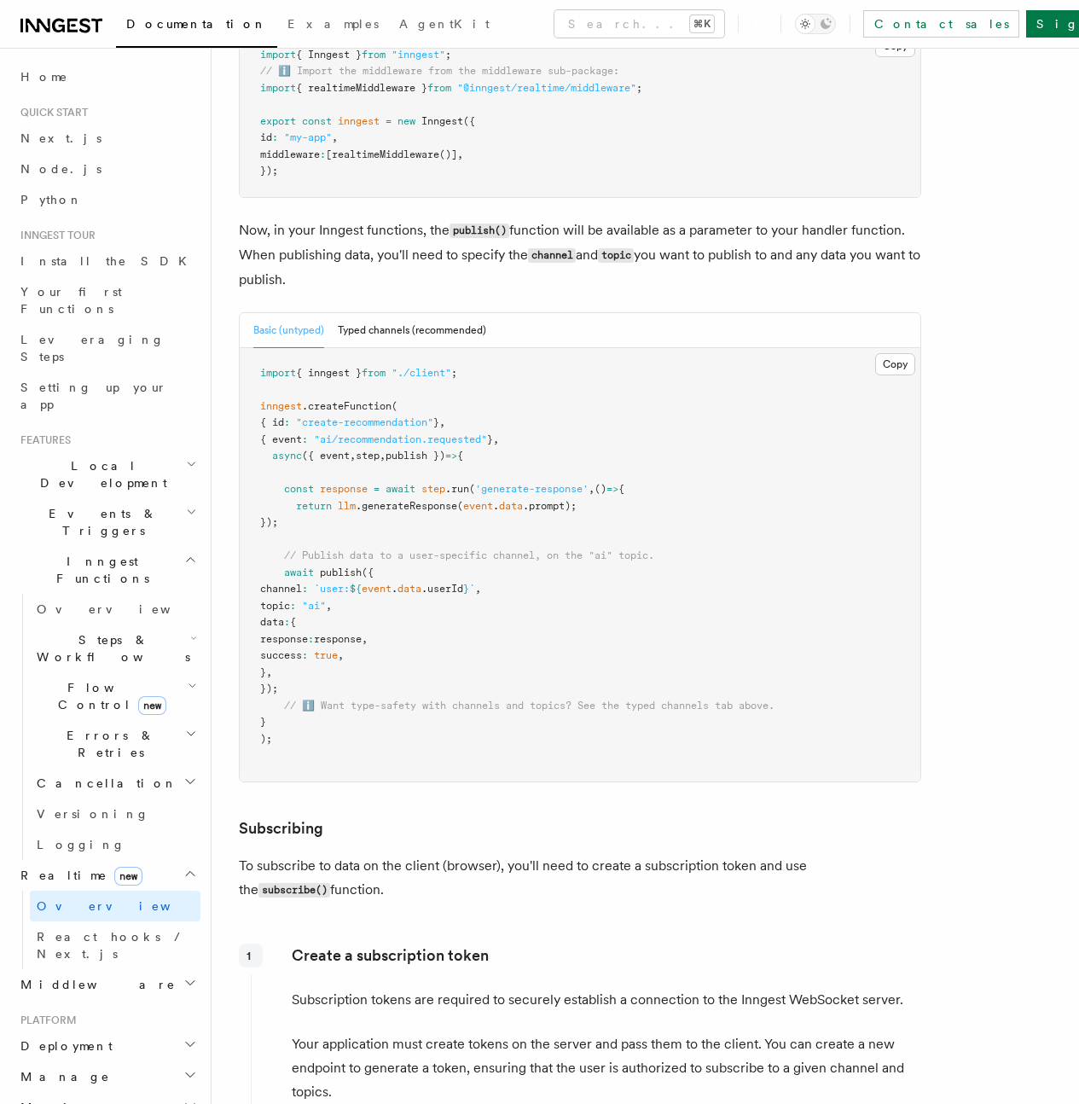
scroll to position [1583, 0]
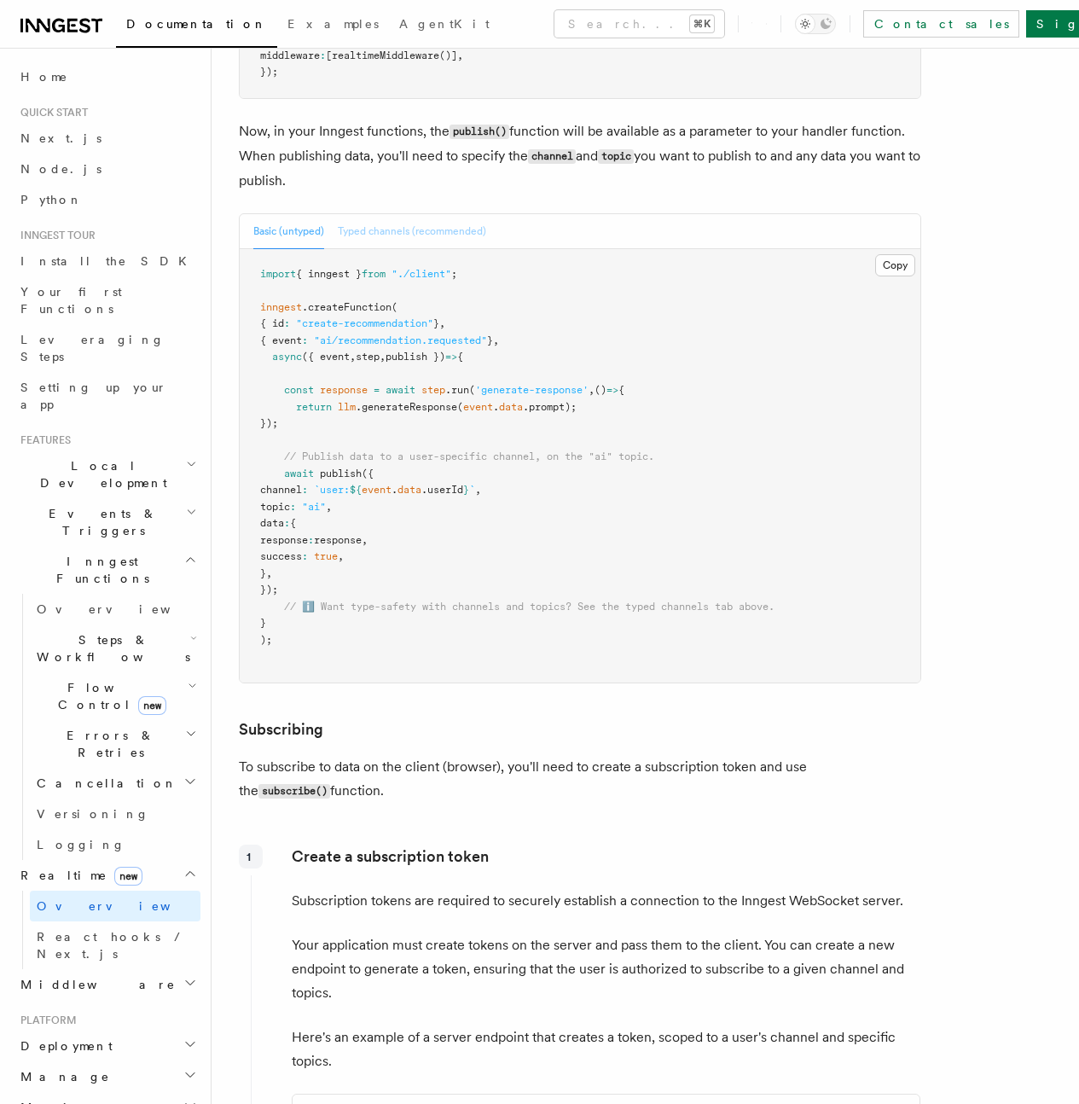
click at [398, 249] on button "Typed channels (recommended)" at bounding box center [412, 231] width 148 height 35
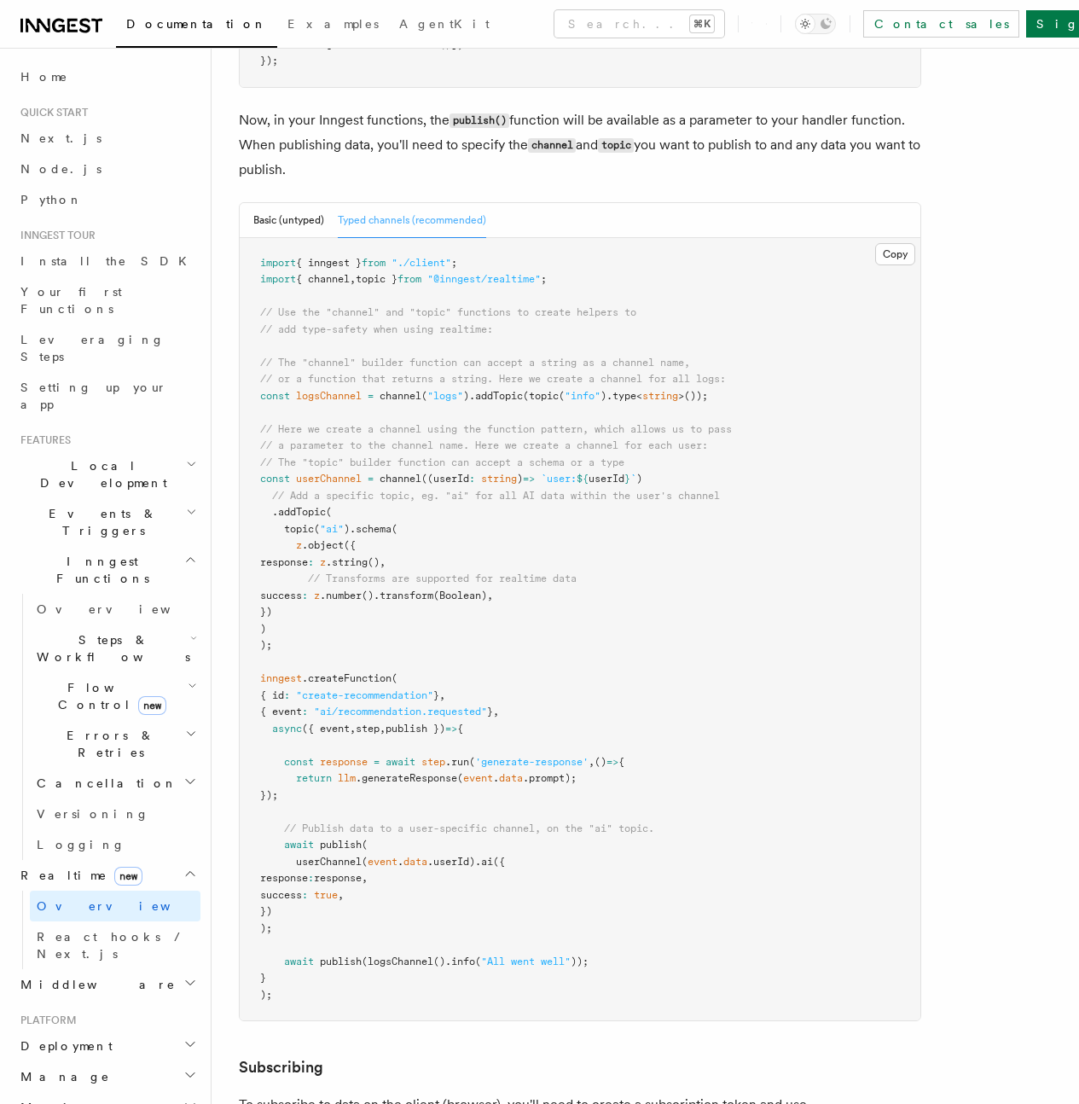
scroll to position [1561, 0]
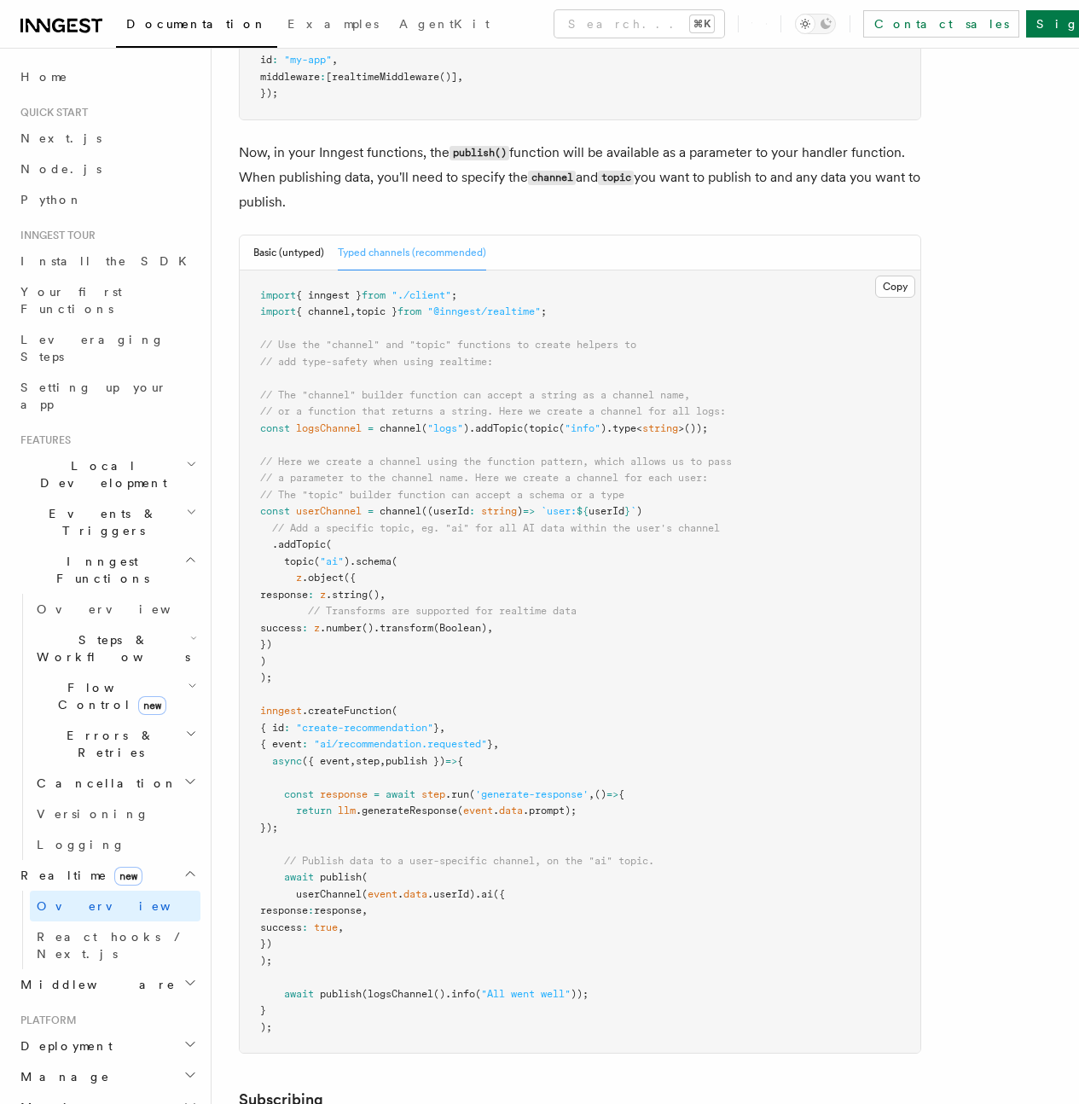
click at [574, 214] on p "Now, in your Inngest functions, the publish() function will be available as a p…" at bounding box center [580, 177] width 683 height 73
click at [551, 214] on p "Now, in your Inngest functions, the publish() function will be available as a p…" at bounding box center [580, 177] width 683 height 73
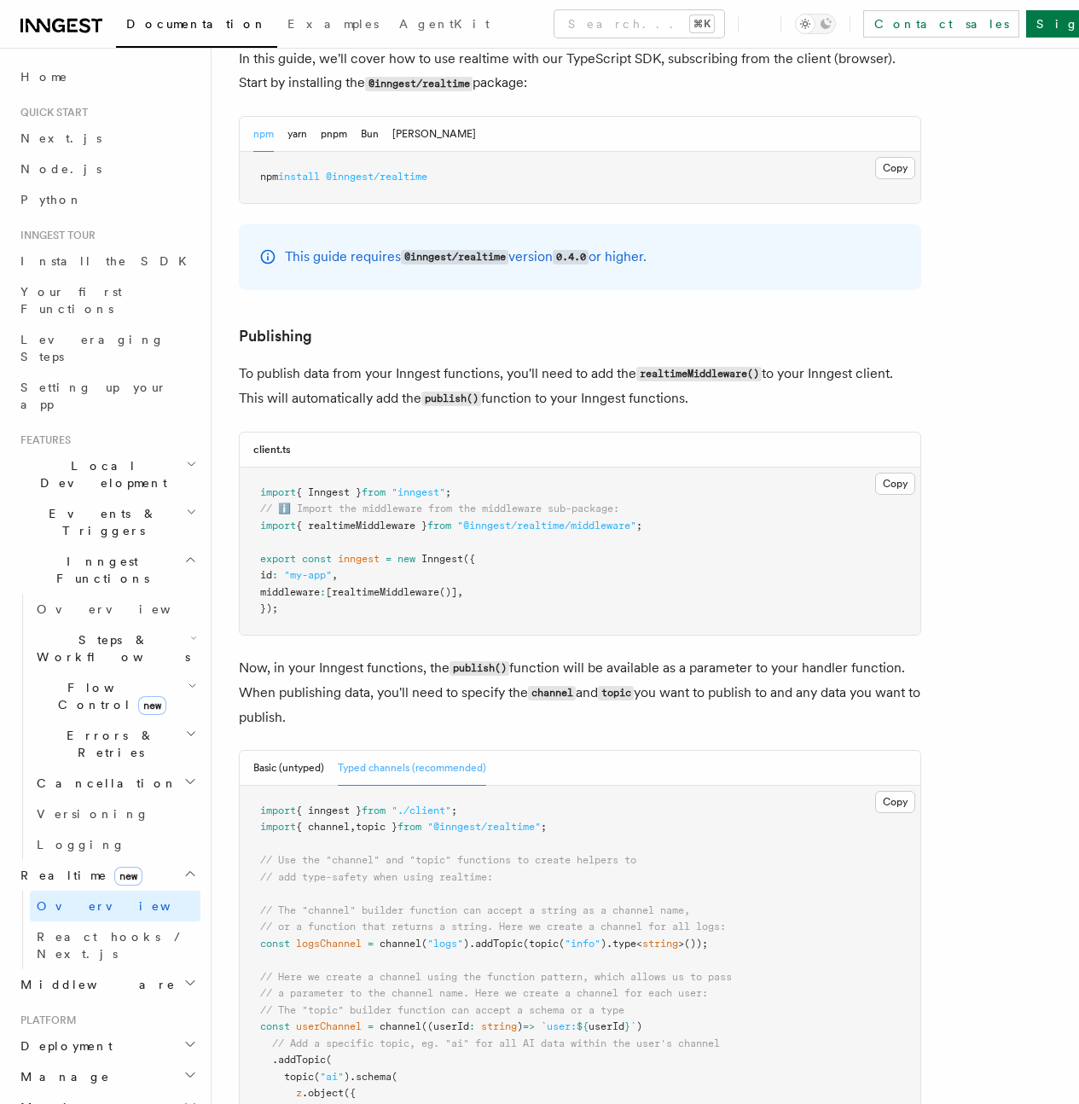
scroll to position [859, 0]
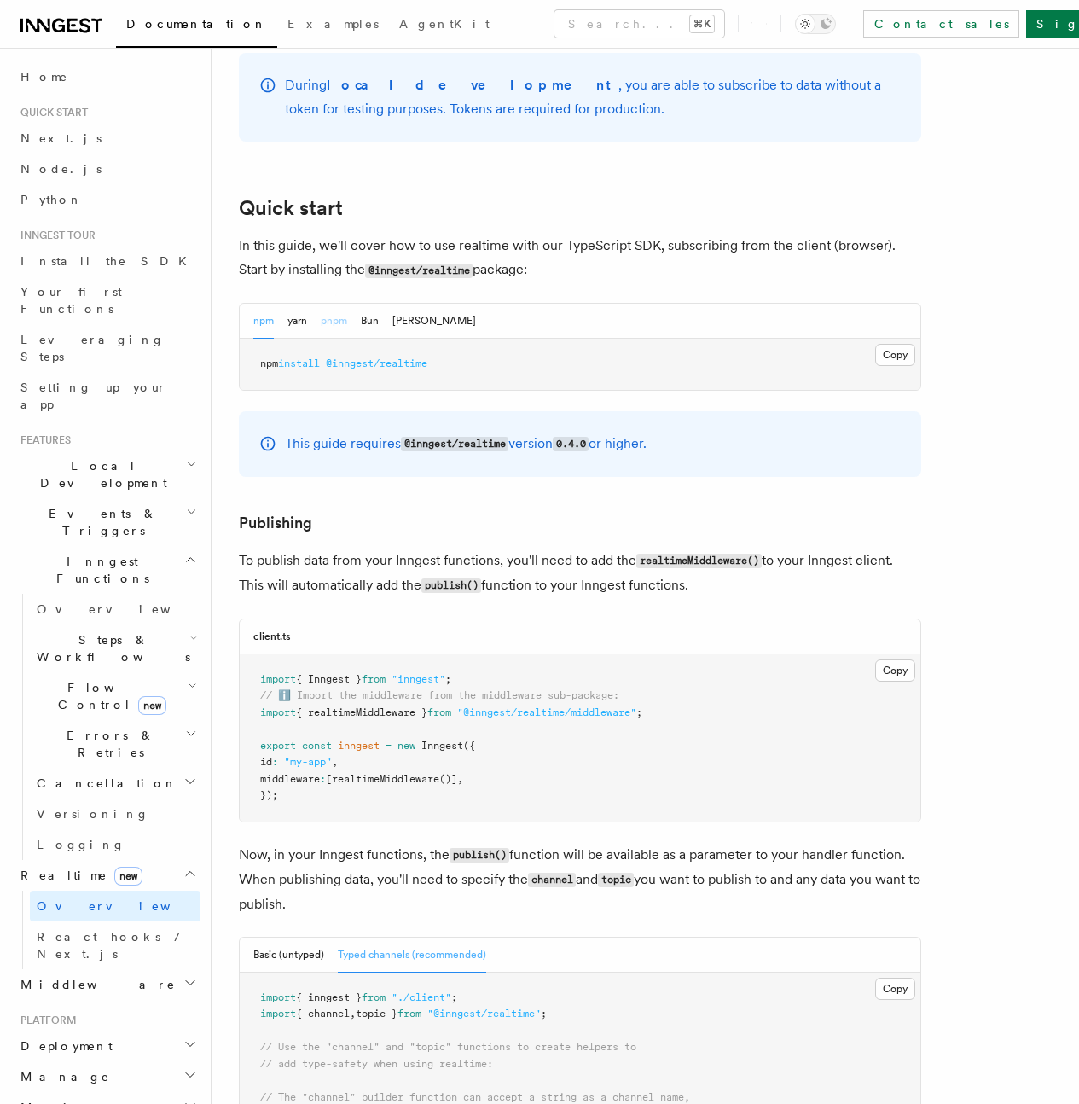
click at [341, 339] on button "pnpm" at bounding box center [334, 321] width 26 height 35
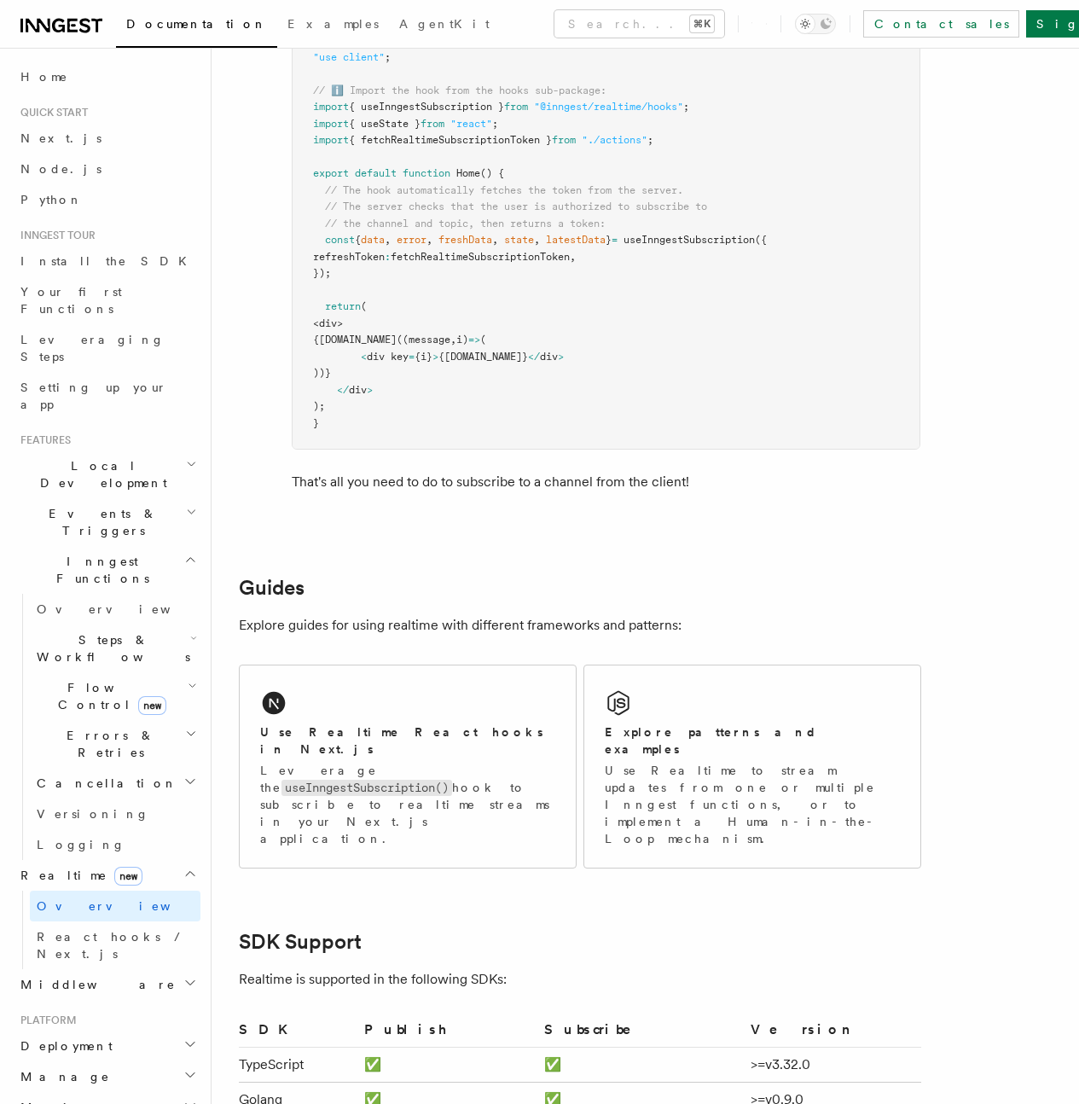
scroll to position [3443, 0]
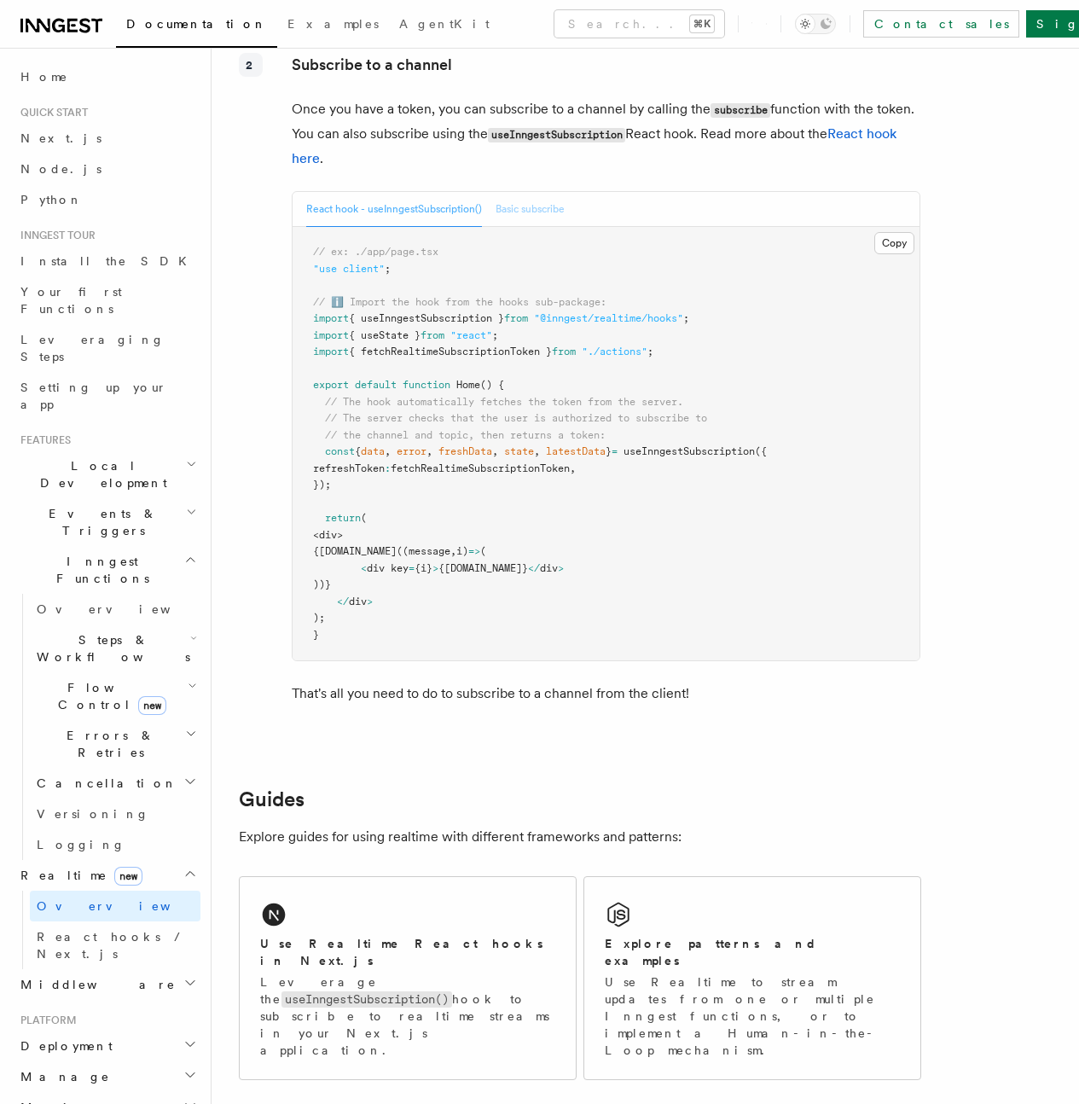
click at [524, 227] on button "Basic subscribe" at bounding box center [530, 209] width 69 height 35
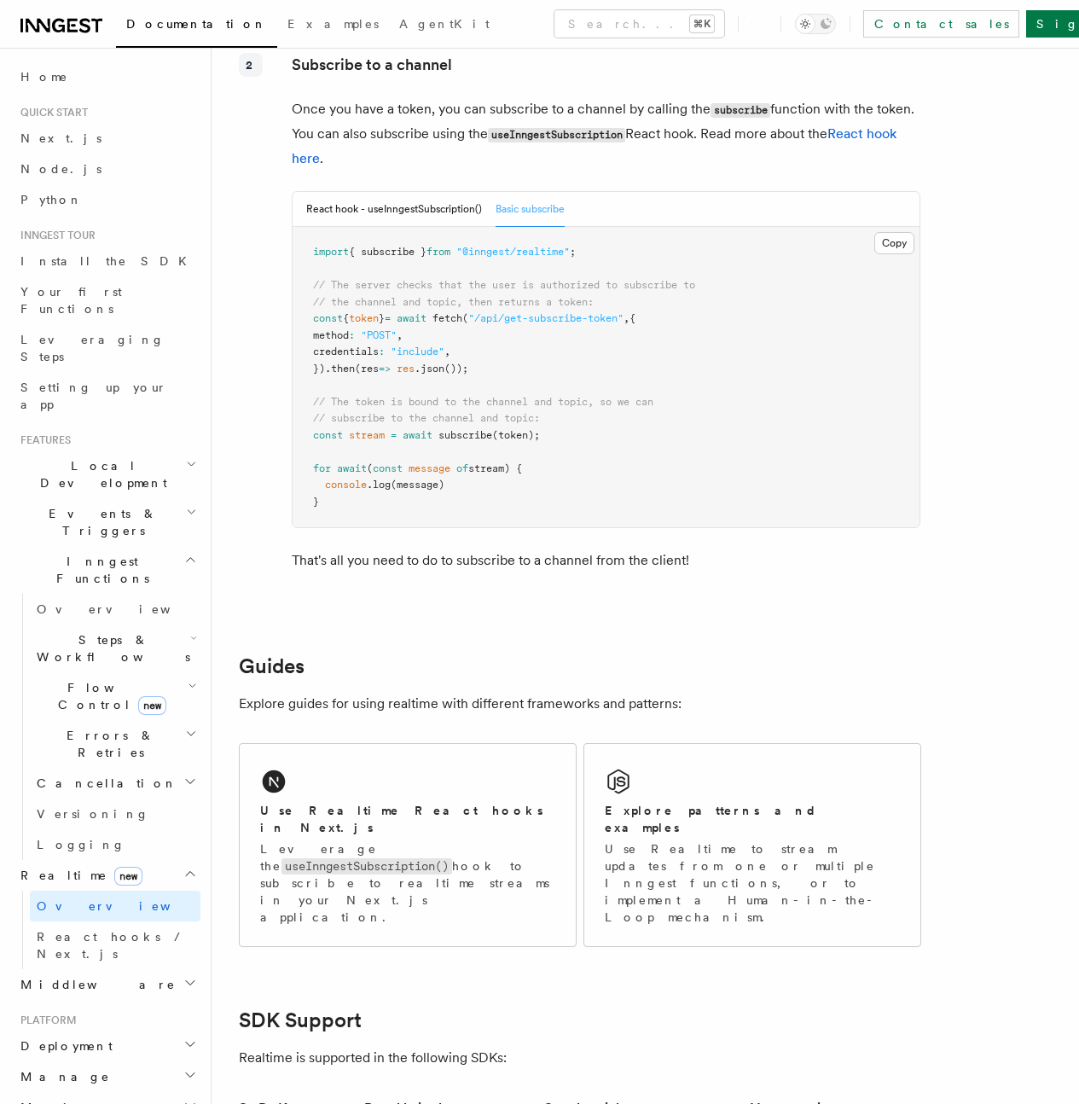
scroll to position [3410, 0]
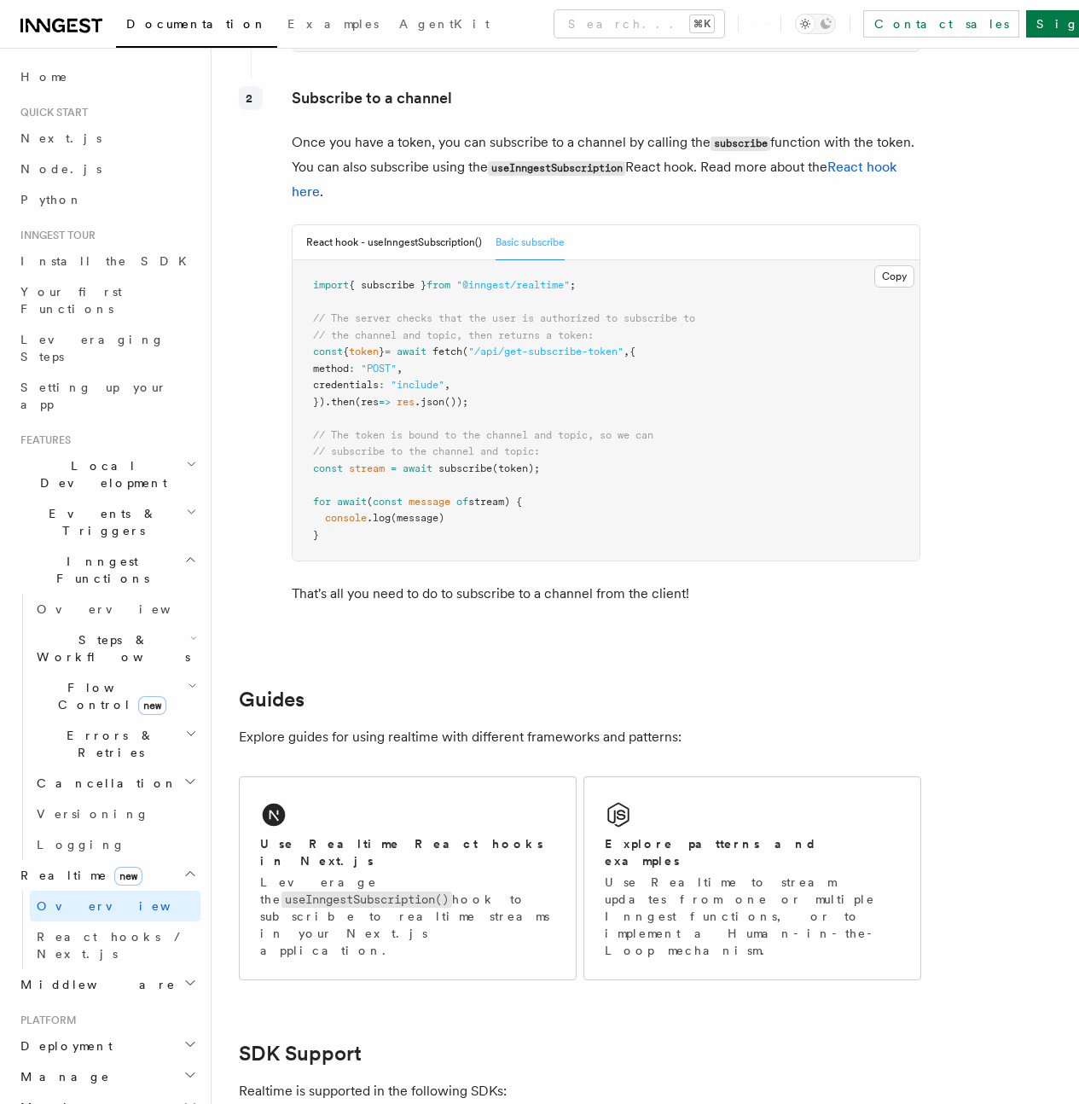
click at [0, 0] on span "Limitations" at bounding box center [0, 0] width 0 height 0
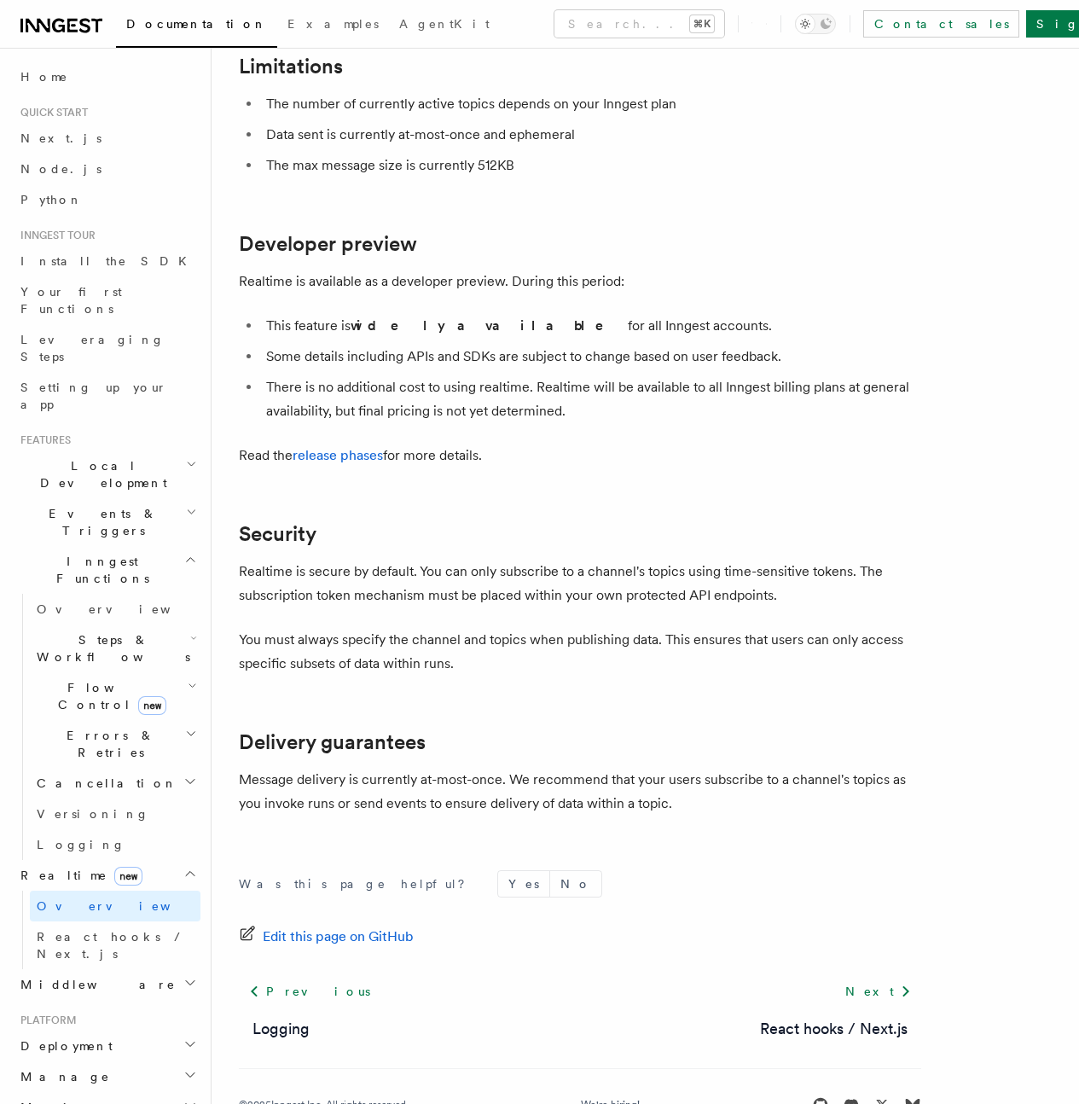
scroll to position [4680, 0]
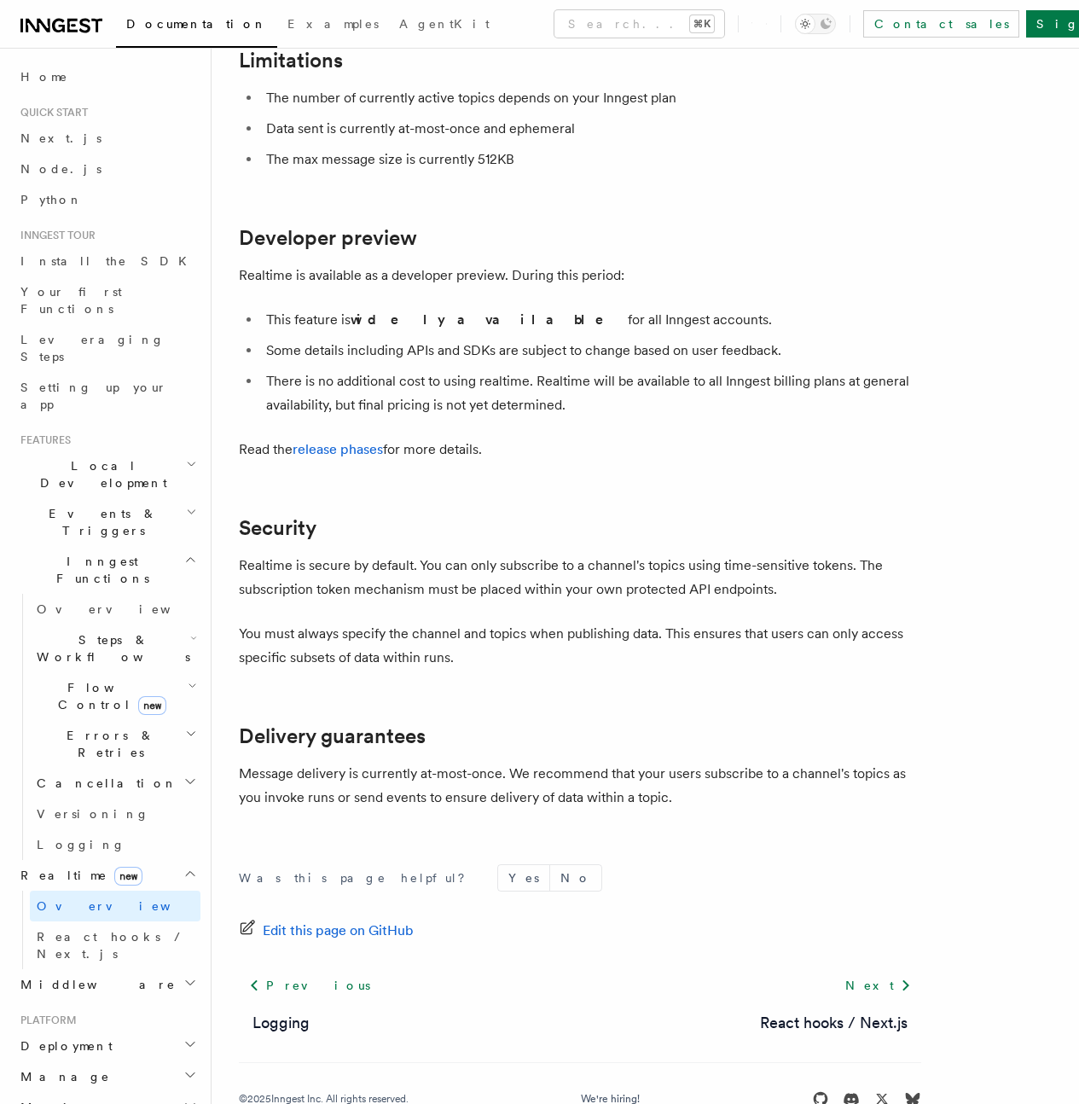
click at [0, 0] on link "Subscribing" at bounding box center [0, 0] width 0 height 0
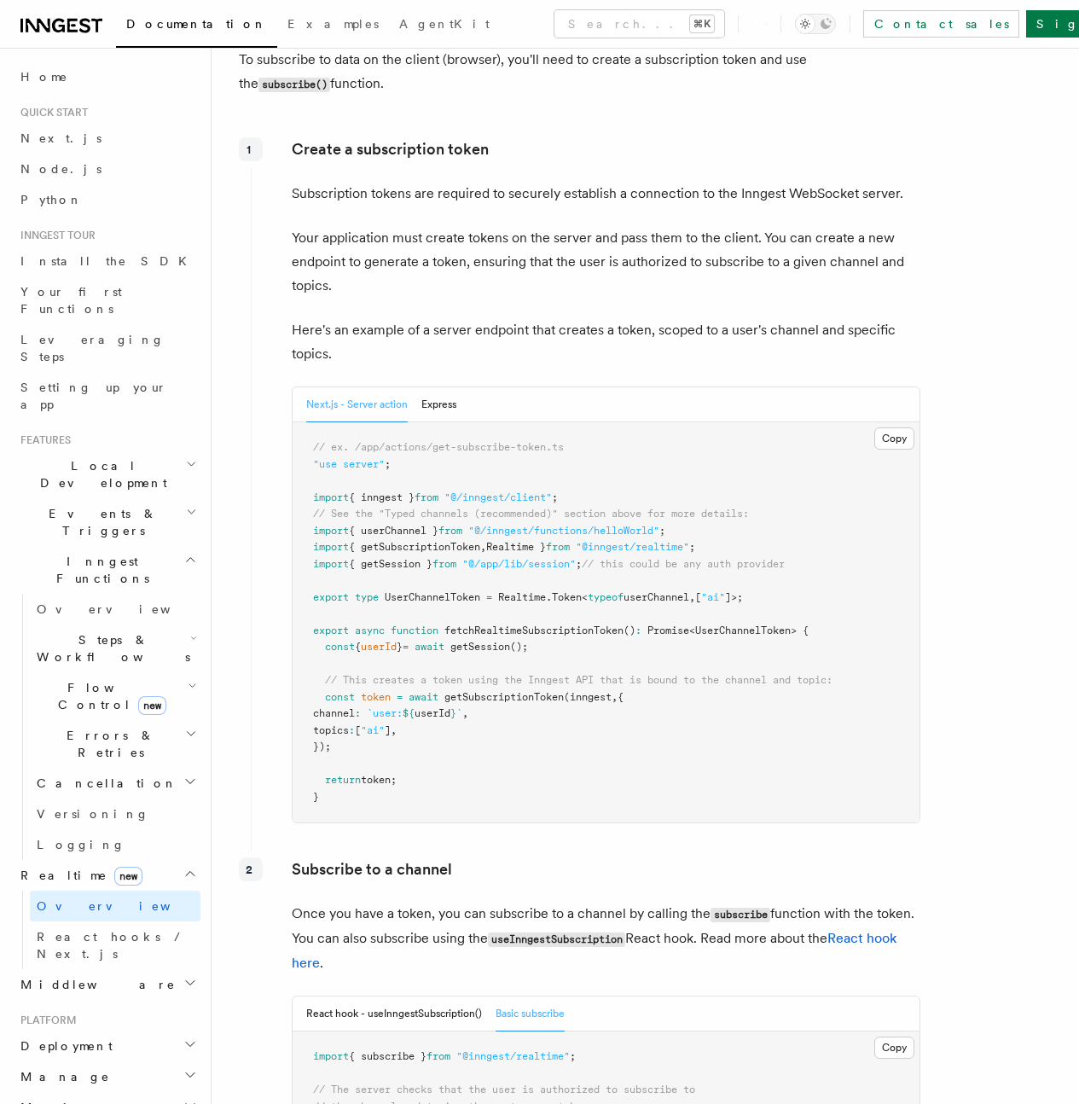
click at [0, 0] on link "Publishing" at bounding box center [0, 0] width 0 height 0
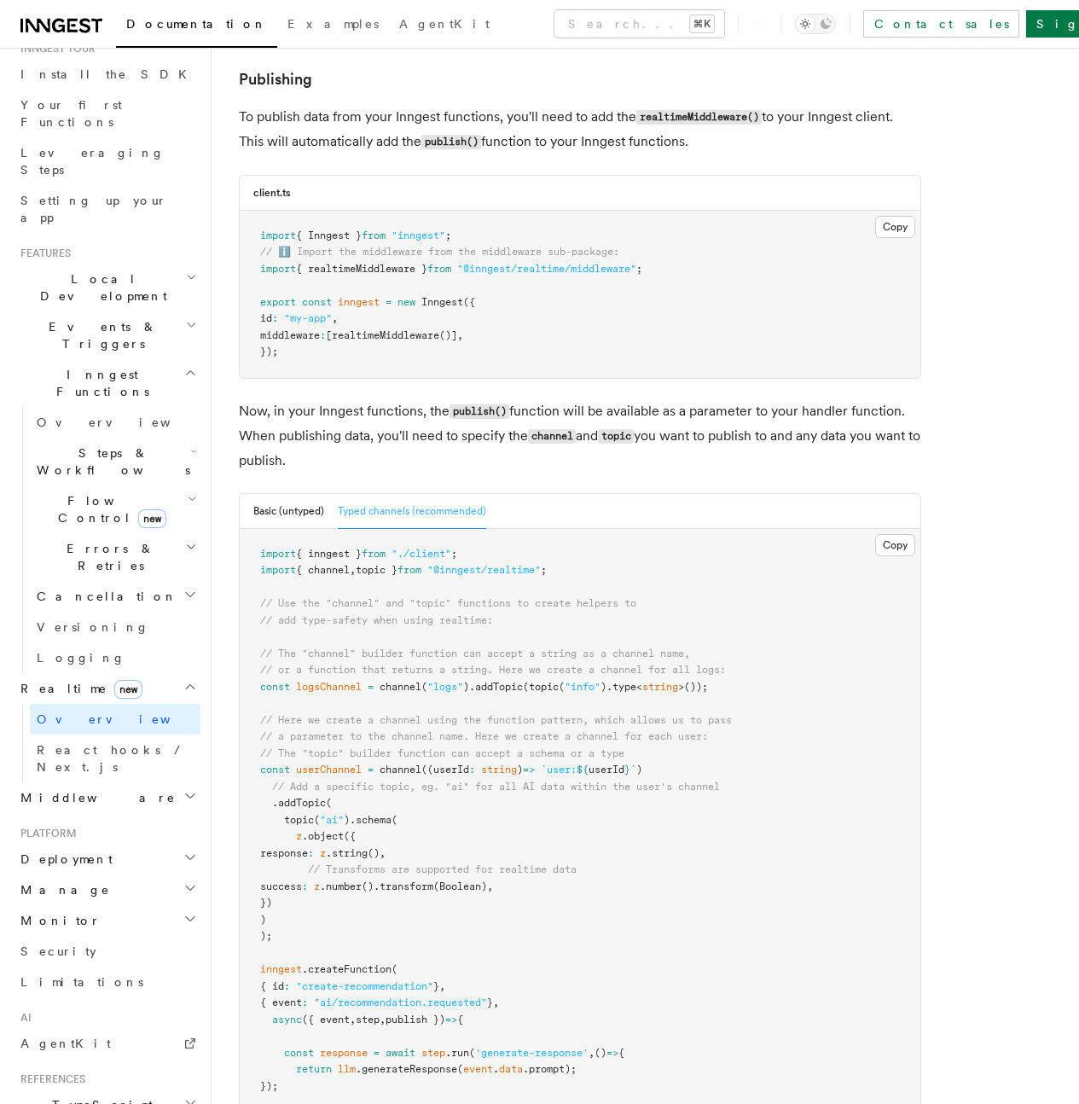
scroll to position [311, 0]
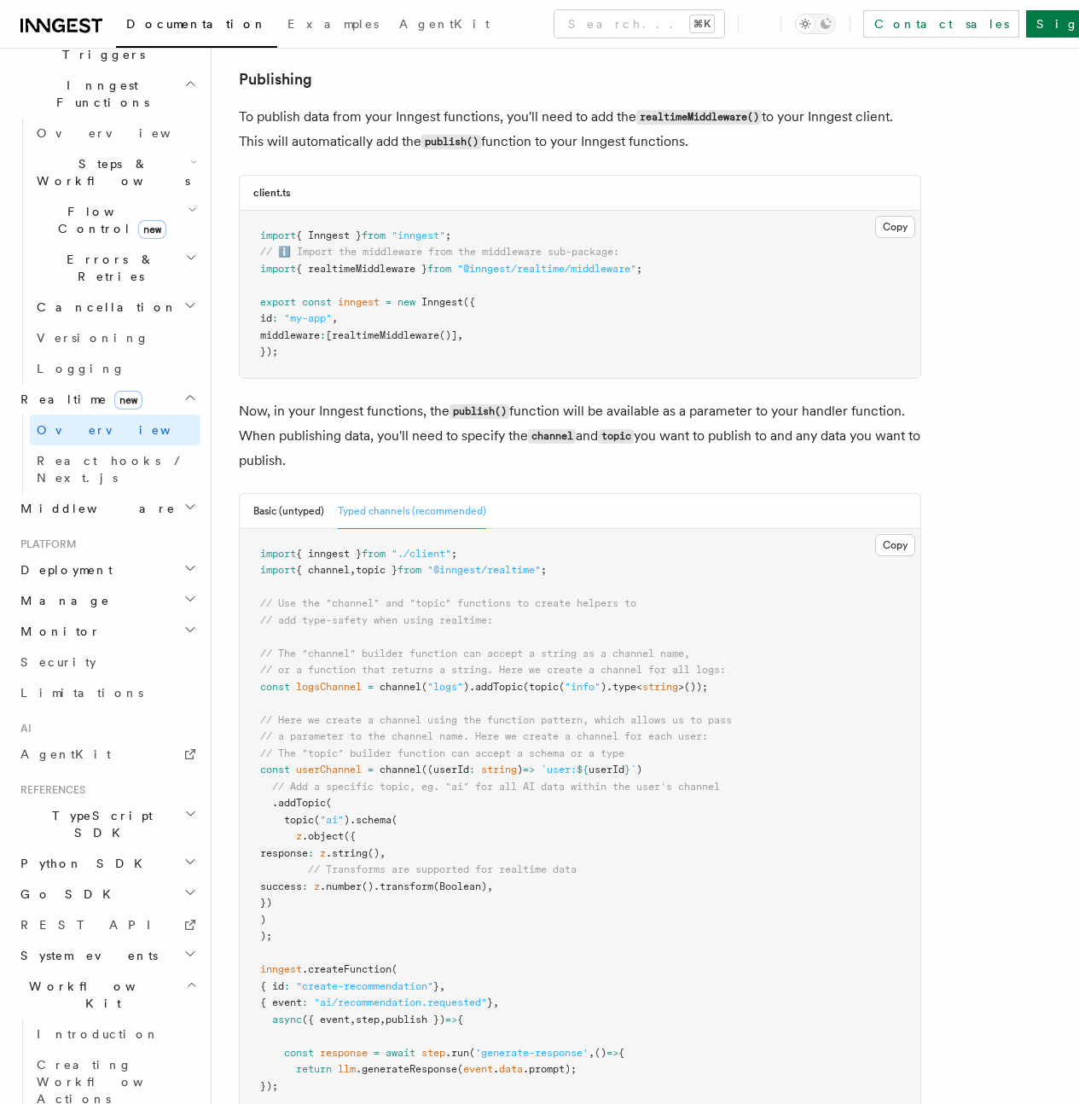
scroll to position [0, 0]
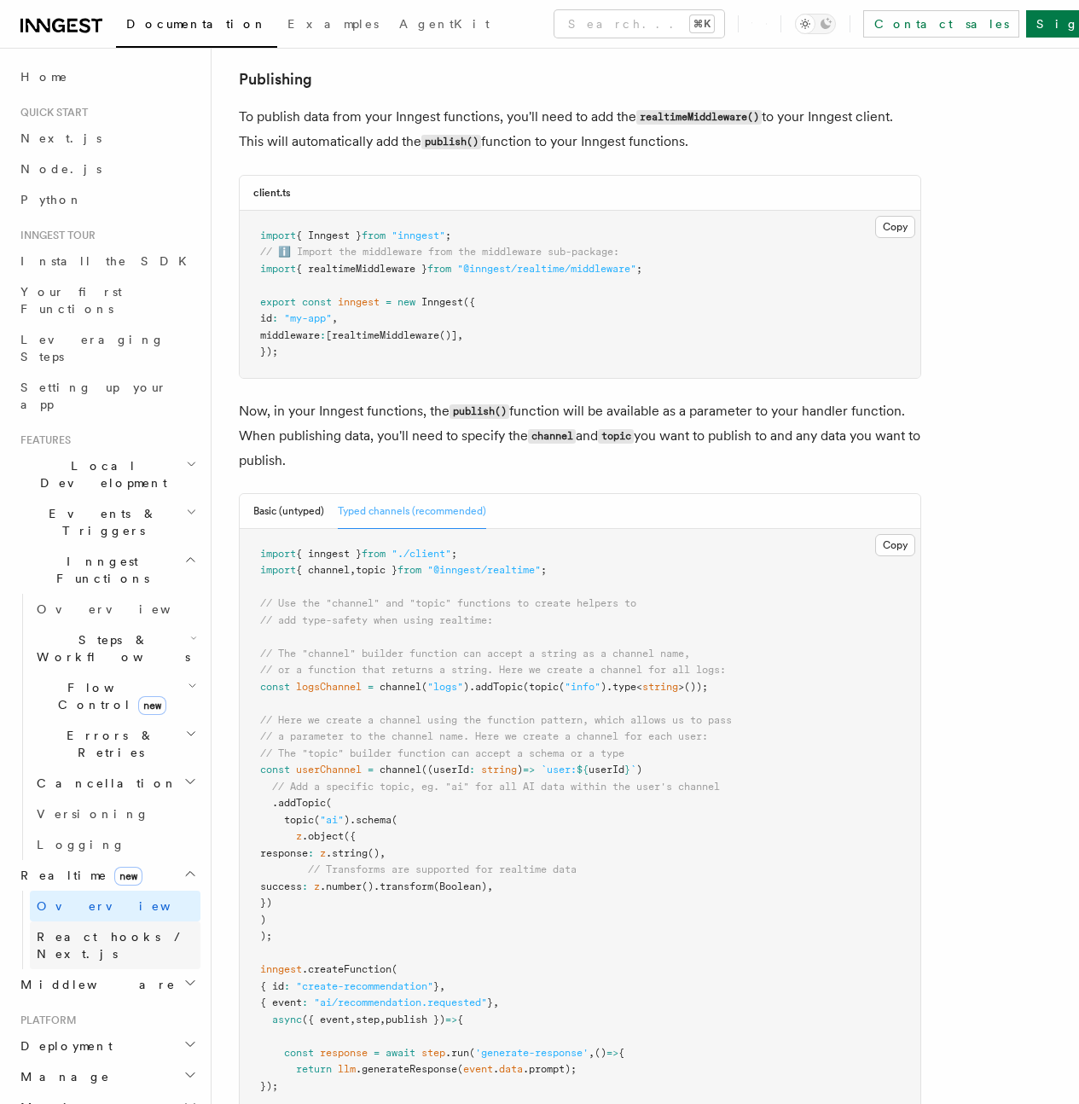
click at [82, 930] on span "React hooks / Next.js" at bounding box center [112, 945] width 151 height 31
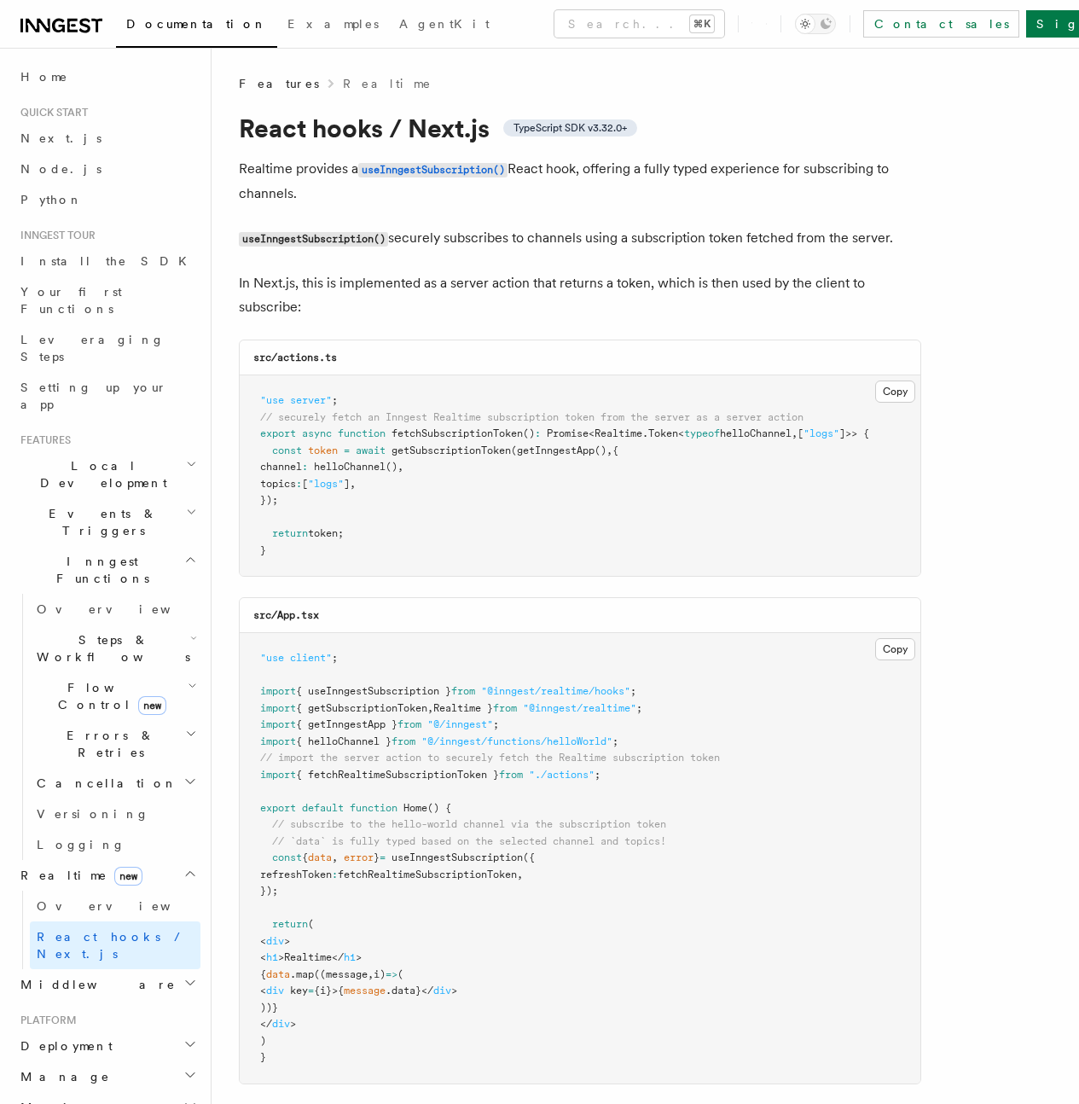
scroll to position [274, 0]
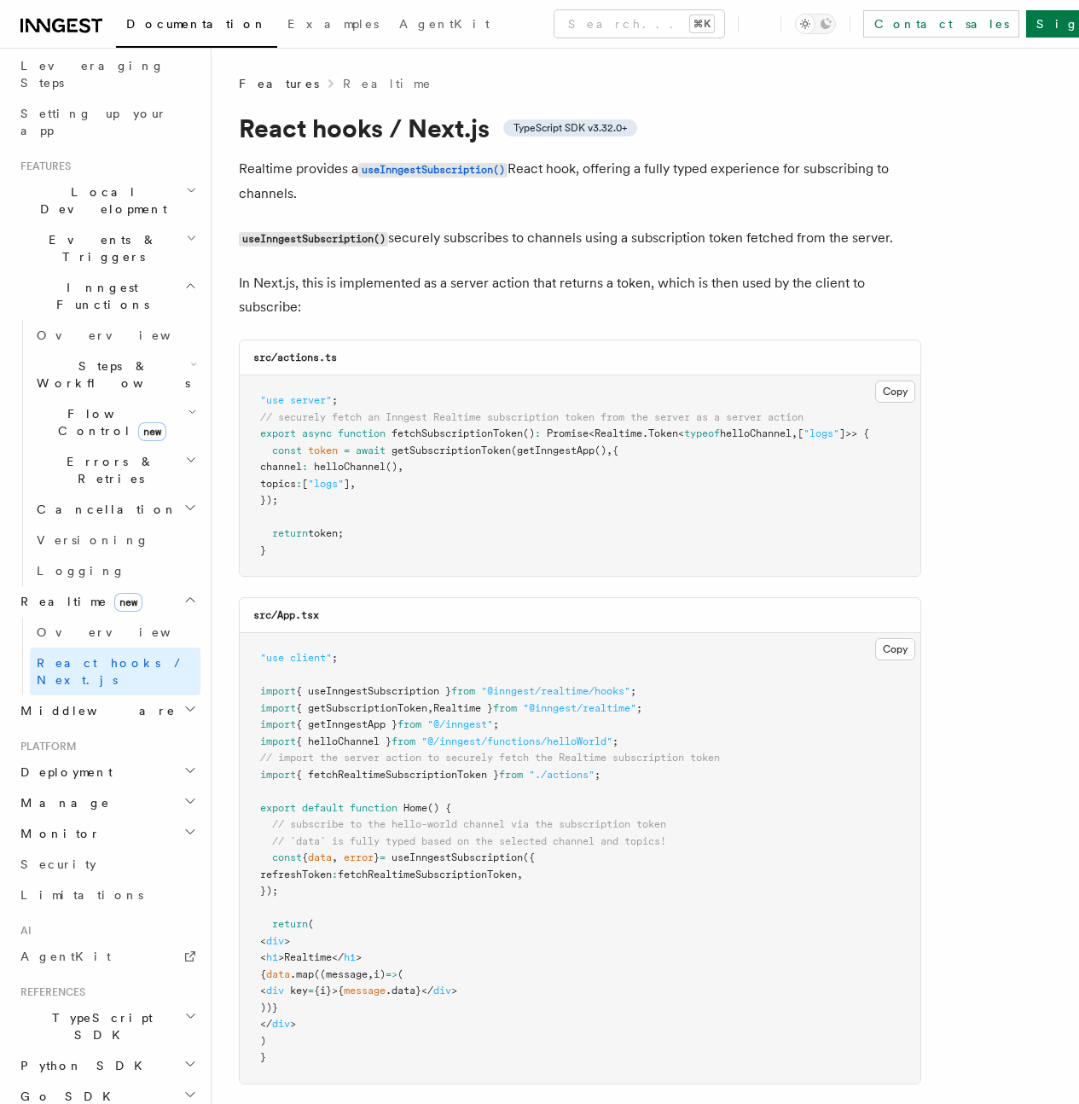
click at [125, 446] on h2 "Errors & Retries" at bounding box center [115, 470] width 171 height 48
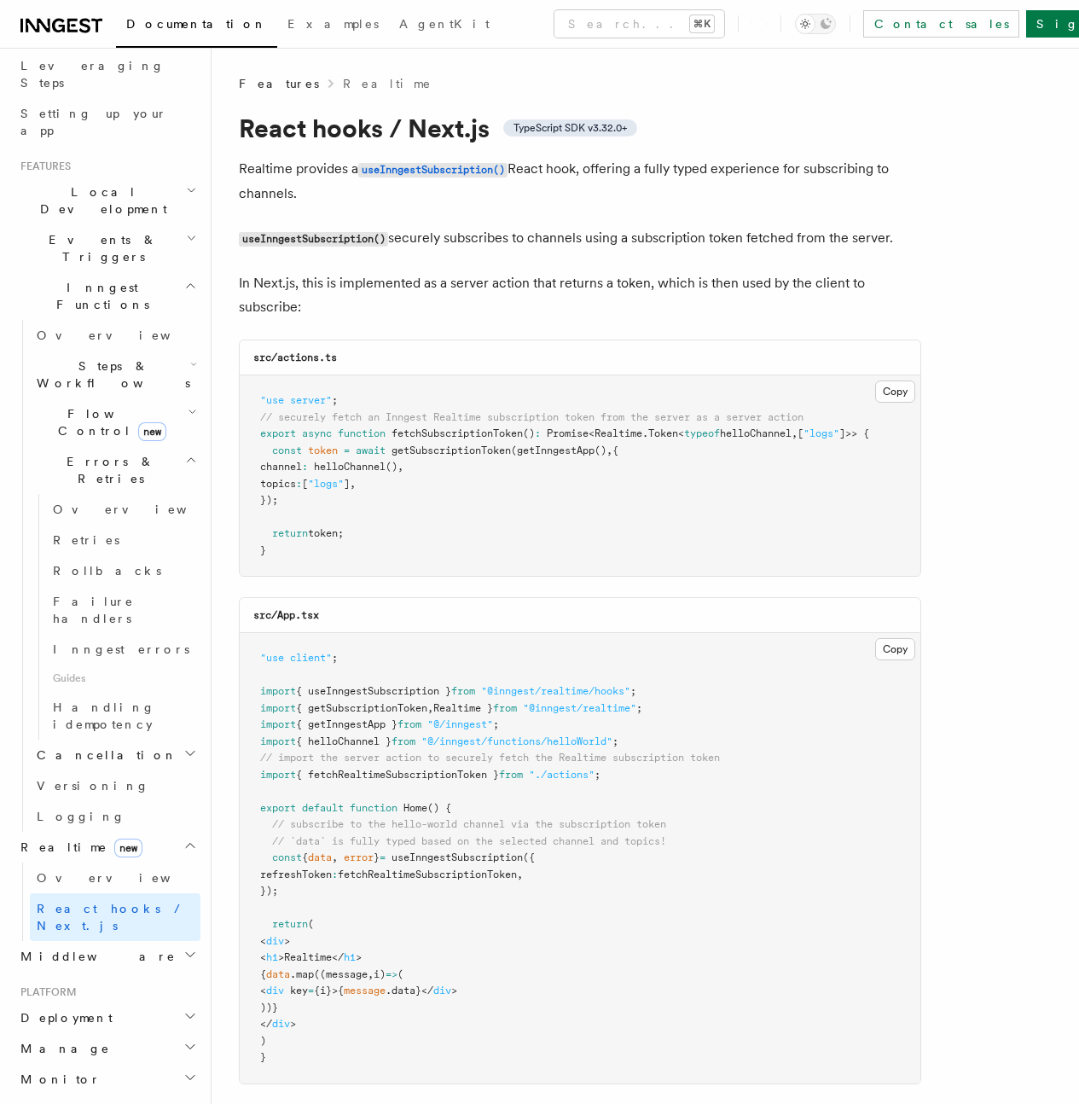
click at [125, 446] on h2 "Errors & Retries" at bounding box center [115, 470] width 171 height 48
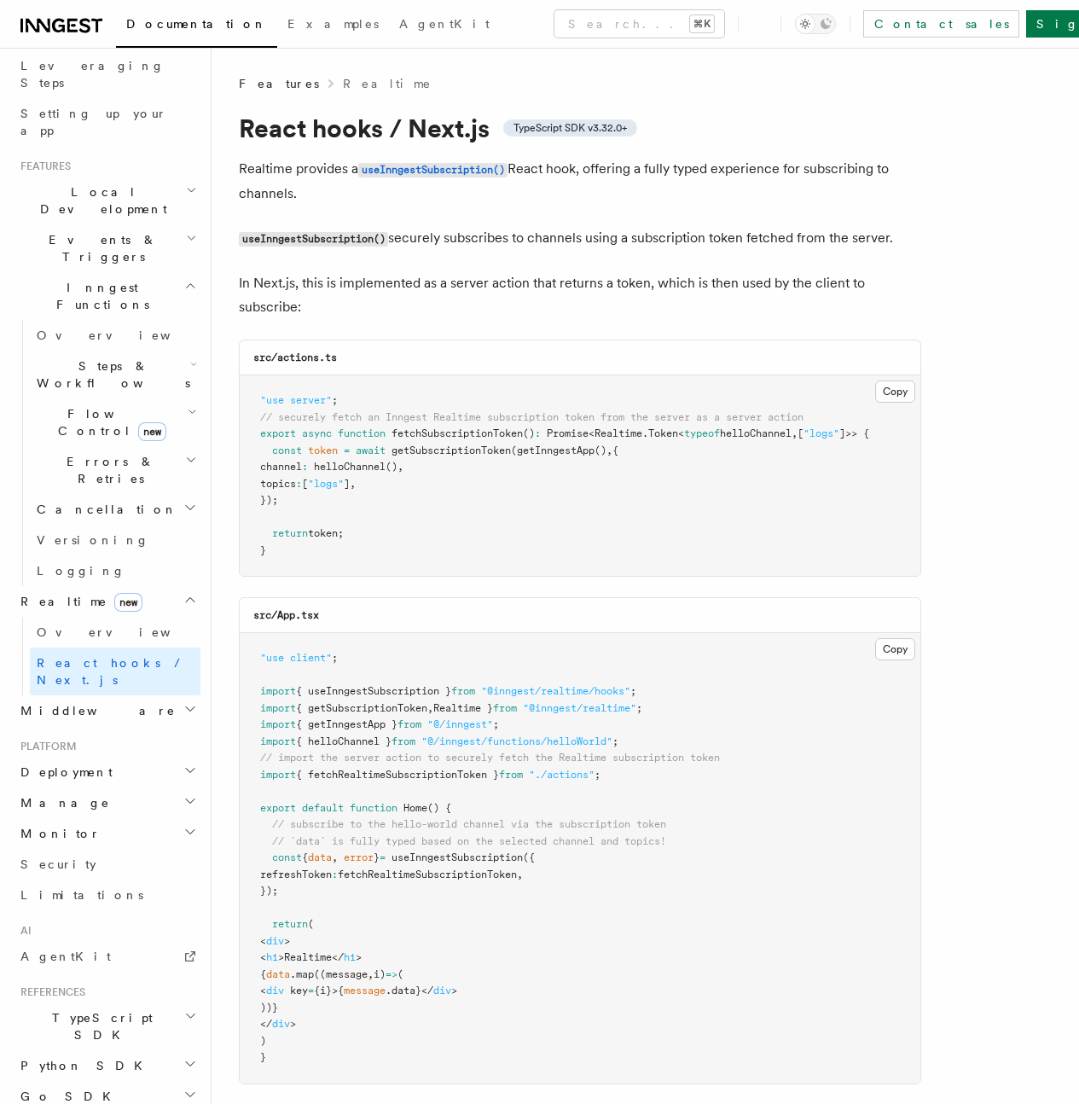
click at [118, 453] on span "Errors & Retries" at bounding box center [107, 470] width 155 height 34
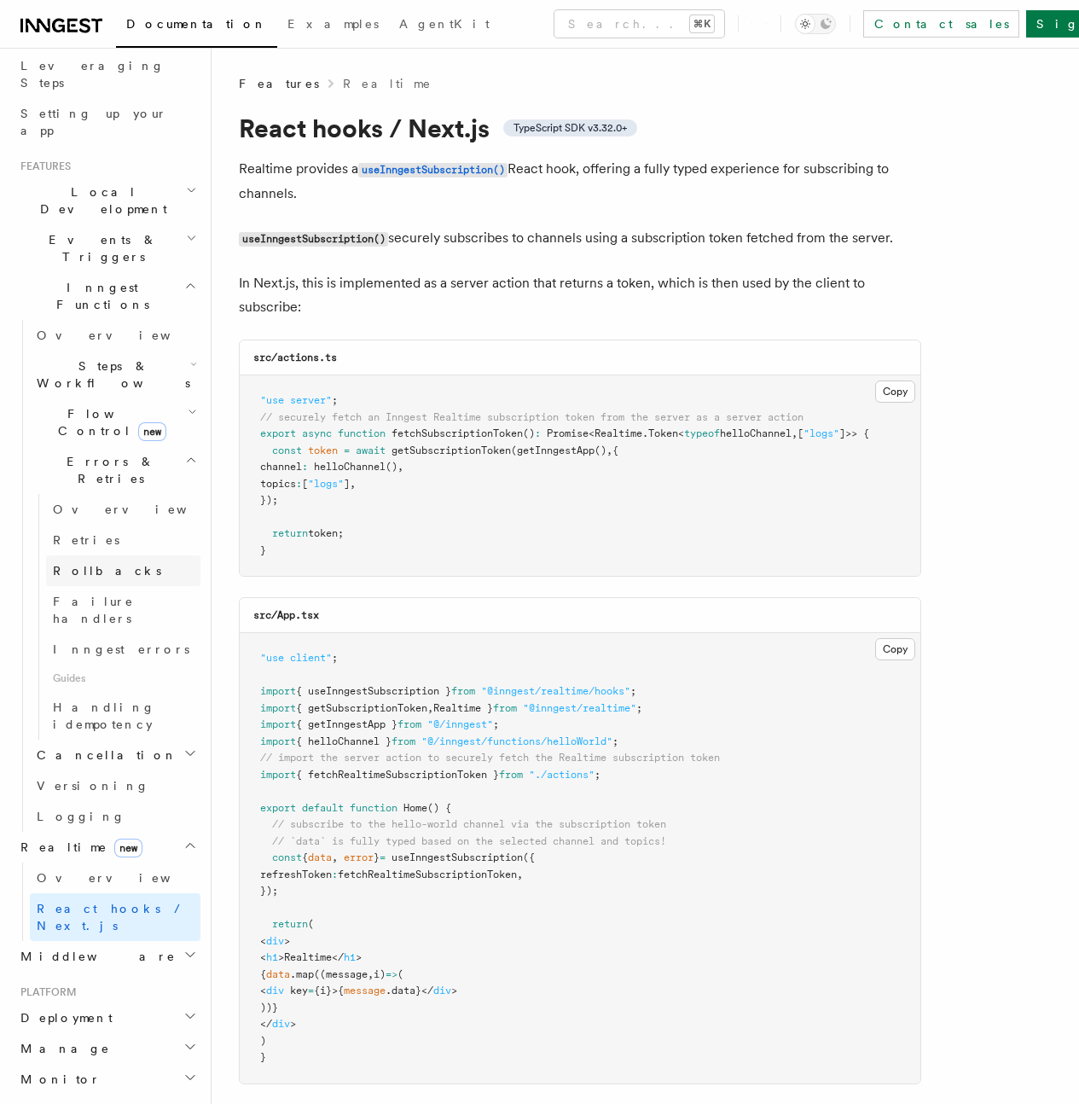
click at [91, 564] on span "Rollbacks" at bounding box center [107, 571] width 108 height 14
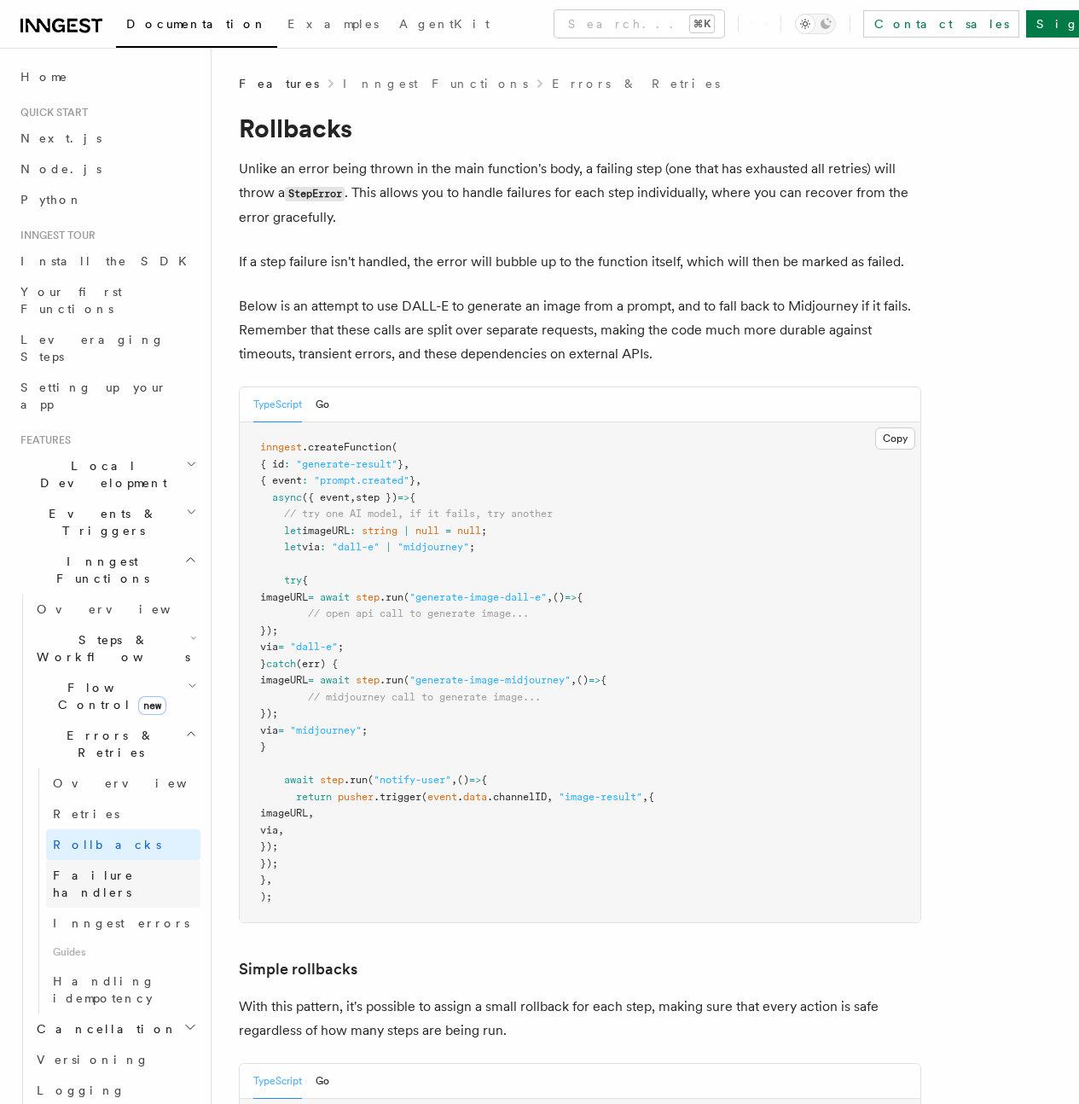
scroll to position [33, 0]
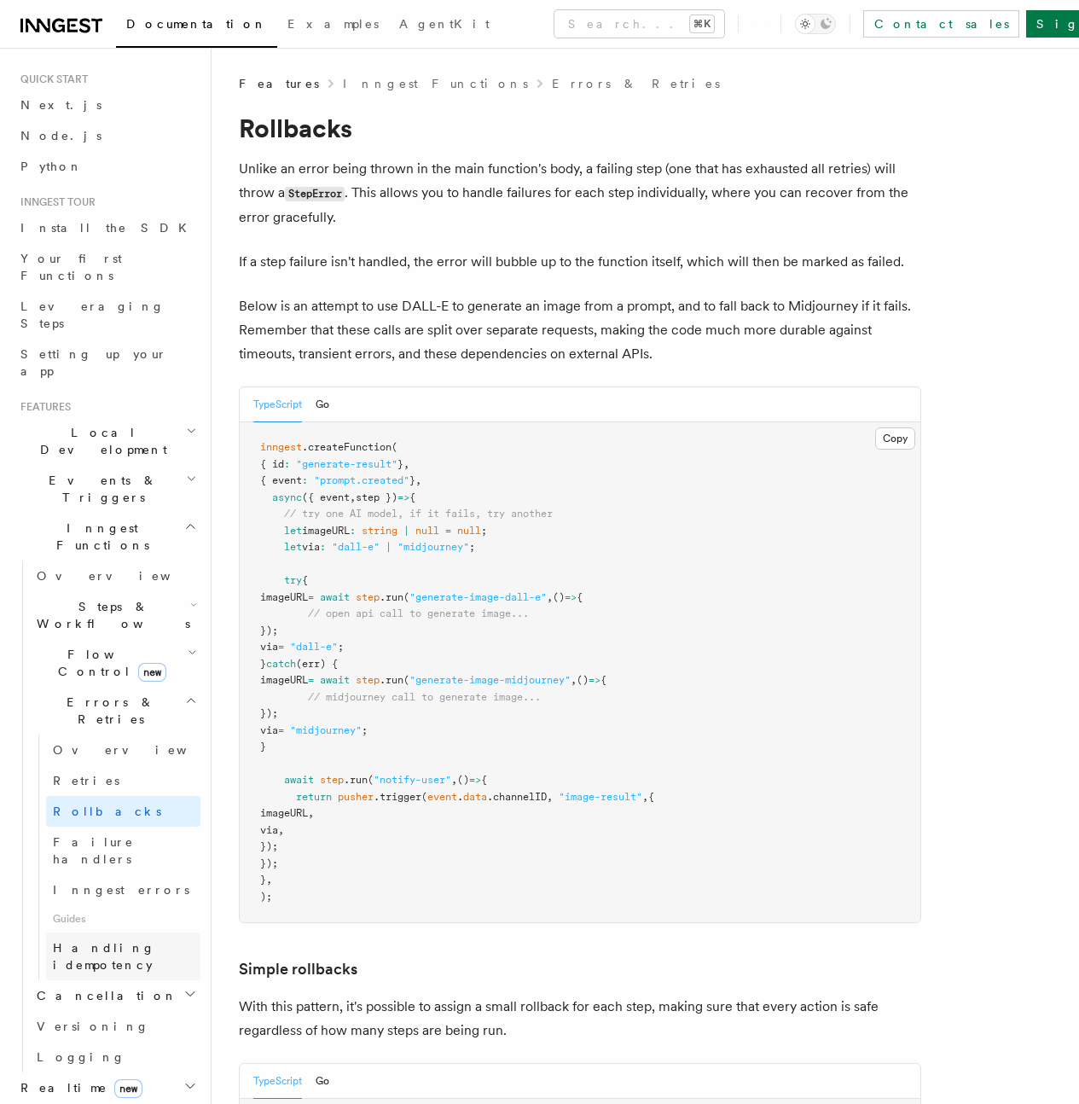
click at [112, 939] on span "Handling idempotency" at bounding box center [127, 956] width 148 height 34
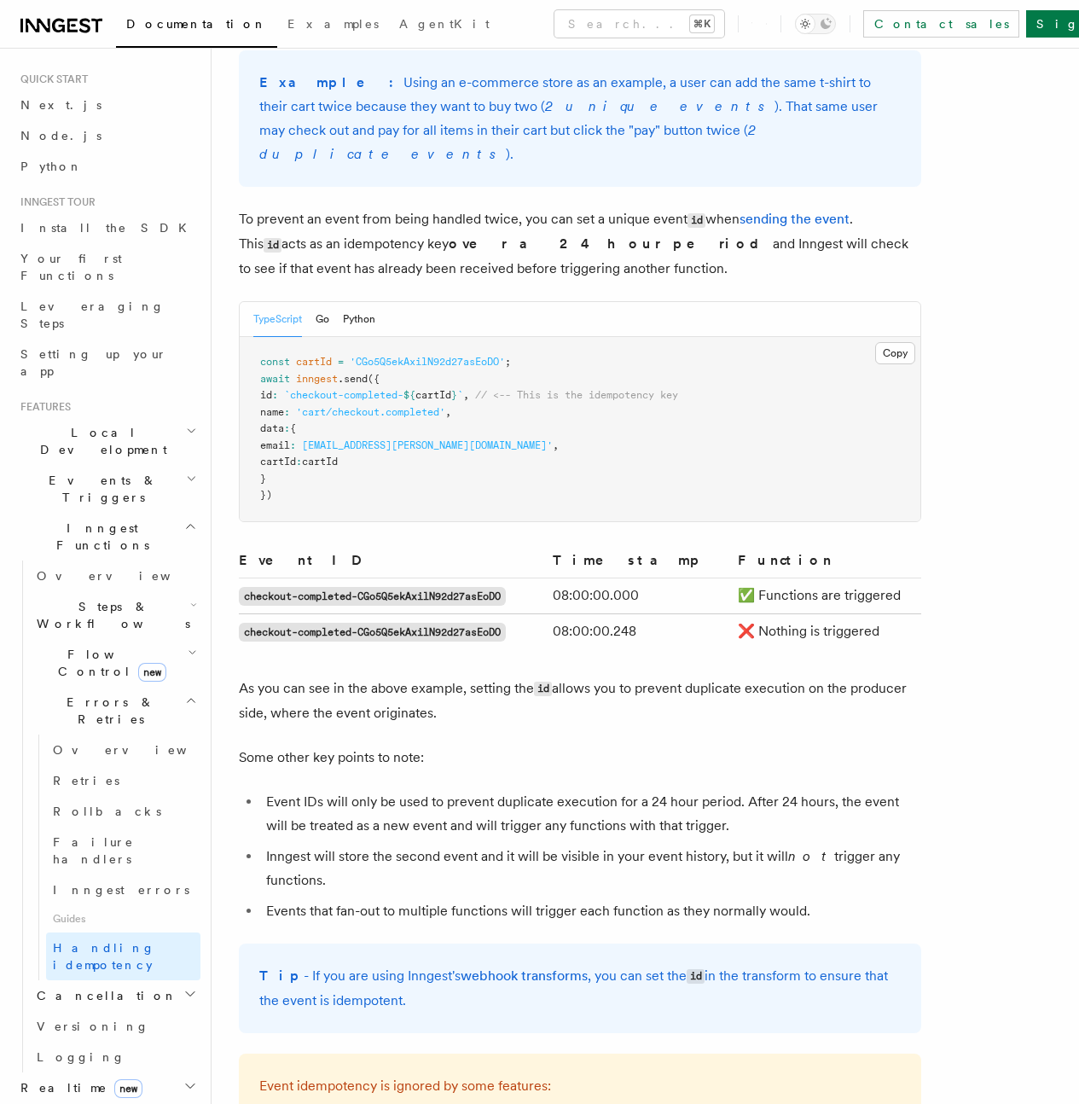
scroll to position [773, 0]
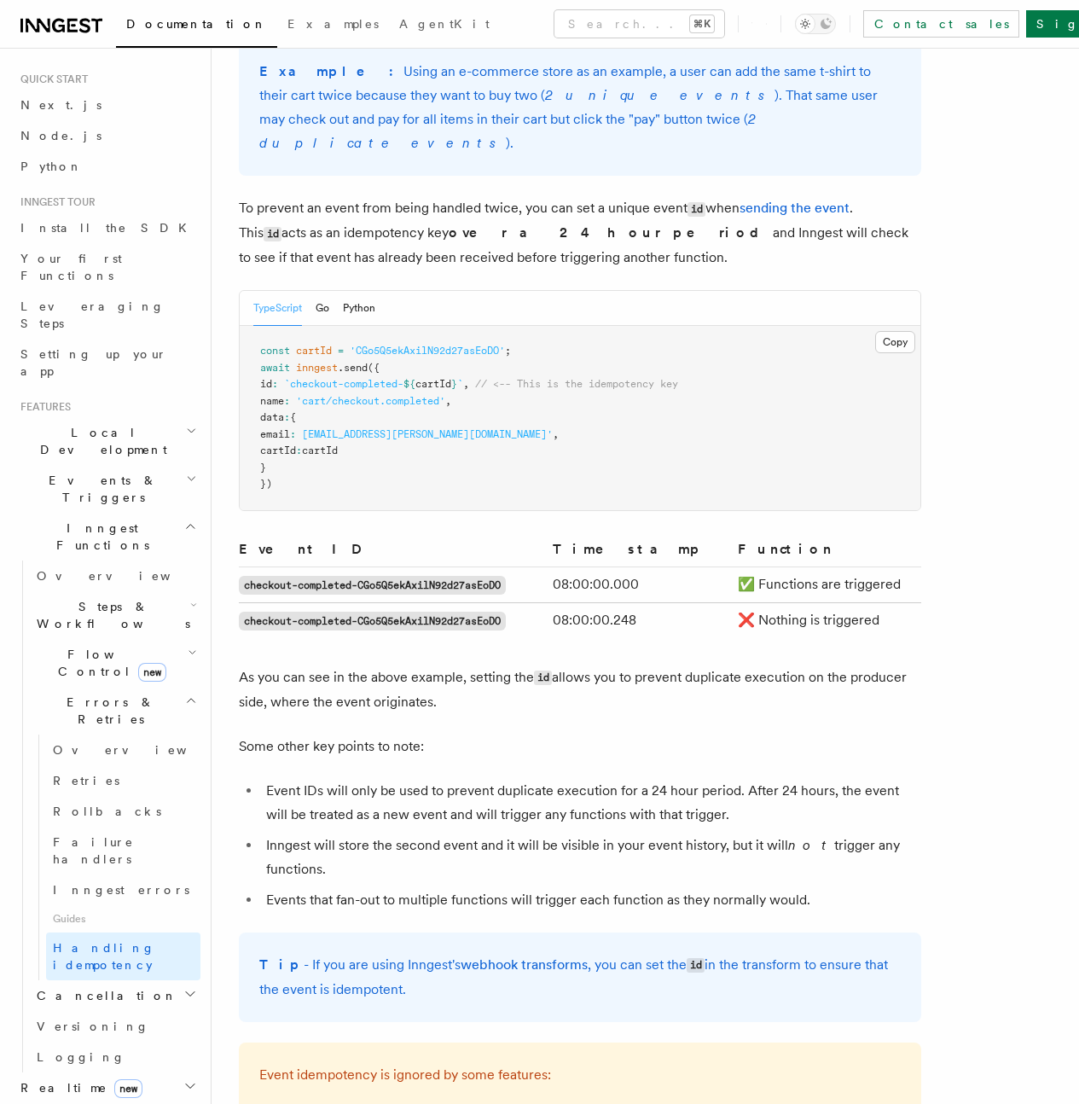
click at [0, 0] on span "At the function level (the consumer)" at bounding box center [0, 0] width 0 height 0
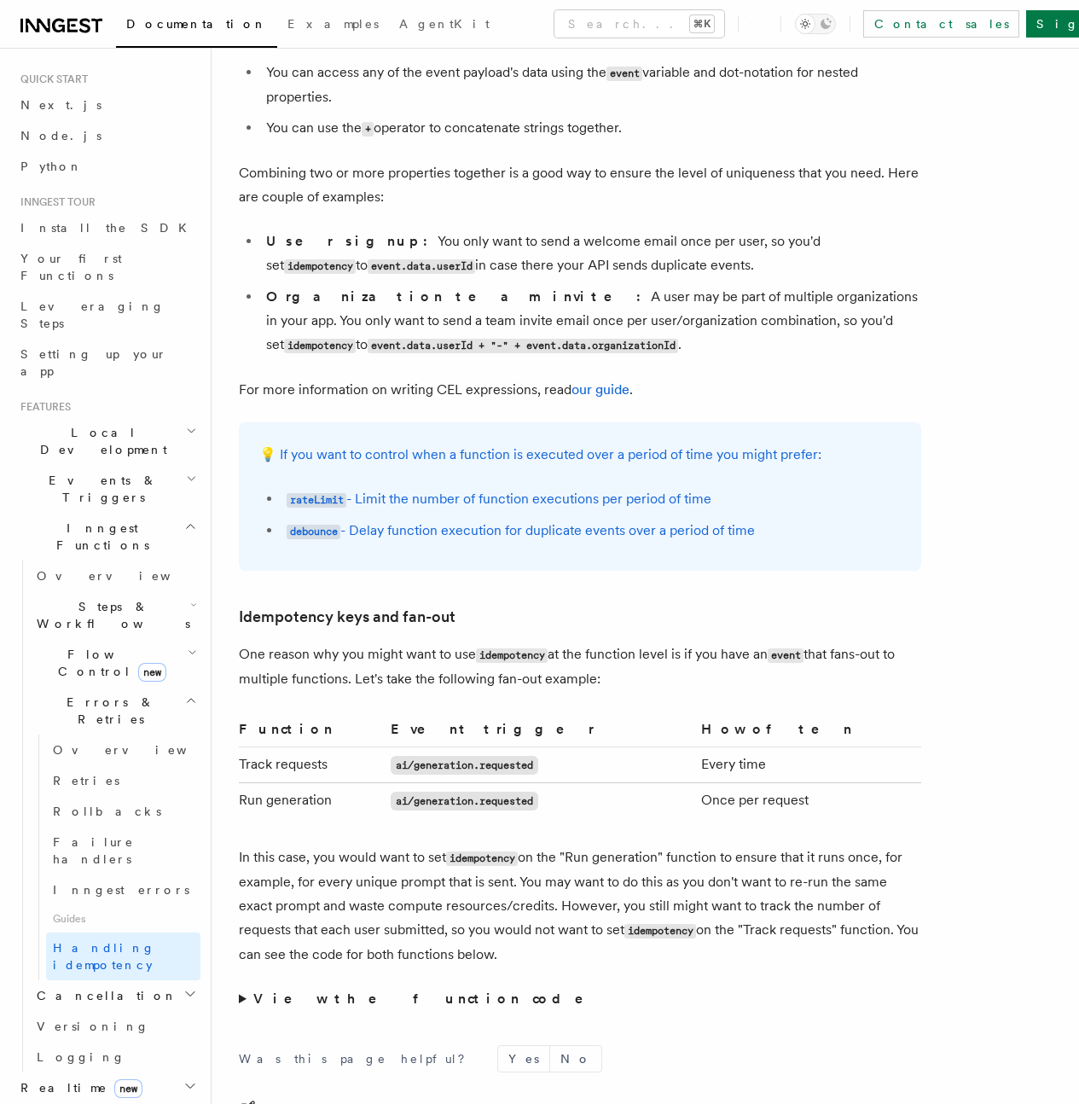
scroll to position [3081, 0]
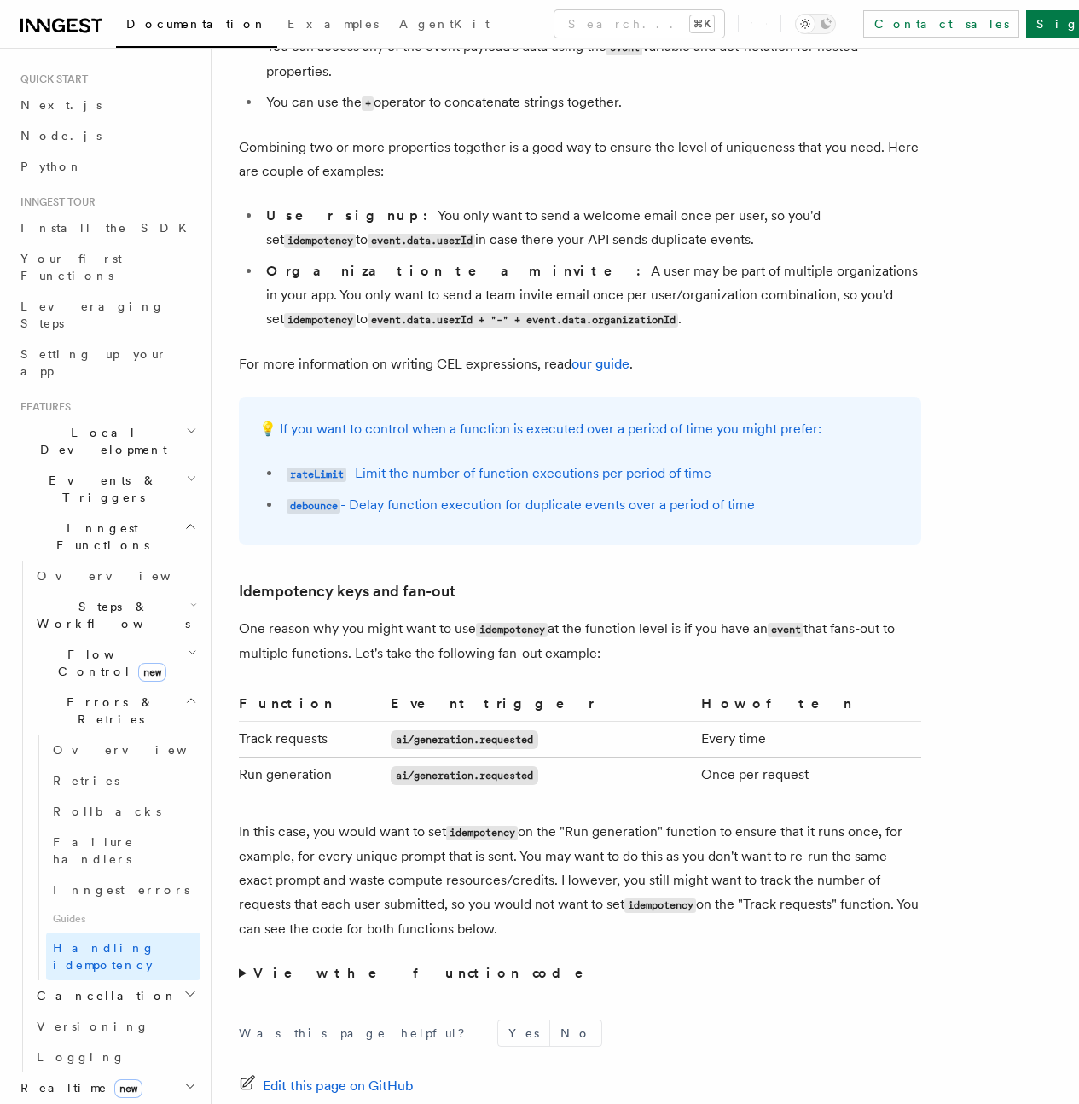
click at [75, 472] on span "Events & Triggers" at bounding box center [100, 489] width 172 height 34
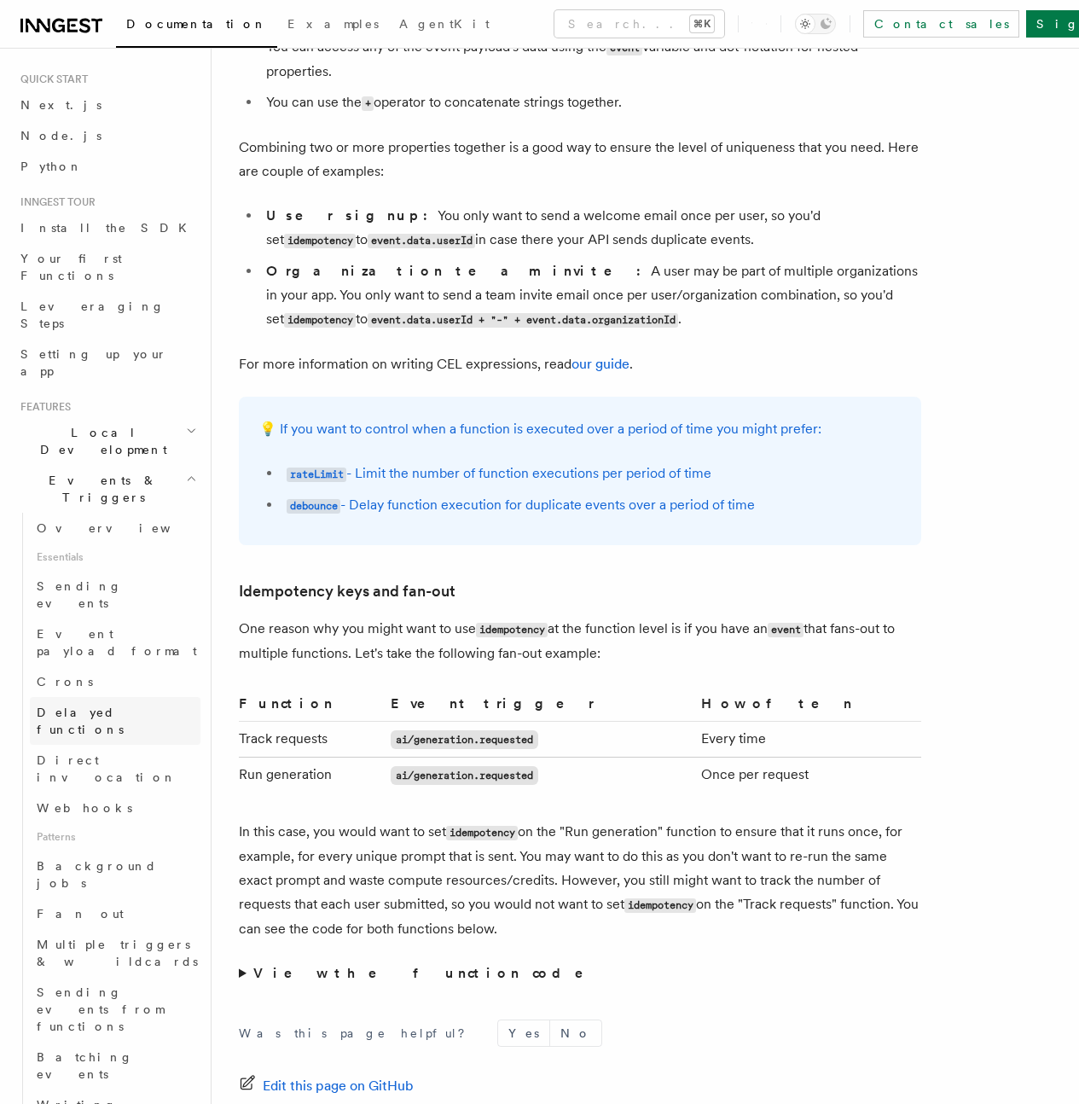
scroll to position [44, 0]
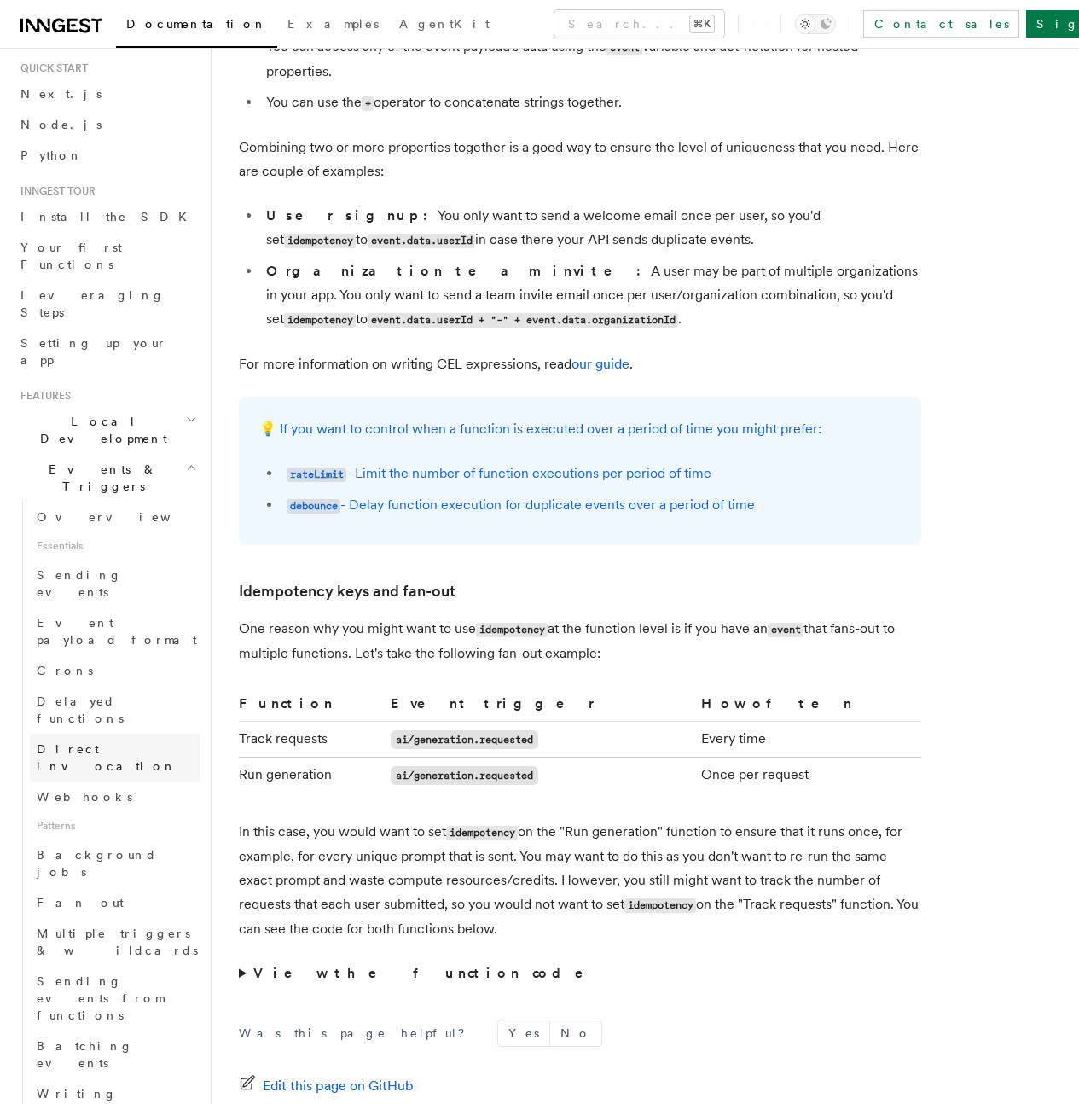
click at [93, 742] on span "Direct invocation" at bounding box center [107, 757] width 140 height 31
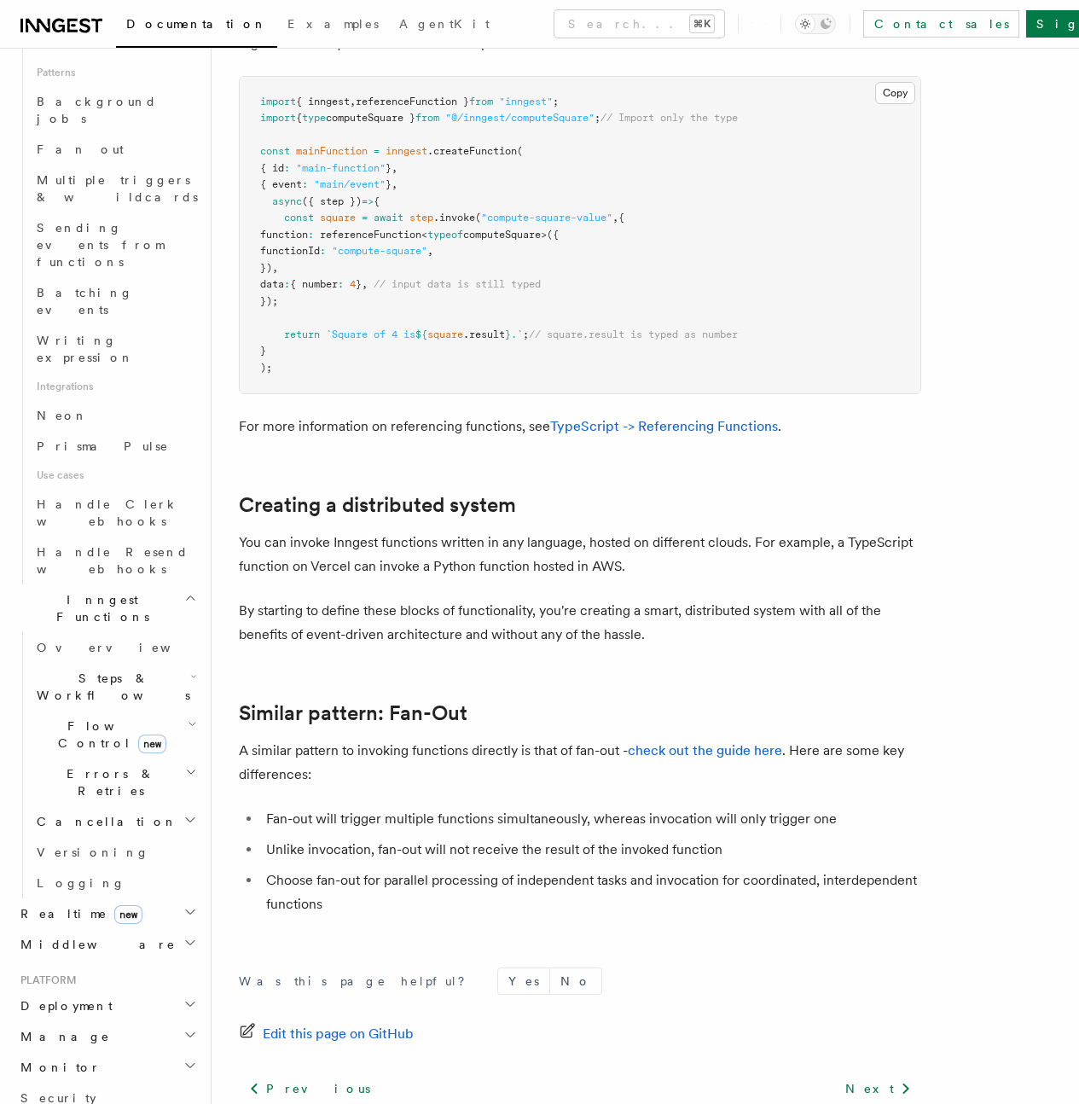
scroll to position [809, 0]
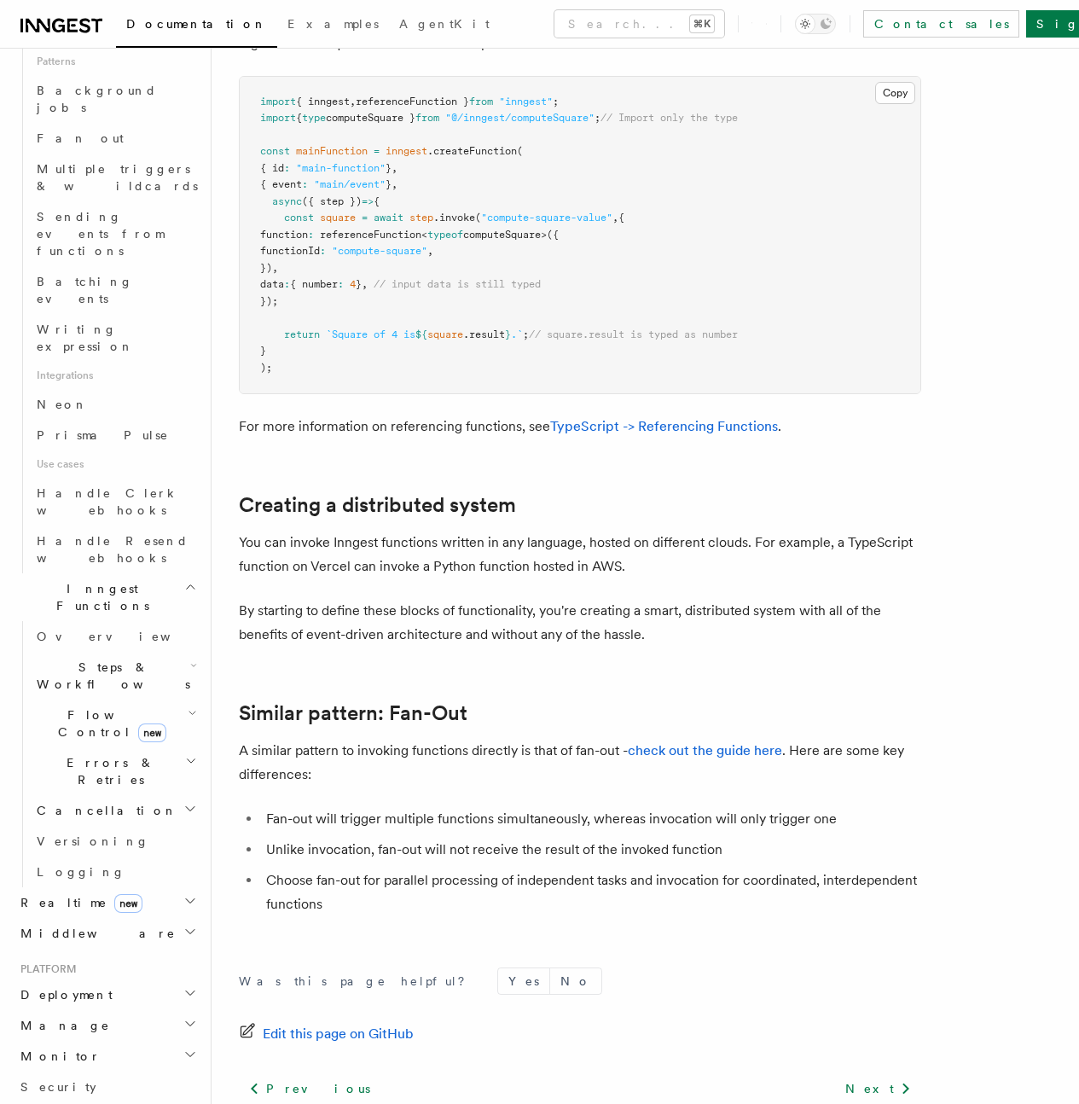
click at [69, 925] on span "Middleware" at bounding box center [95, 933] width 162 height 17
click at [94, 1055] on link "Dependency Injection" at bounding box center [115, 1079] width 171 height 48
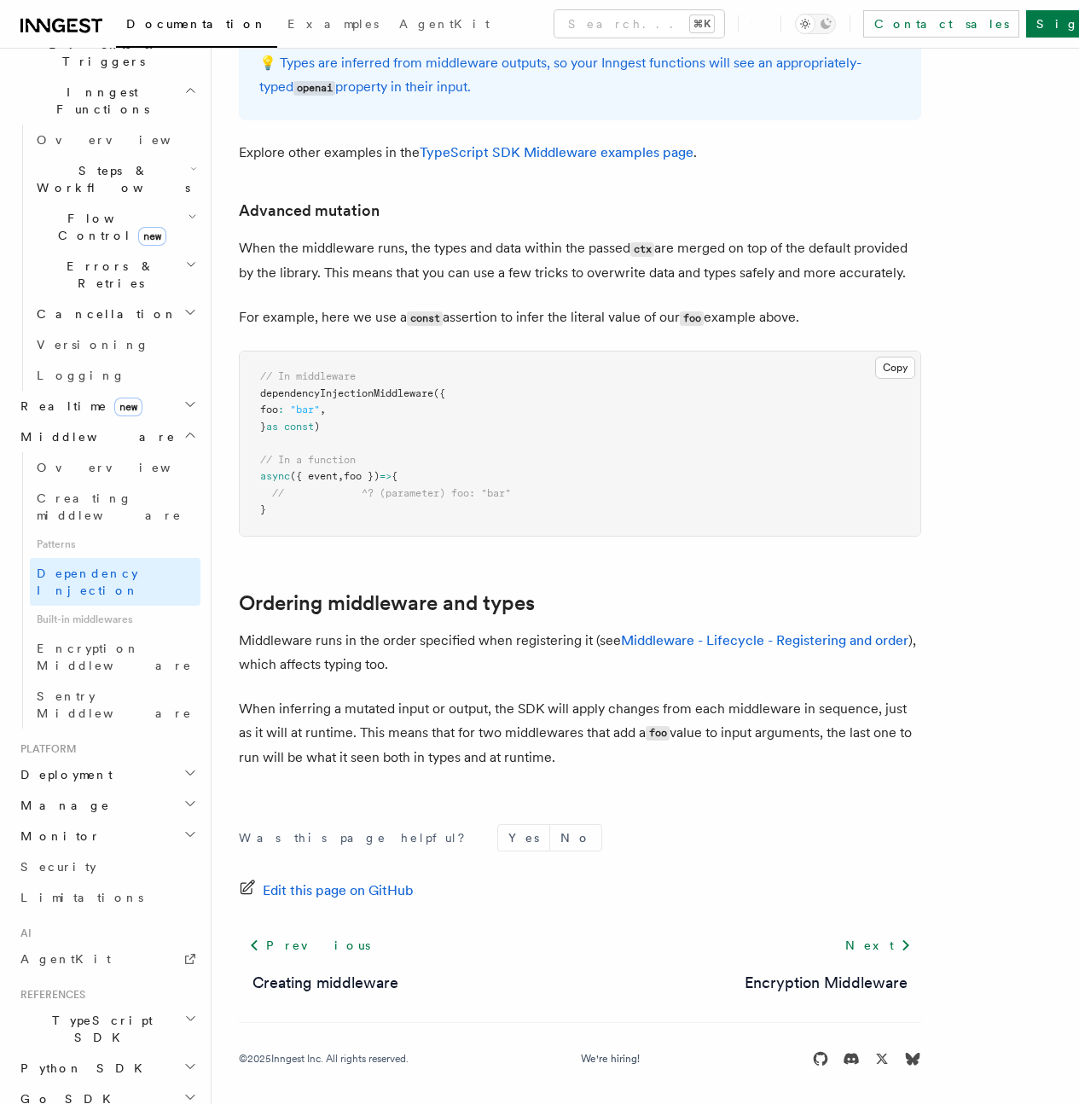
scroll to position [995, 0]
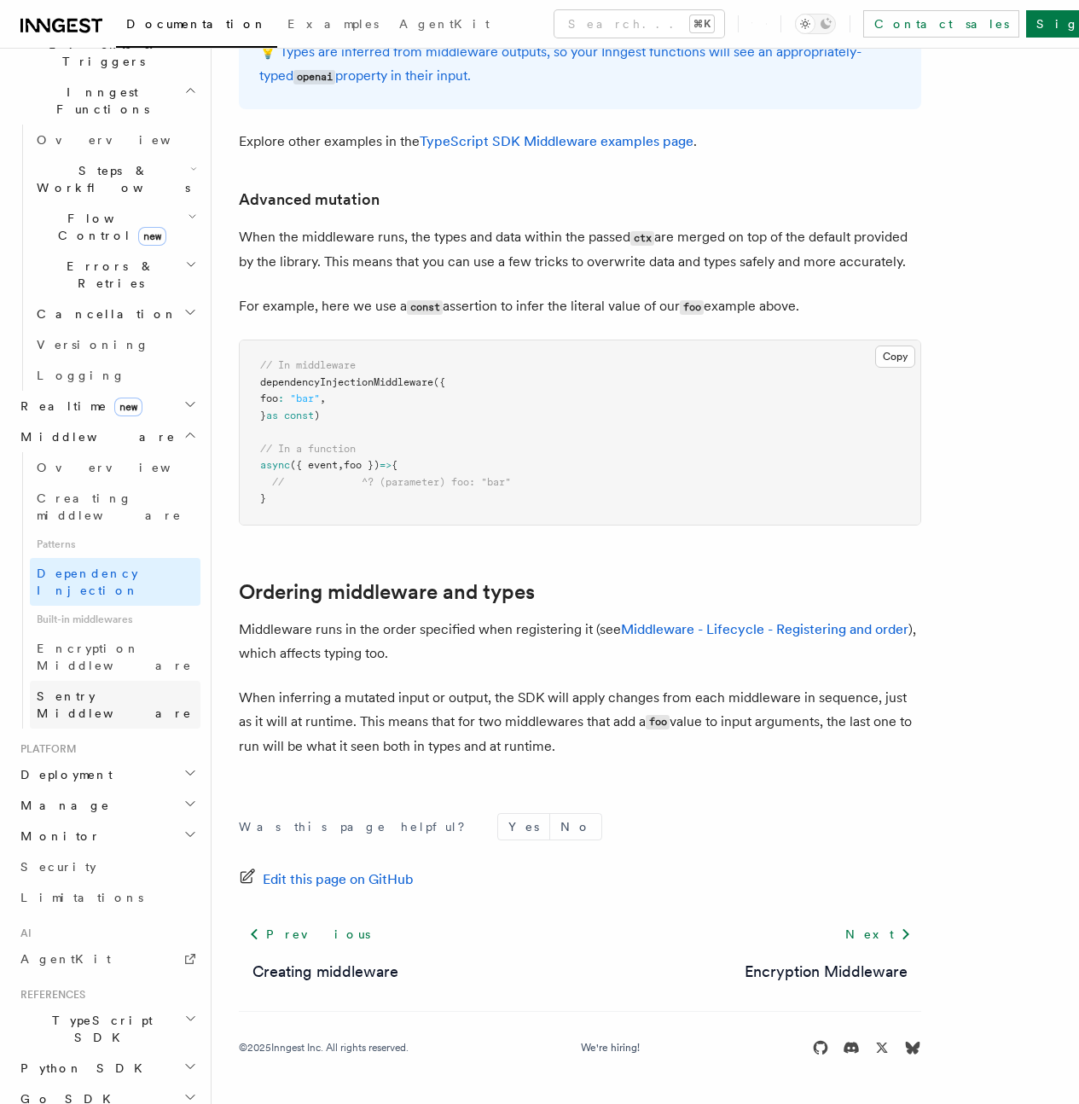
click at [73, 689] on span "Sentry Middleware" at bounding box center [114, 704] width 155 height 31
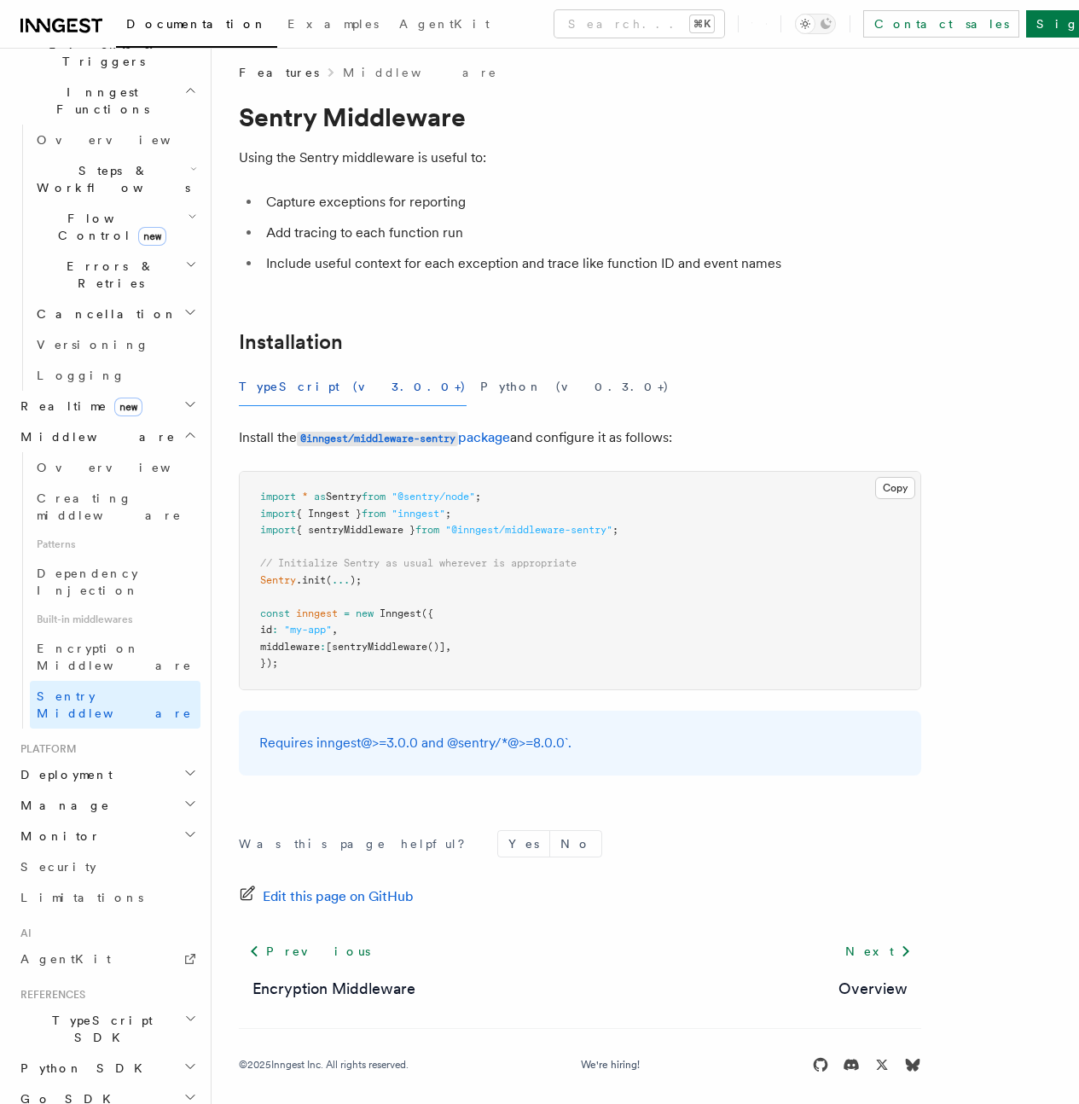
scroll to position [21, 0]
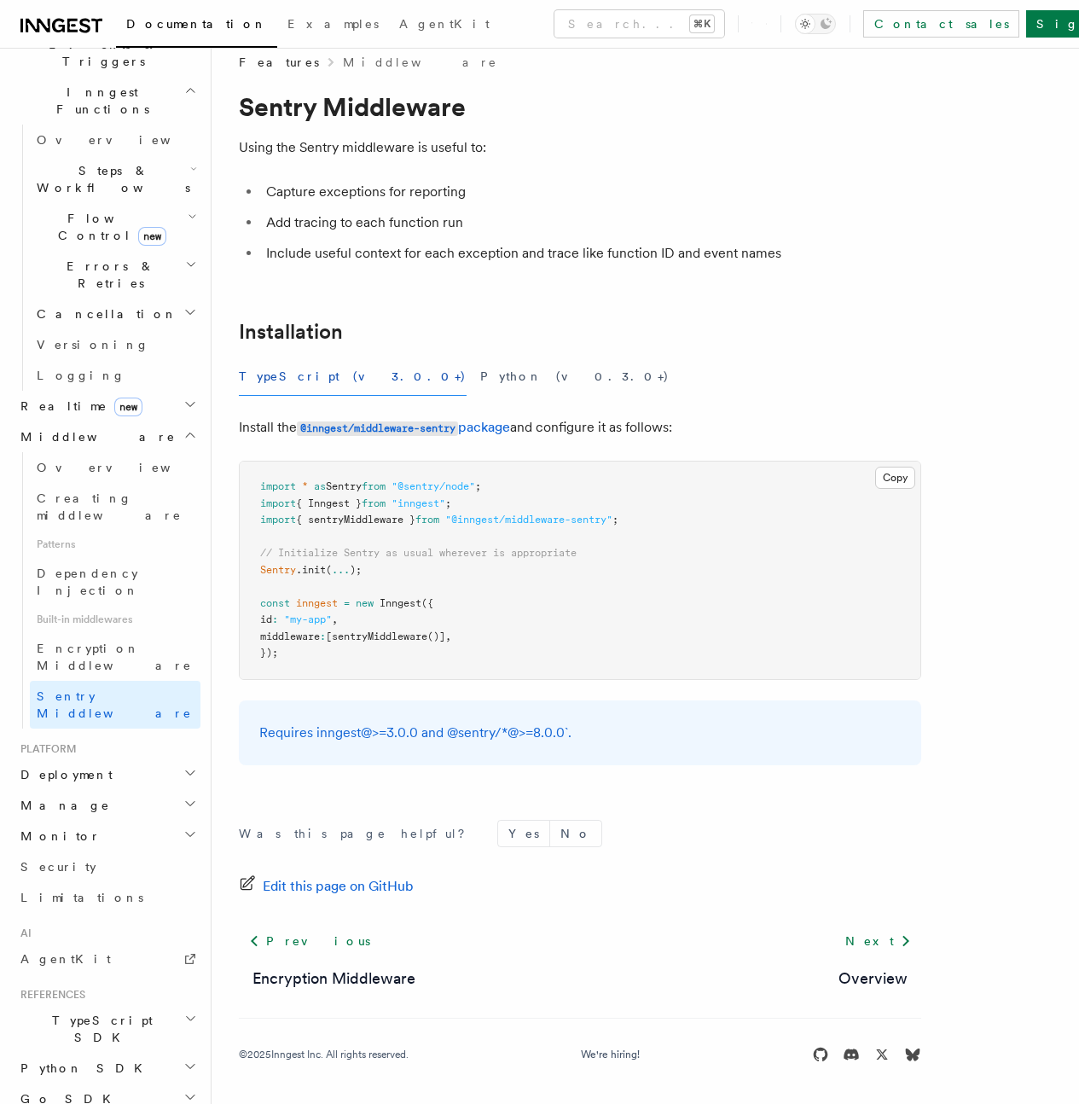
click at [184, 790] on h2 "Manage" at bounding box center [107, 805] width 187 height 31
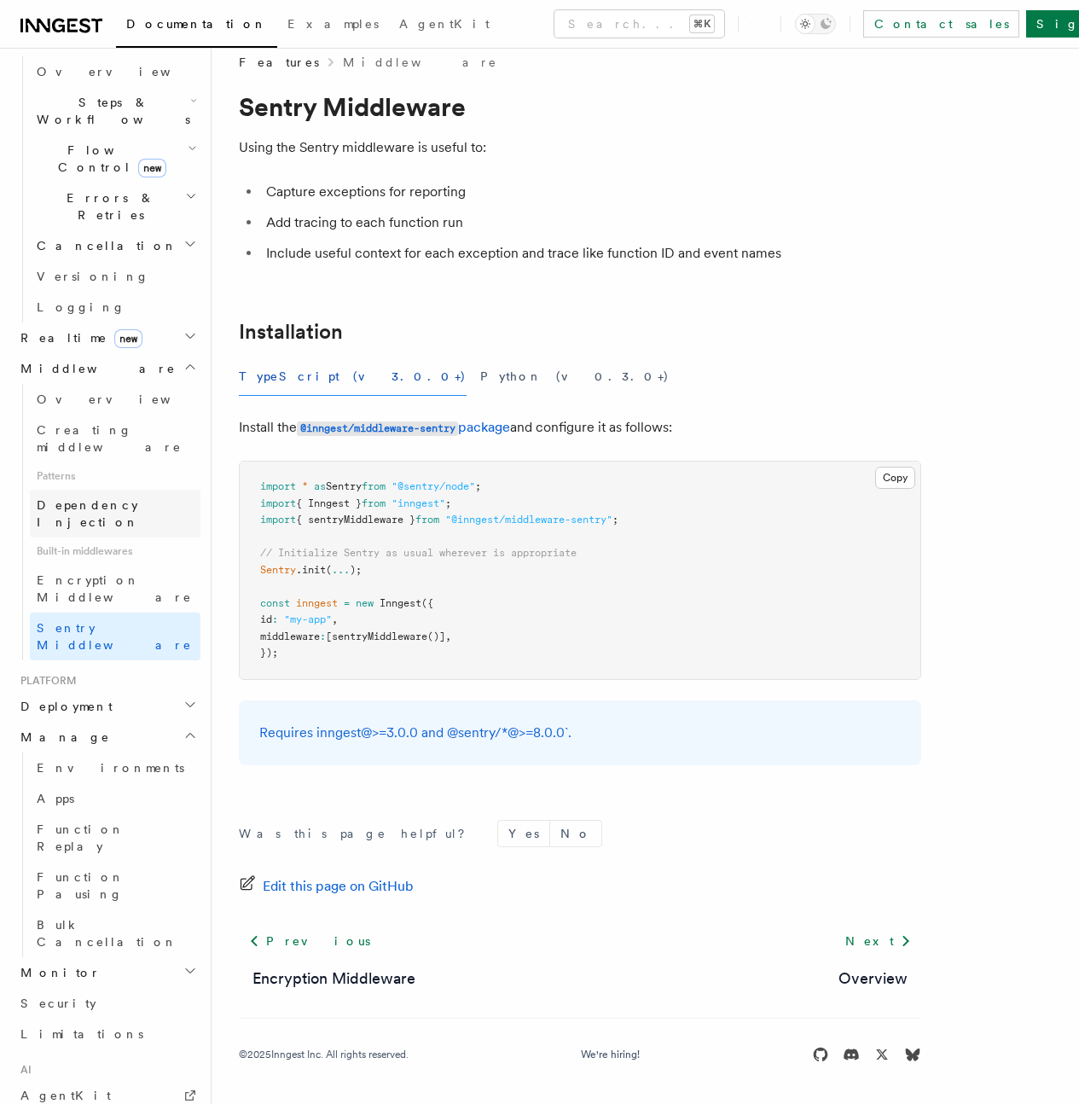
scroll to position [623, 0]
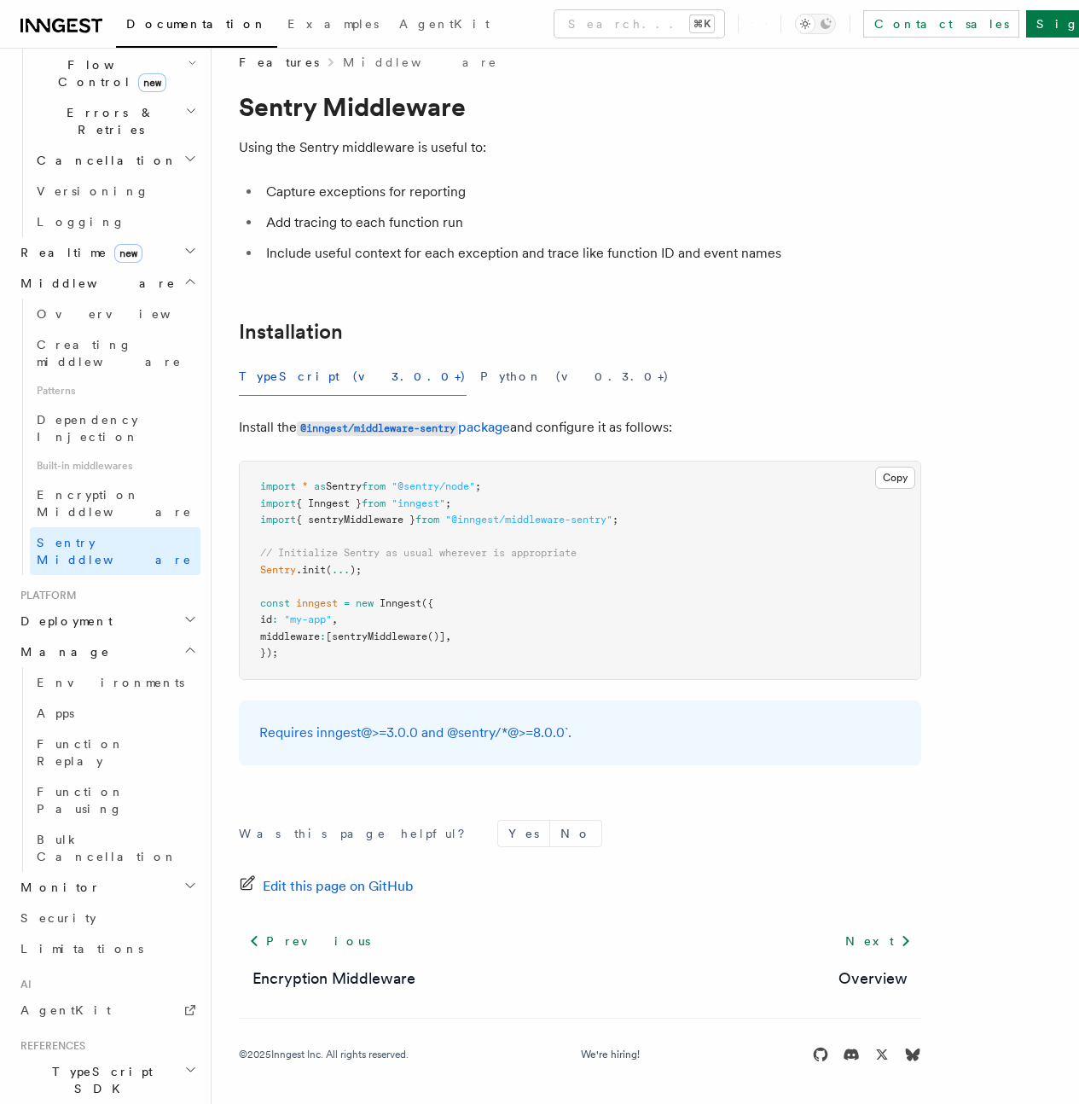
click at [98, 606] on h2 "Deployment" at bounding box center [107, 621] width 187 height 31
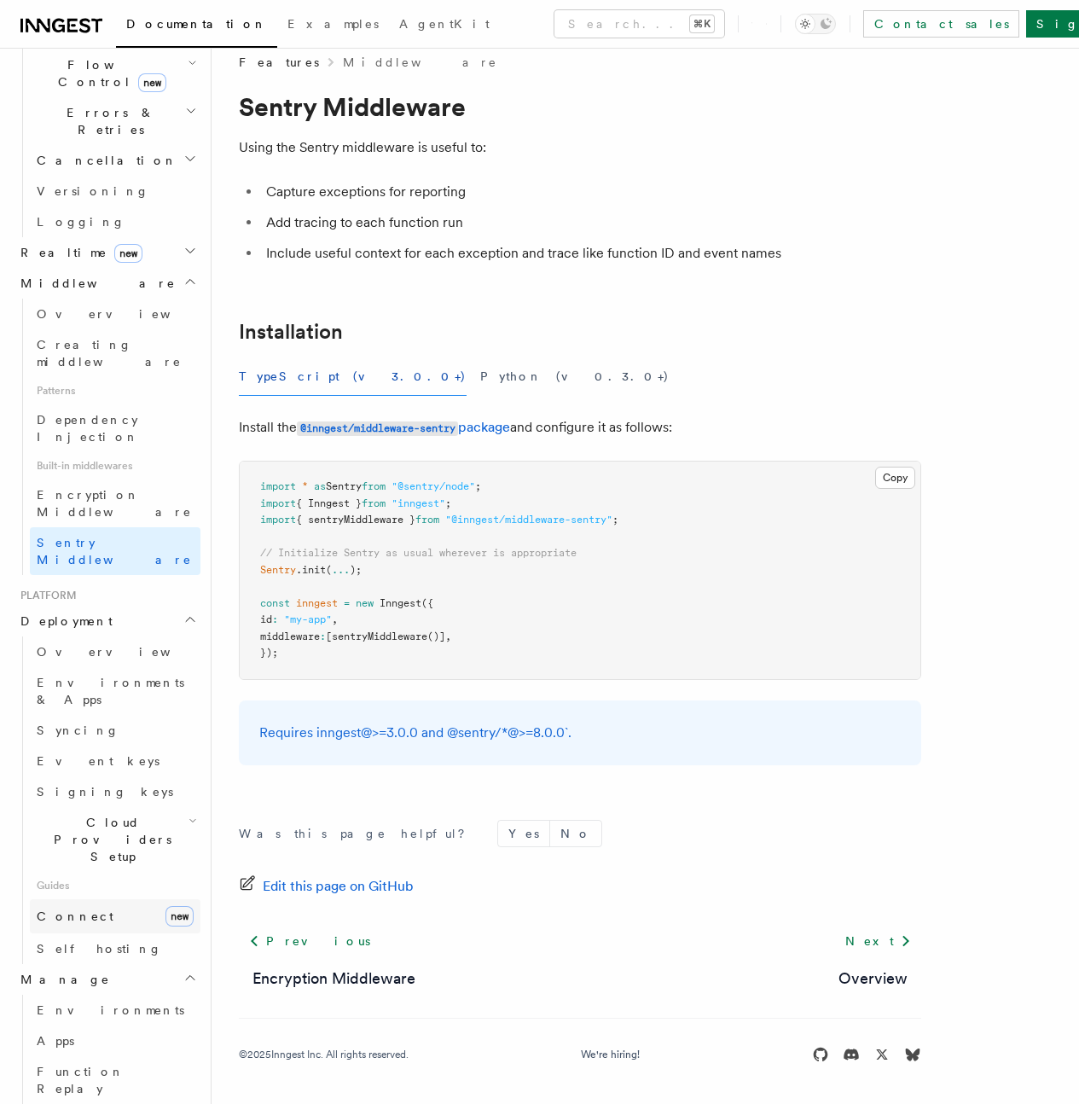
scroll to position [723, 0]
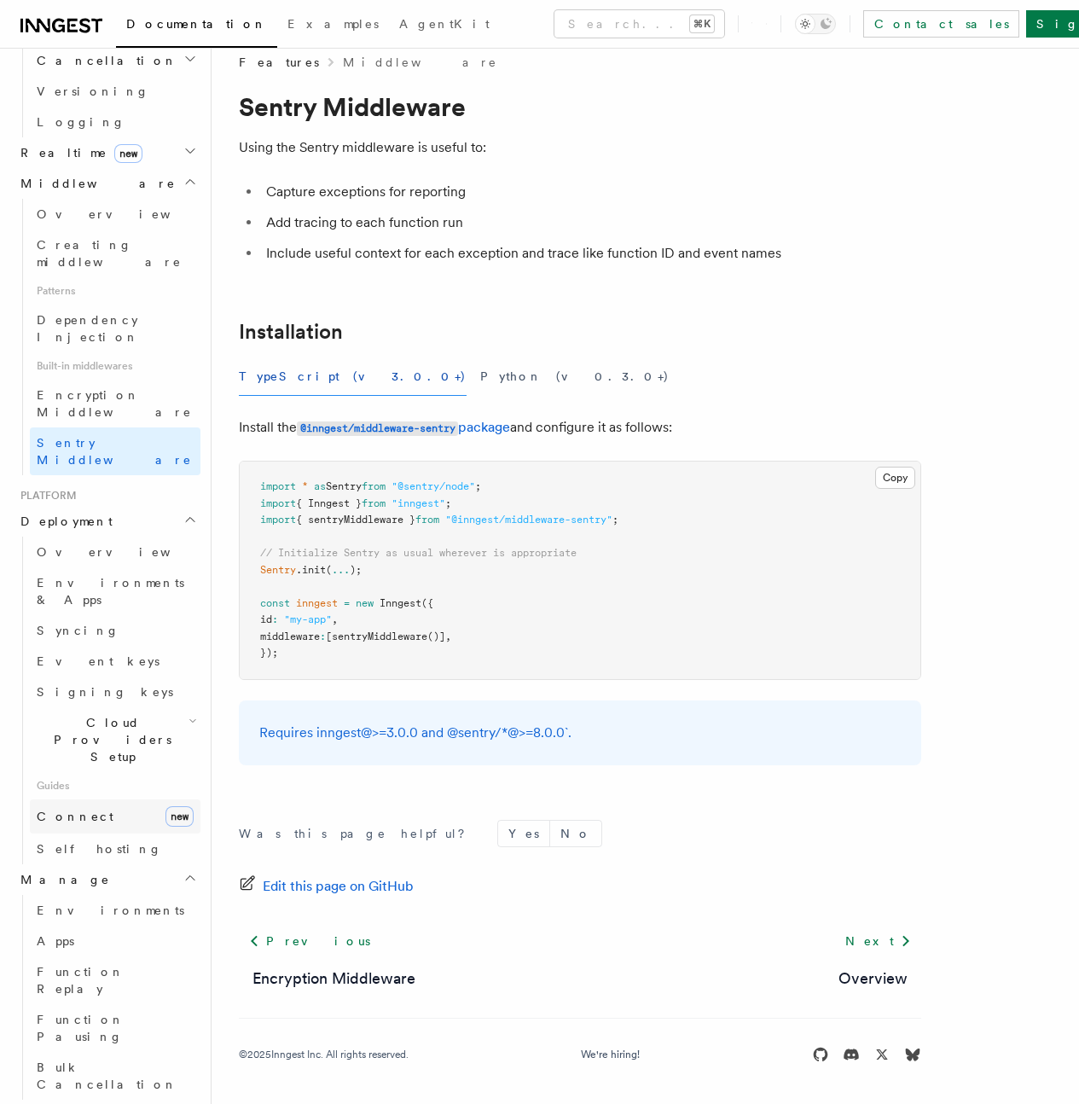
click at [62, 810] on span "Connect" at bounding box center [75, 817] width 77 height 14
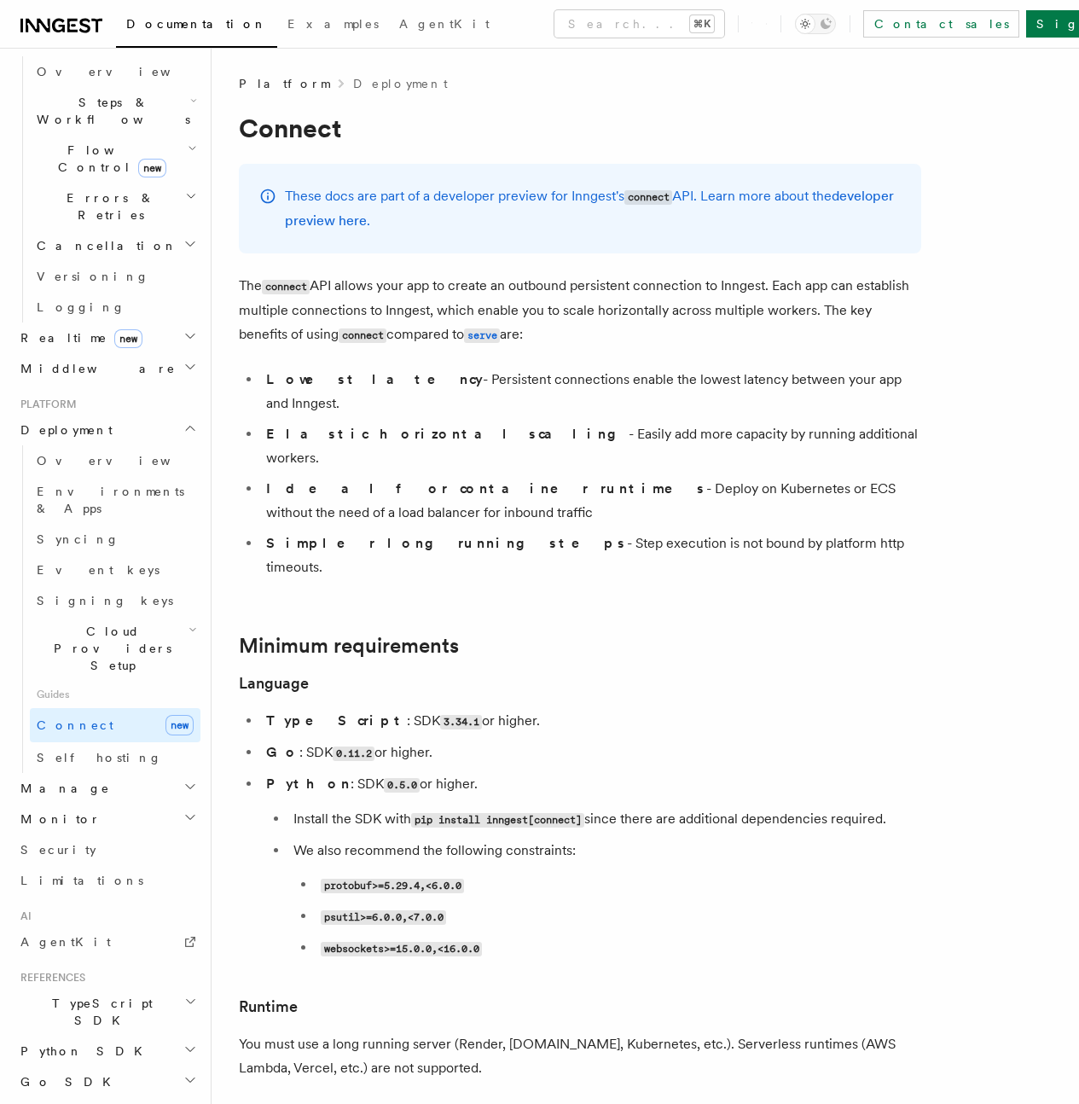
scroll to position [10, 0]
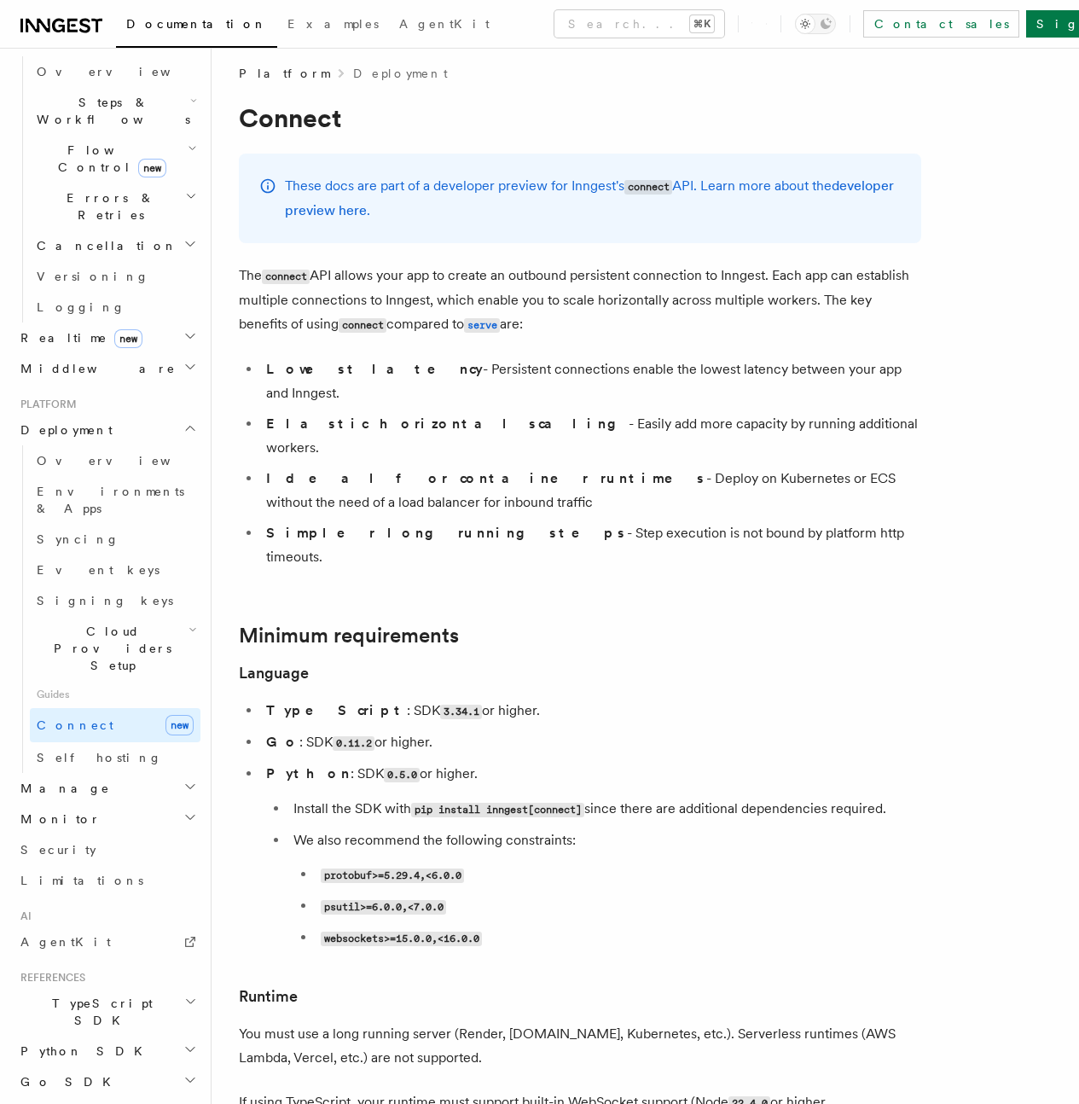
click at [0, 0] on span "Deploying to production" at bounding box center [0, 0] width 0 height 0
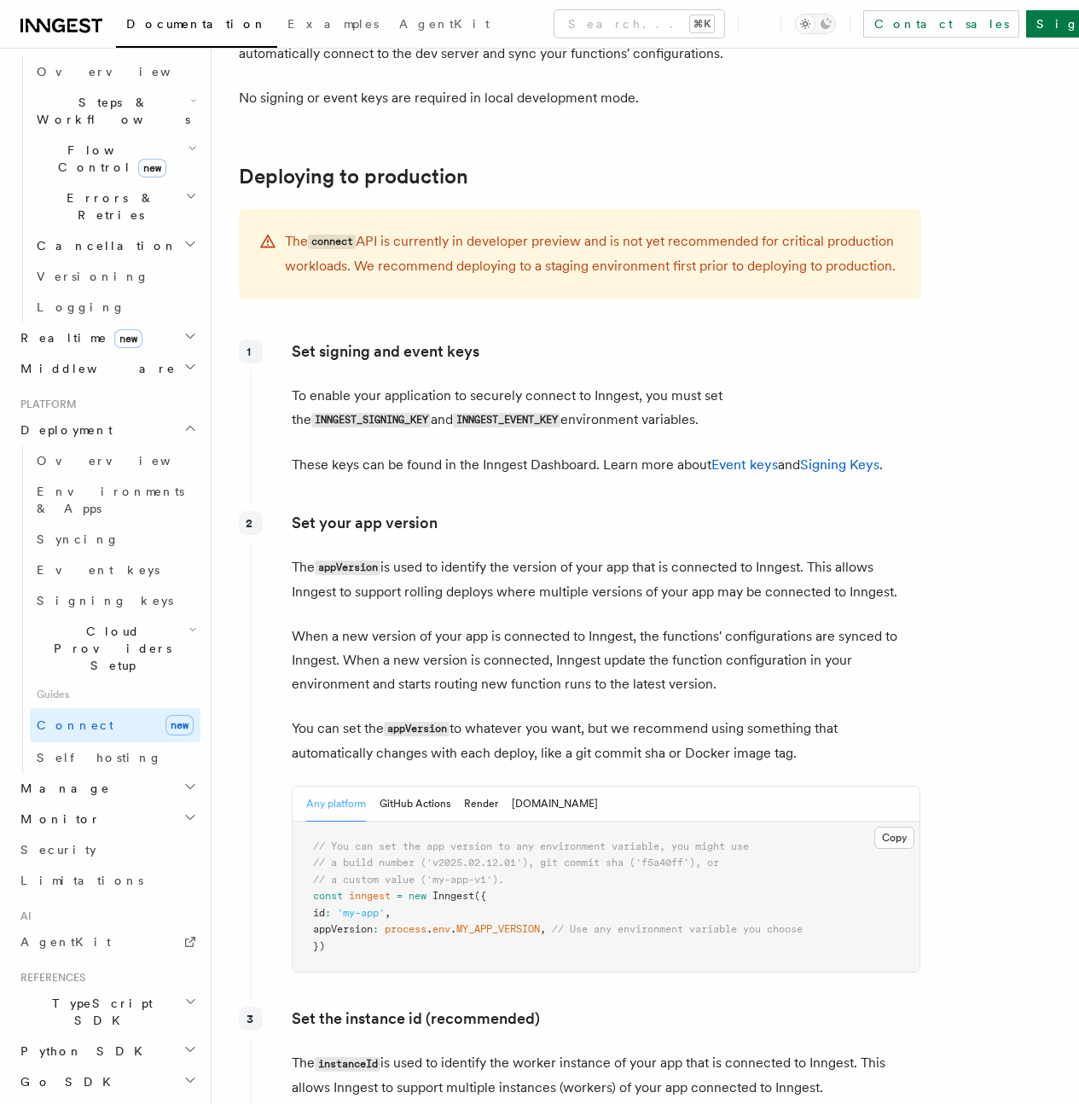
scroll to position [2310, 0]
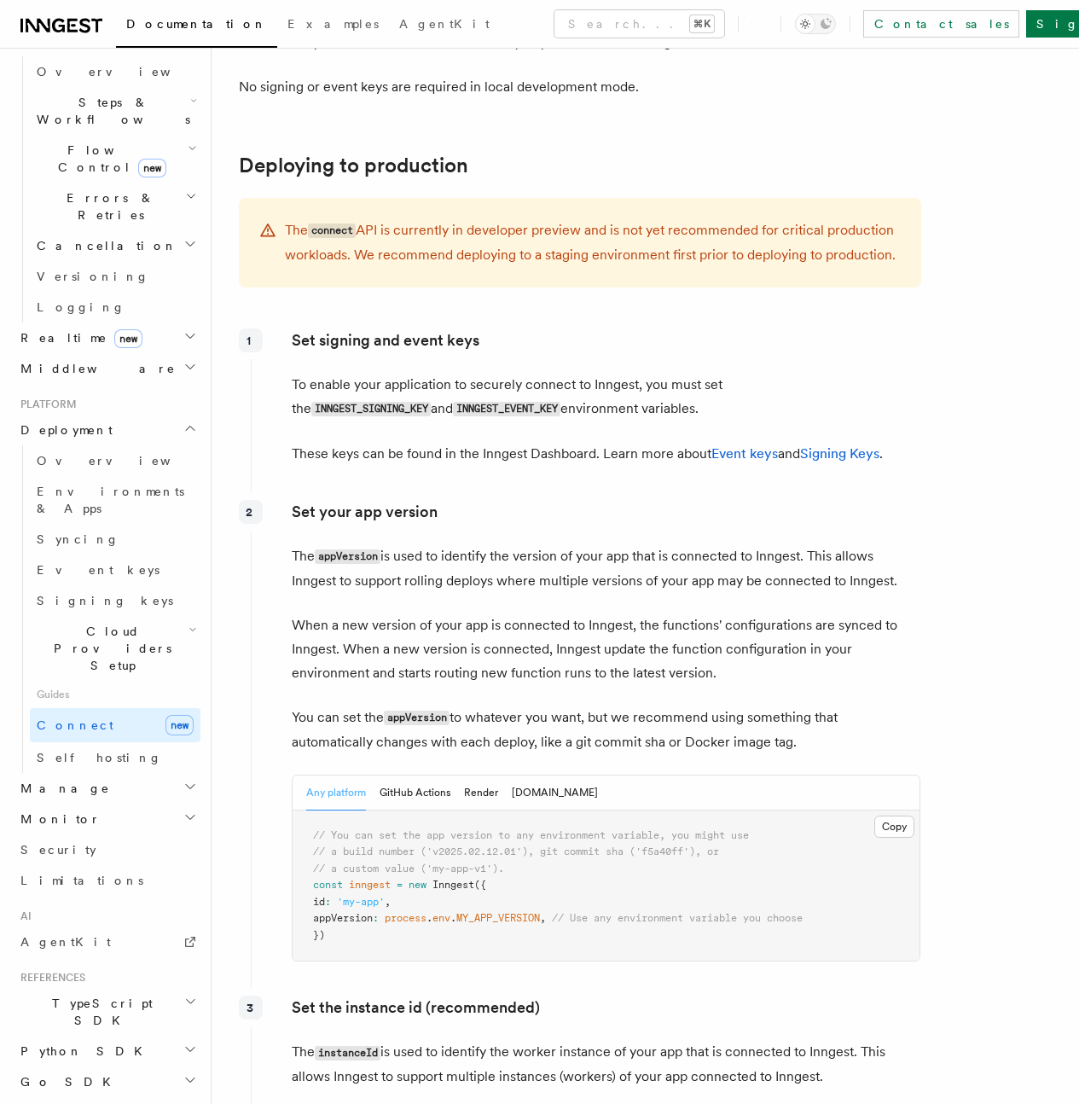
click at [92, 623] on span "Cloud Providers Setup" at bounding box center [109, 648] width 159 height 51
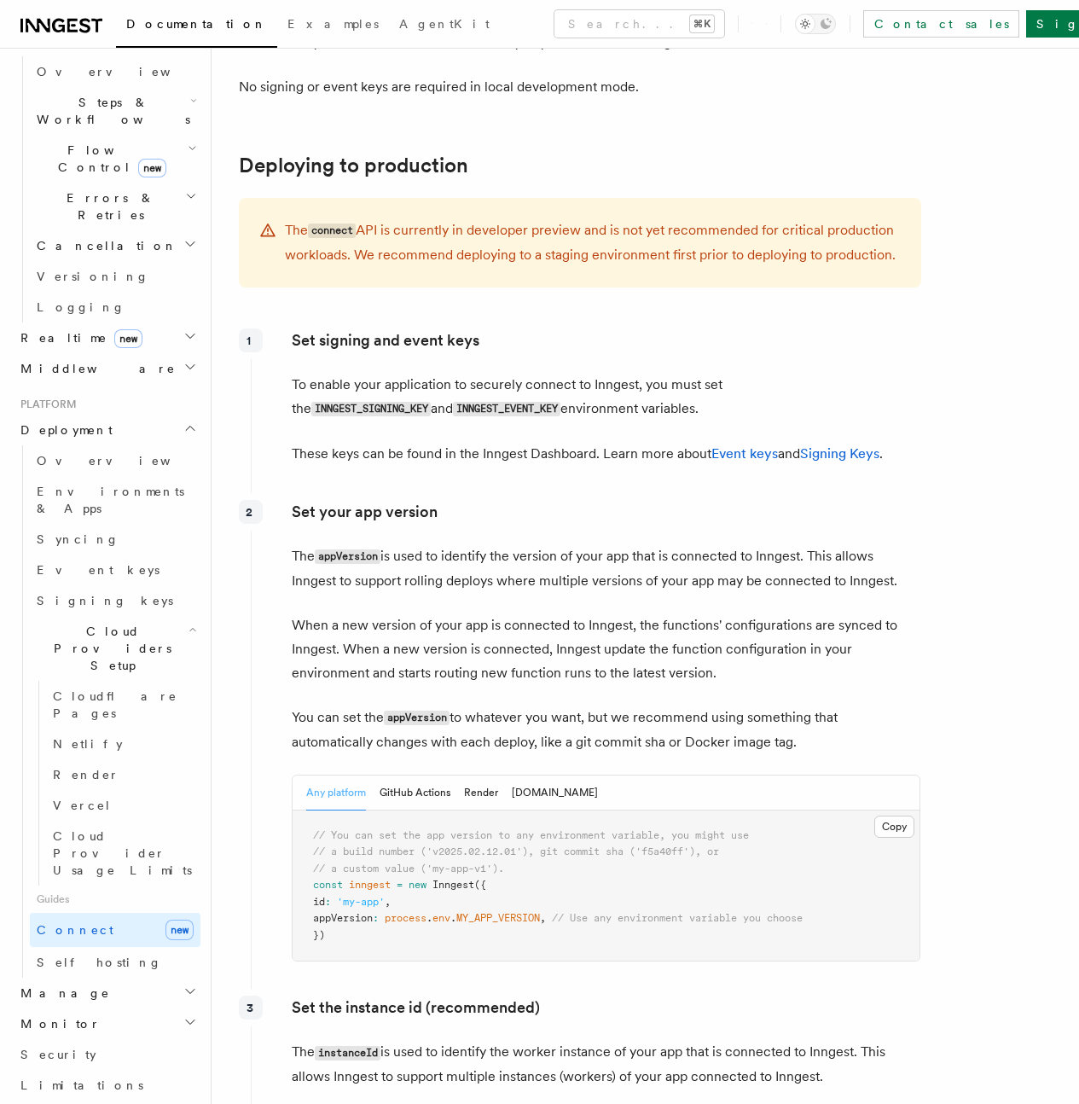
click at [59, 421] on span "Deployment" at bounding box center [63, 429] width 99 height 17
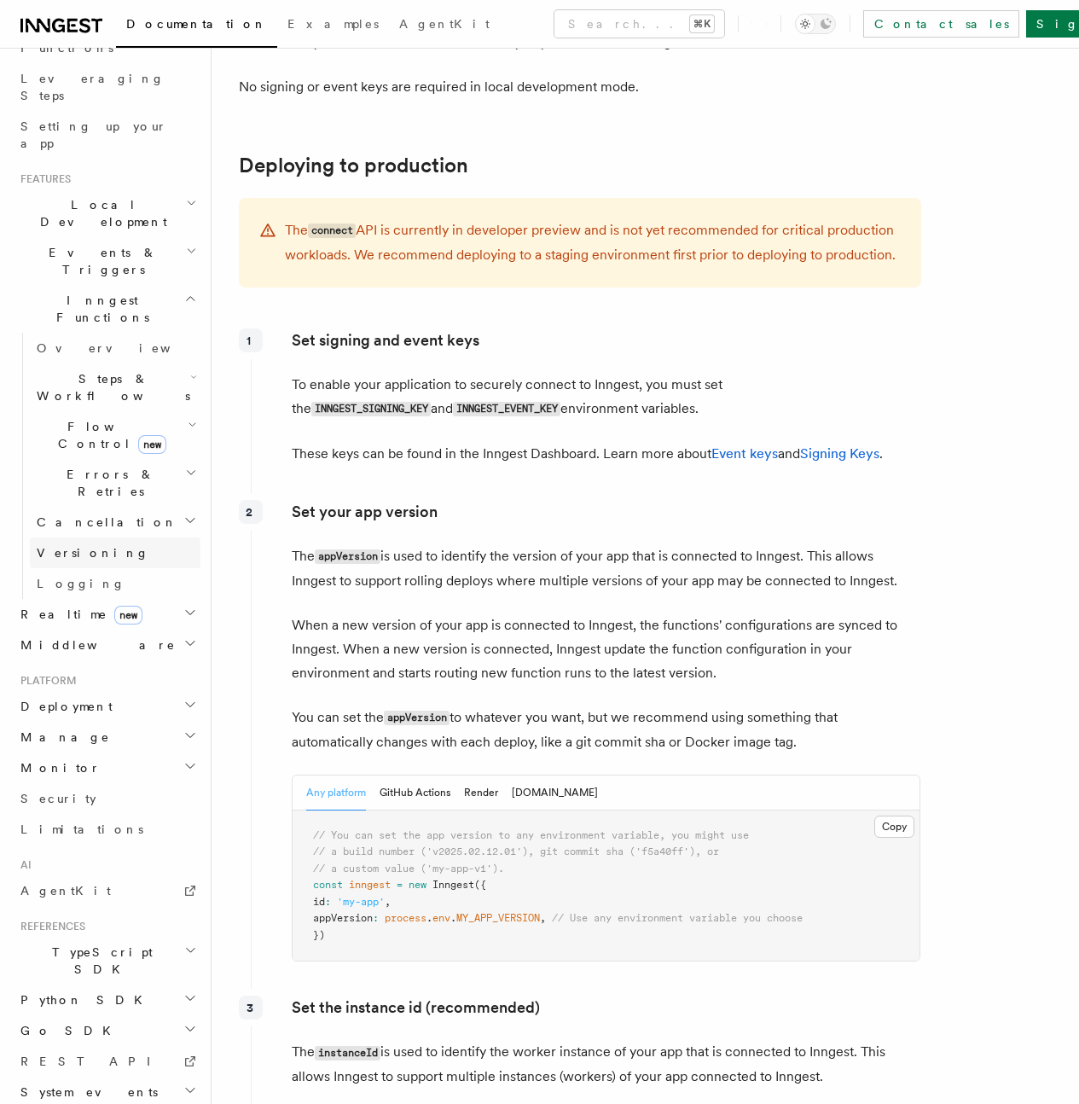
scroll to position [261, 0]
click at [46, 606] on span "Realtime new" at bounding box center [78, 614] width 129 height 17
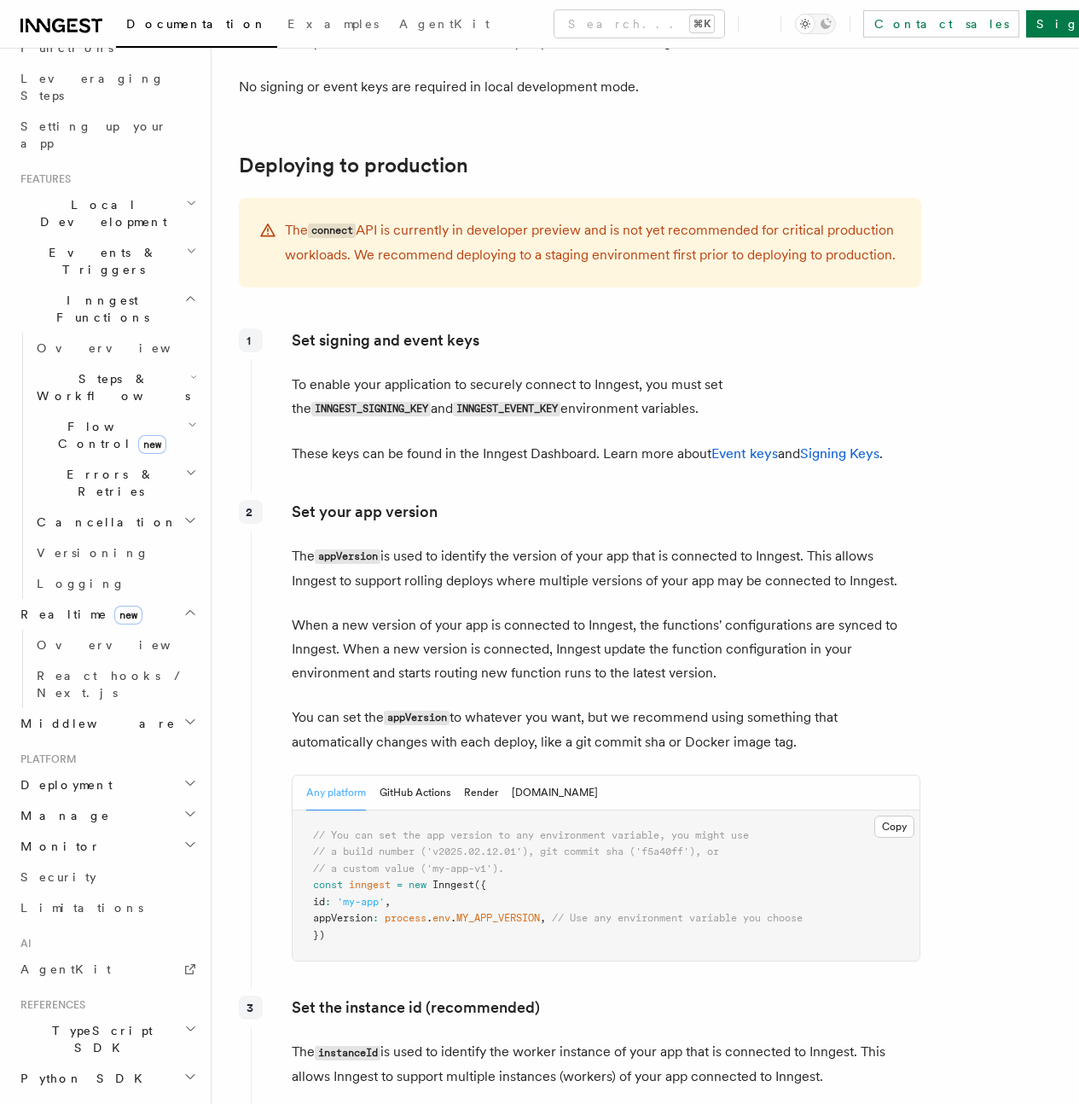
scroll to position [283, 0]
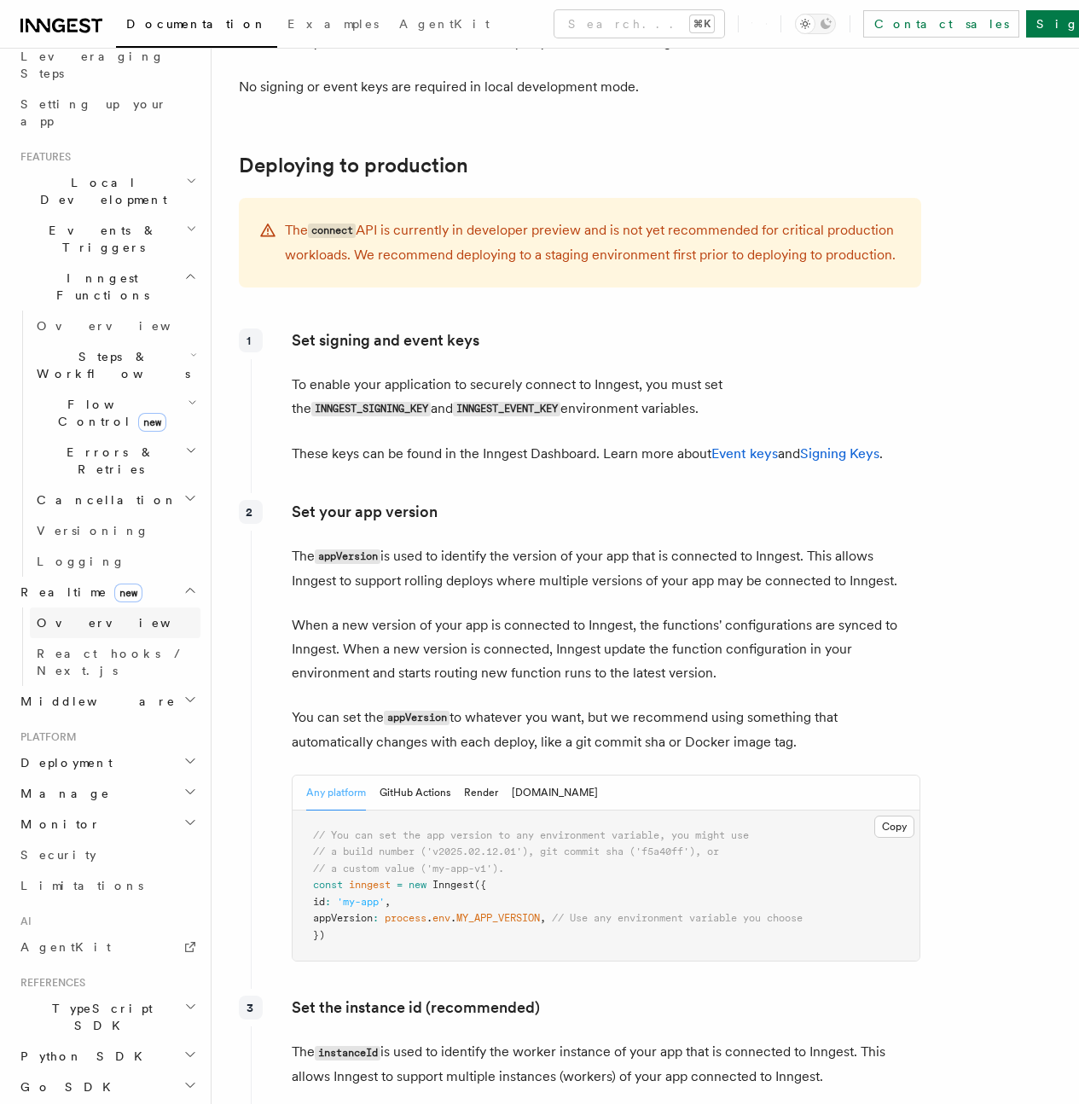
click at [77, 607] on link "Overview" at bounding box center [115, 622] width 171 height 31
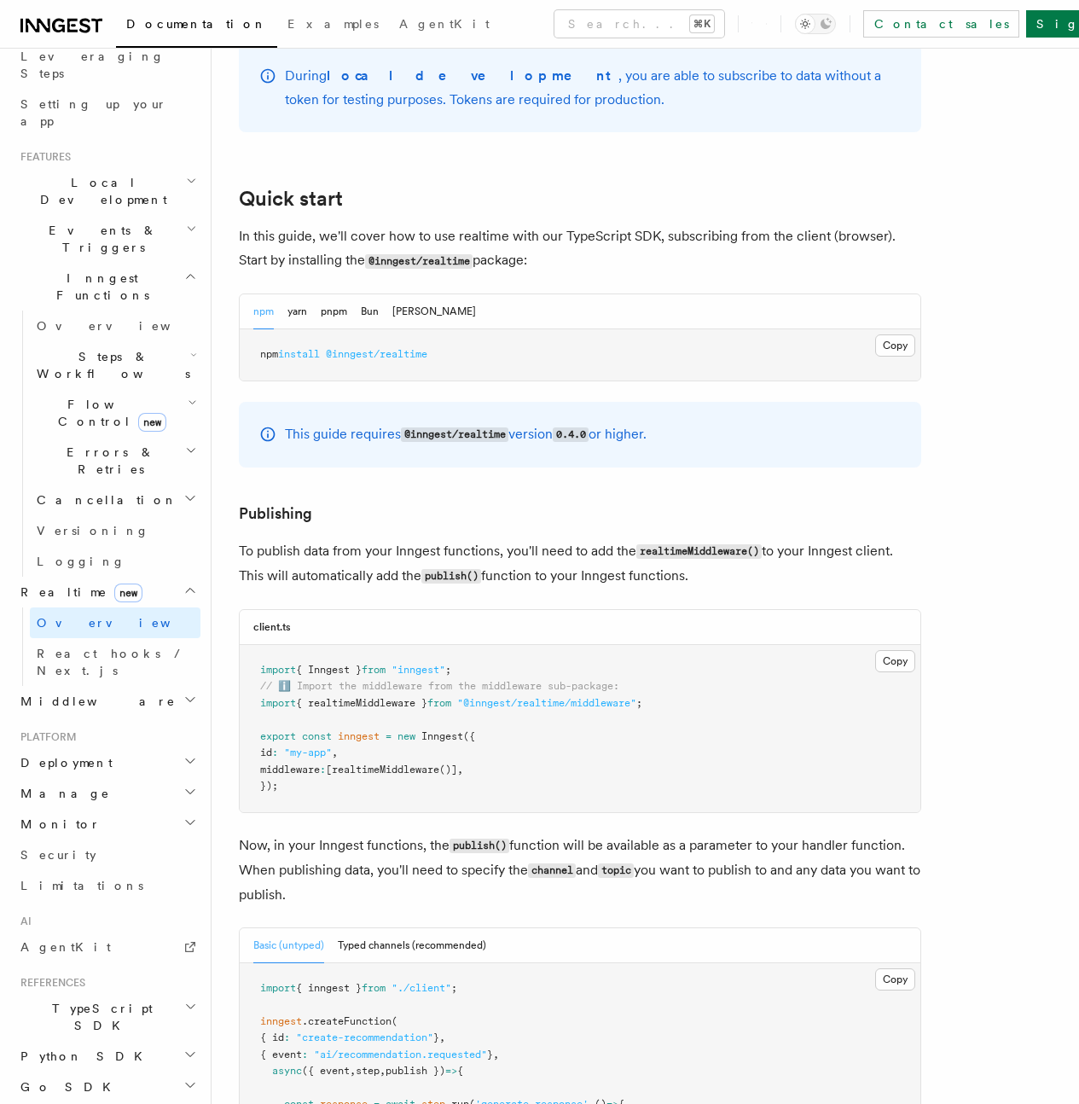
scroll to position [891, 0]
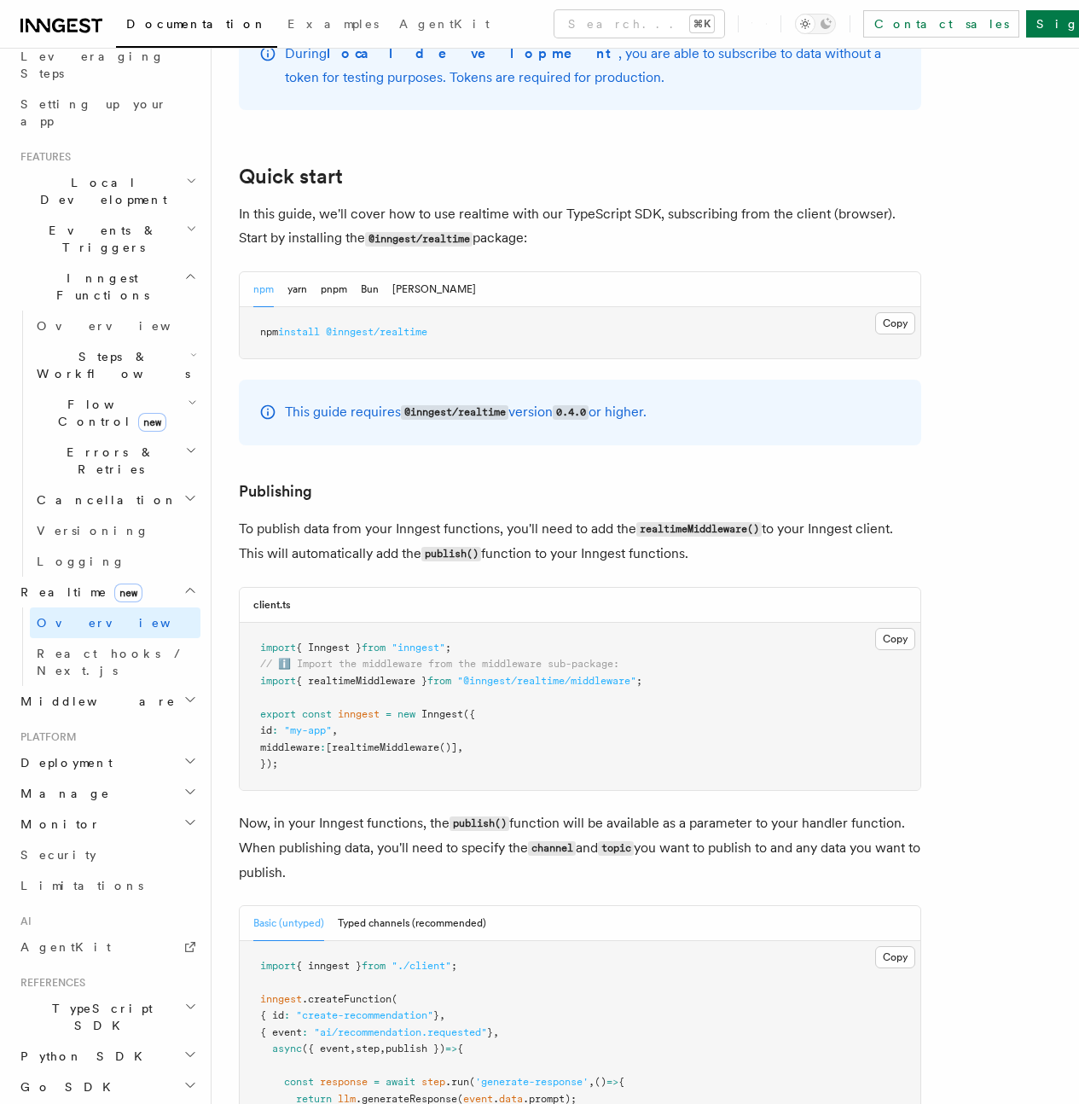
click at [0, 0] on nav "On this page Realtime Concepts Quick start Publishing Subscribing Guides SDK Su…" at bounding box center [0, 0] width 0 height 0
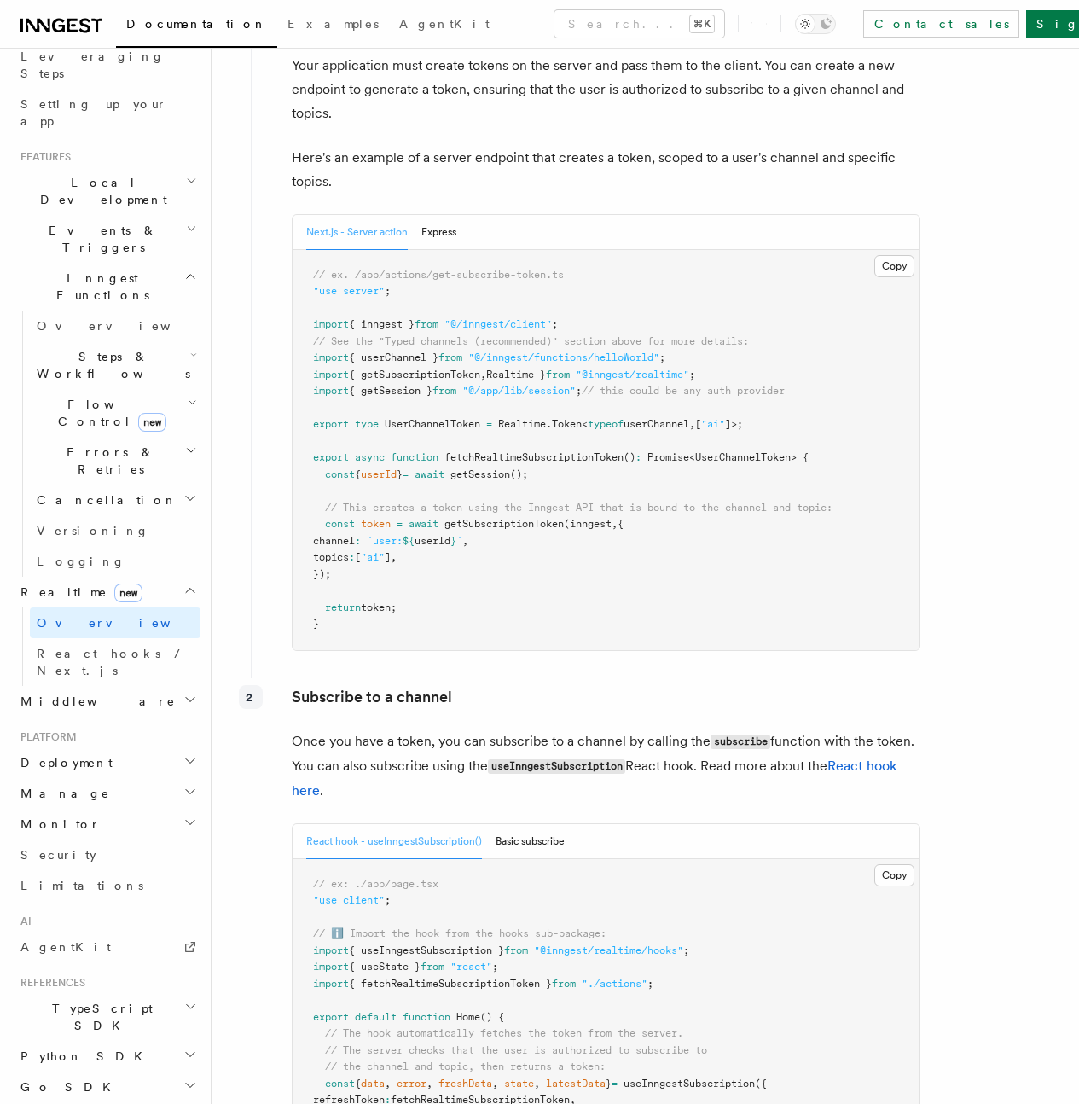
scroll to position [2473, 0]
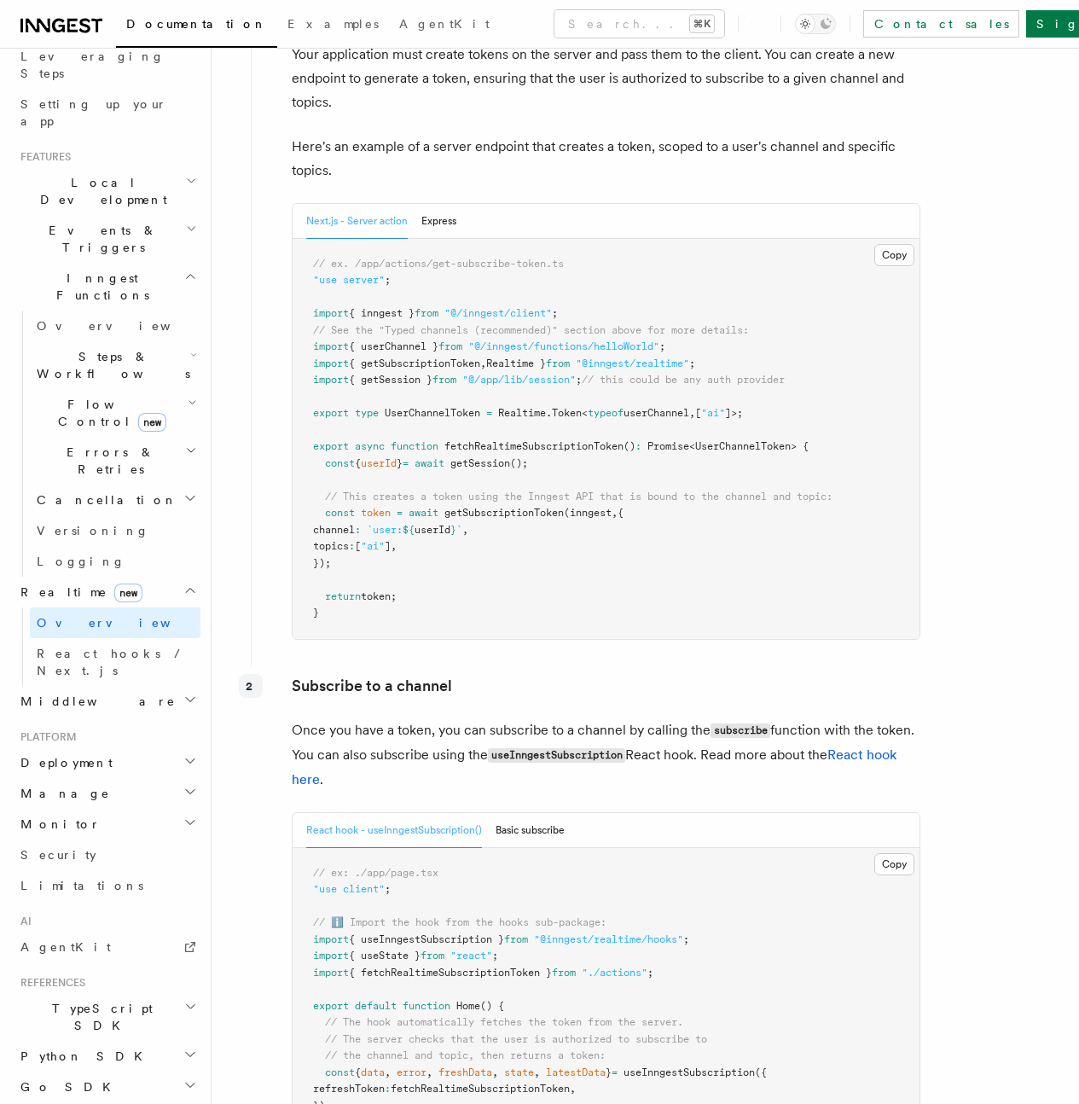
click at [506, 519] on span "getSubscriptionToken" at bounding box center [504, 513] width 119 height 12
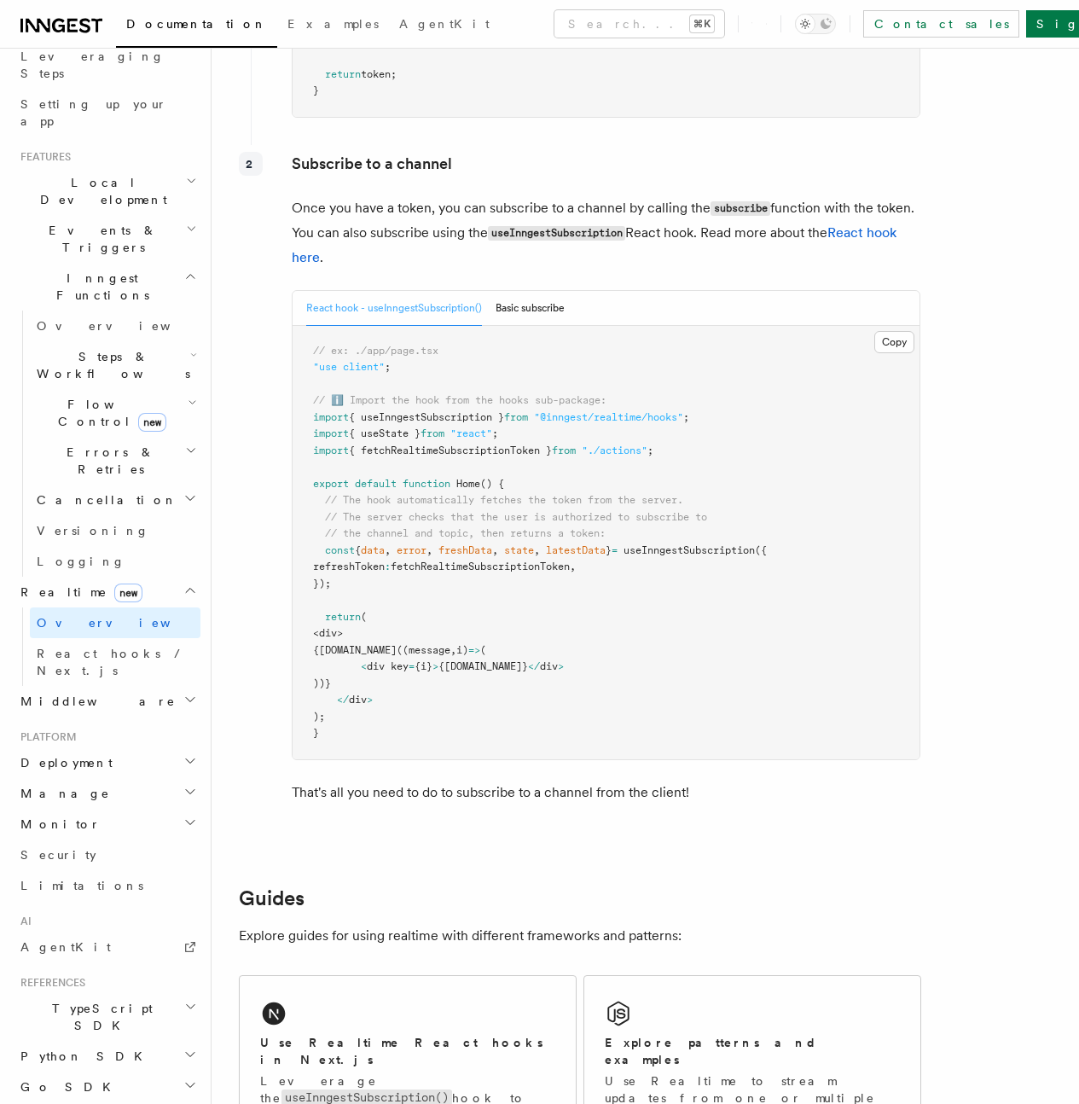
scroll to position [3018, 0]
